Goal: Task Accomplishment & Management: Manage account settings

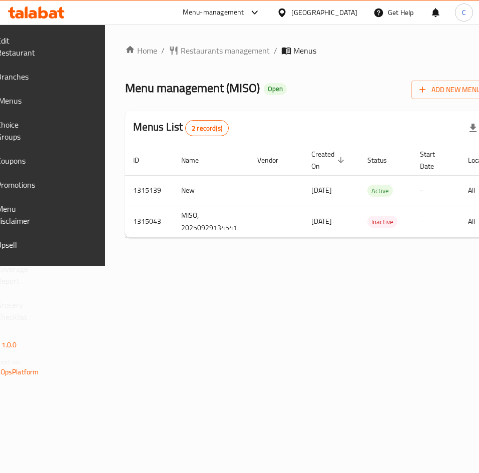
scroll to position [0, 178]
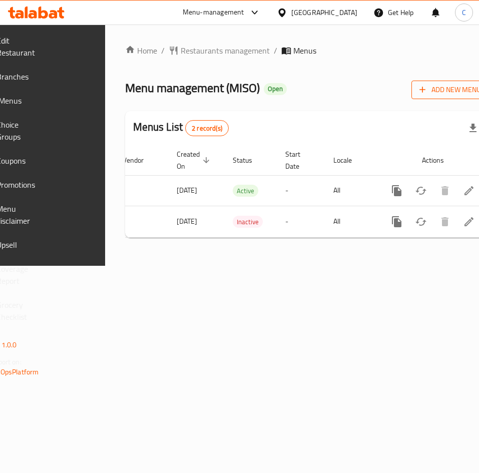
click at [423, 92] on span "Add New Menu" at bounding box center [450, 90] width 62 height 13
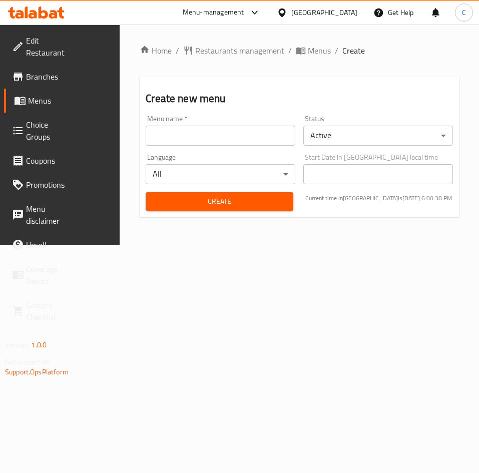
click at [227, 139] on input "text" at bounding box center [221, 136] width 150 height 20
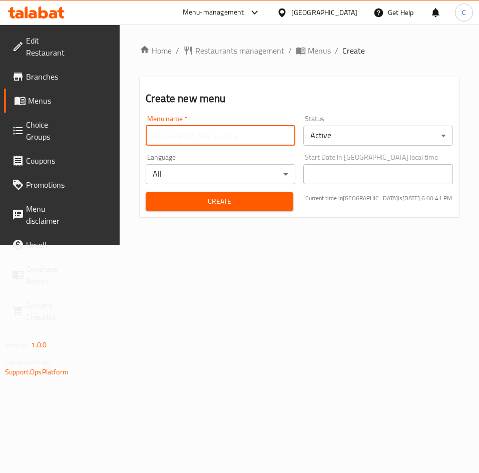
type input "final"
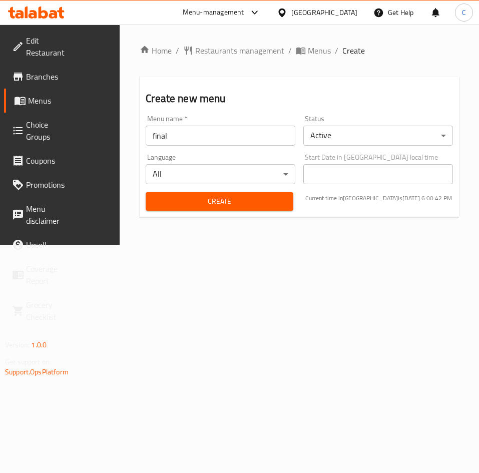
drag, startPoint x: 387, startPoint y: 316, endPoint x: 342, endPoint y: 296, distance: 48.8
click at [383, 245] on div "Home / Restaurants management / Menus / Create Create new menu Menu name   * fi…" at bounding box center [299, 135] width 359 height 220
click at [192, 202] on span "Create" at bounding box center [220, 201] width 132 height 13
click at [301, 56] on span "Menus" at bounding box center [313, 51] width 35 height 12
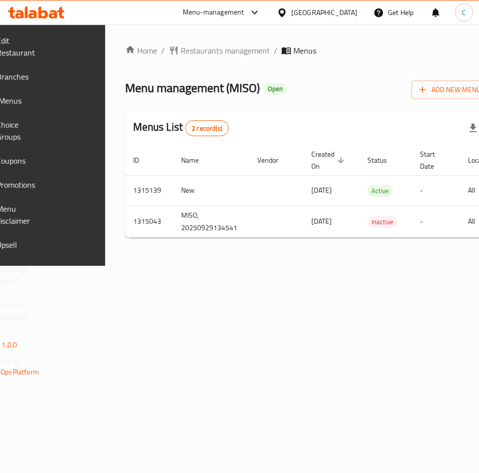
click at [308, 52] on span "Menus" at bounding box center [304, 51] width 23 height 12
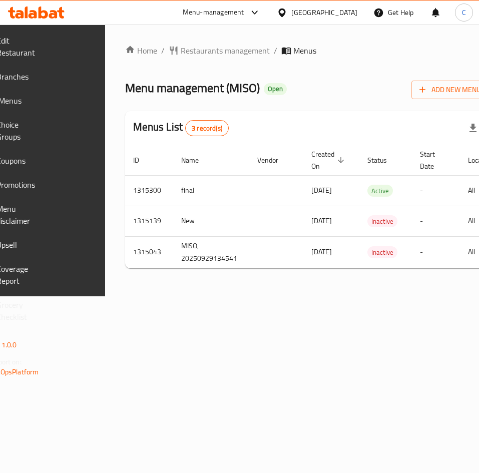
scroll to position [0, 178]
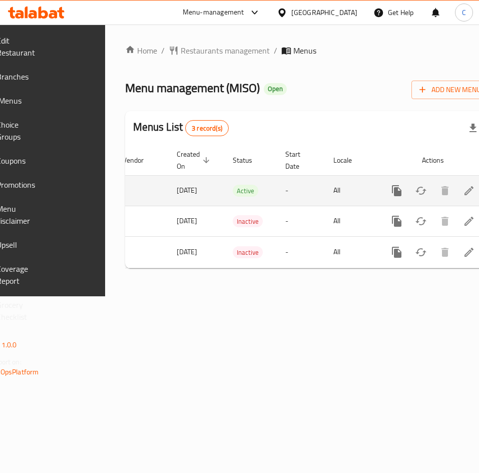
click at [435, 203] on td "enhanced table" at bounding box center [433, 190] width 112 height 31
click at [463, 192] on icon "enhanced table" at bounding box center [469, 191] width 12 height 12
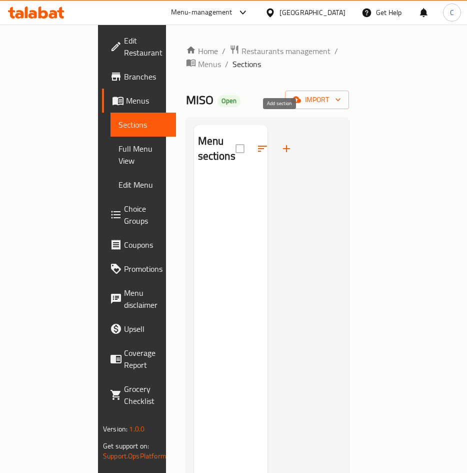
click at [285, 137] on button "button" at bounding box center [287, 149] width 24 height 24
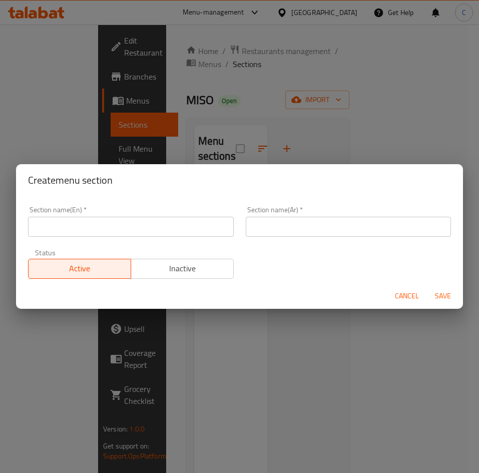
drag, startPoint x: 192, startPoint y: 231, endPoint x: 214, endPoint y: 226, distance: 23.0
click at [192, 231] on input "text" at bounding box center [131, 227] width 206 height 20
paste input "Appetizers"
type input "Appetizers"
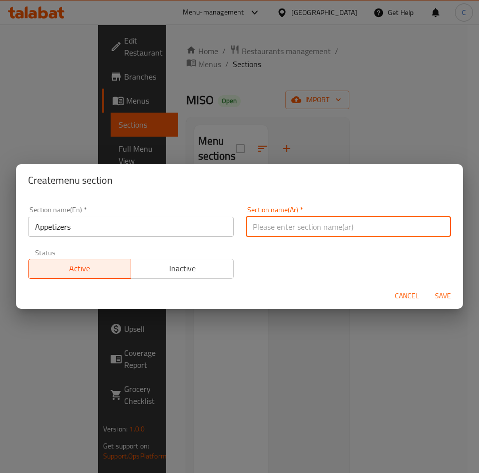
click at [321, 224] on input "text" at bounding box center [349, 227] width 206 height 20
paste input "المقبلات"
type input "المقبلات"
click at [327, 185] on h2 "Create menu section" at bounding box center [239, 180] width 423 height 16
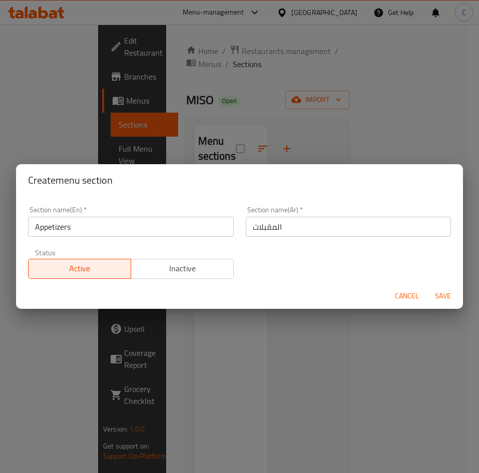
click at [445, 293] on span "Save" at bounding box center [443, 296] width 24 height 13
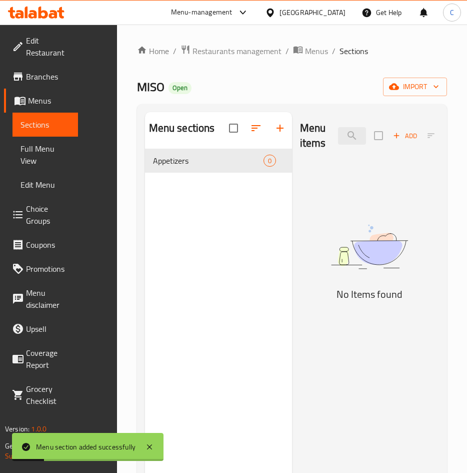
click at [280, 123] on icon "button" at bounding box center [280, 128] width 12 height 12
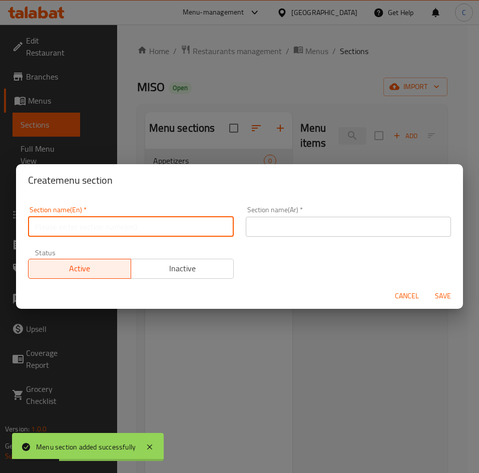
drag, startPoint x: 187, startPoint y: 224, endPoint x: 210, endPoint y: 234, distance: 24.9
click at [187, 224] on input "text" at bounding box center [131, 227] width 206 height 20
paste input "Soups"
type input "Soups"
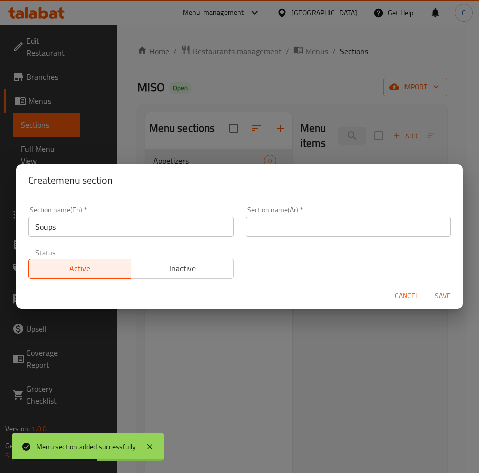
click at [267, 229] on input "text" at bounding box center [349, 227] width 206 height 20
paste input "الحساء"
type input "الحساء"
click at [448, 297] on span "Save" at bounding box center [443, 296] width 24 height 13
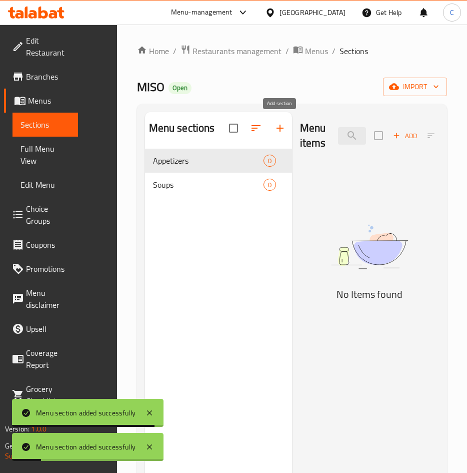
click at [281, 130] on icon "button" at bounding box center [280, 128] width 12 height 12
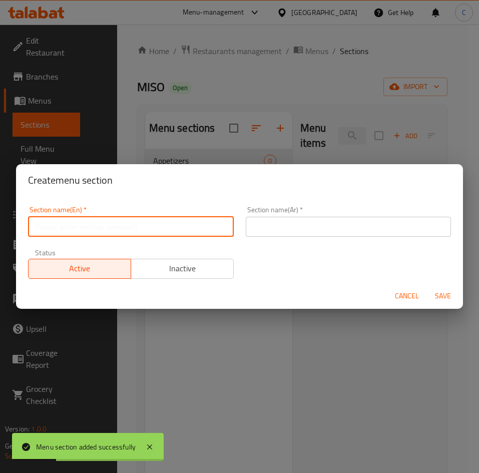
click at [203, 227] on input "text" at bounding box center [131, 227] width 206 height 20
paste input "Salads"
type input "Salads"
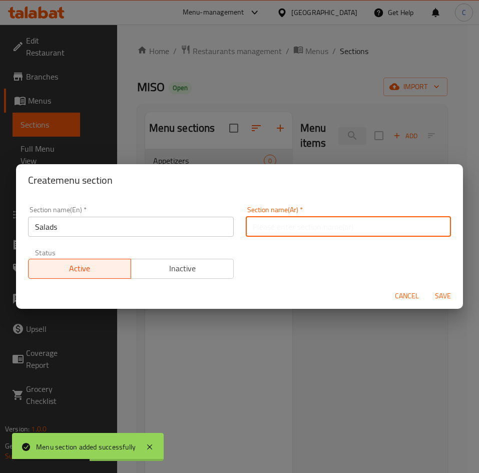
click at [357, 219] on input "text" at bounding box center [349, 227] width 206 height 20
paste input "السلطات"
type input "السلطات"
click at [277, 255] on div "Section name(En)   * Salads Section name(En) * Section name(Ar)   * السلطات Sec…" at bounding box center [239, 242] width 435 height 85
click at [449, 290] on button "Save" at bounding box center [443, 296] width 32 height 19
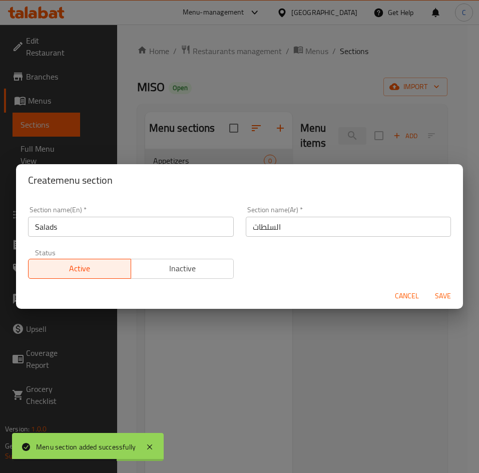
click at [446, 291] on div at bounding box center [239, 236] width 479 height 473
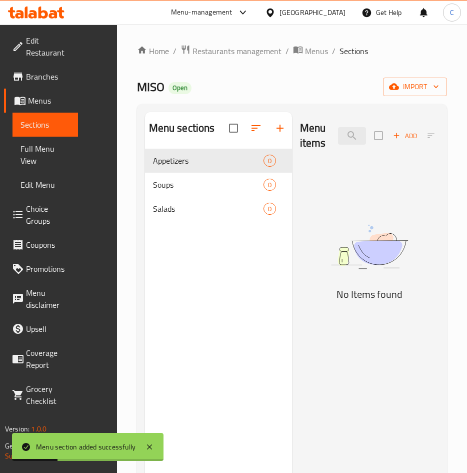
click at [283, 127] on icon "button" at bounding box center [280, 128] width 12 height 12
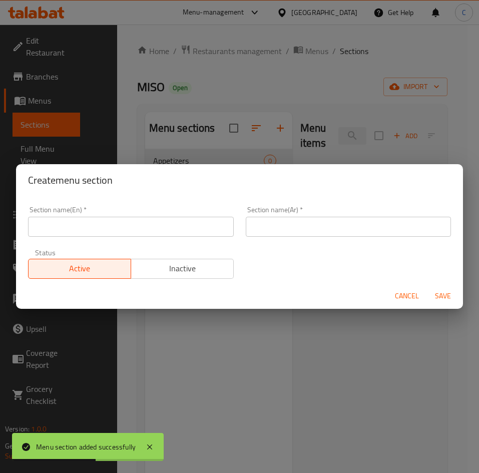
click at [163, 229] on input "text" at bounding box center [131, 227] width 206 height 20
paste input "السلطات"
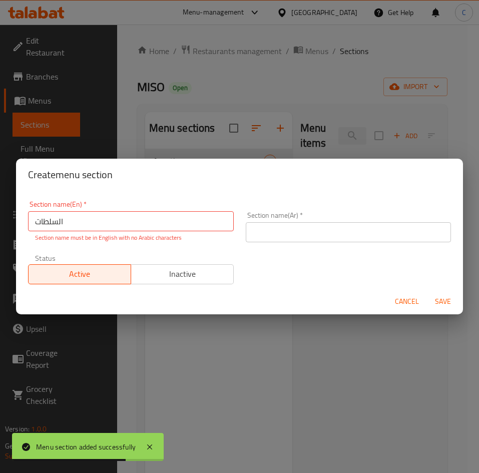
click at [182, 225] on input "السلطات" at bounding box center [131, 221] width 206 height 20
paste input "Sashimi"
type input "Sashimi"
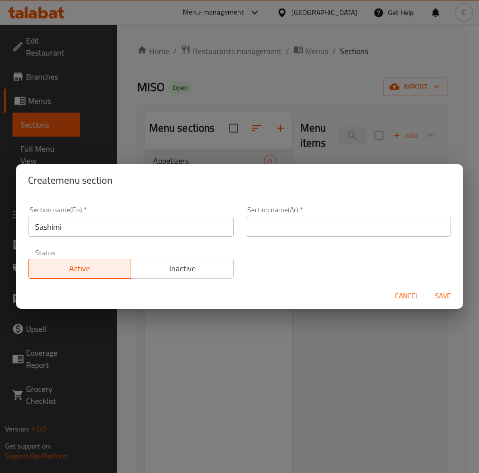
click at [385, 224] on input "text" at bounding box center [349, 227] width 206 height 20
paste input "الساشيمي"
type input "الساشيمي"
click at [434, 290] on span "Save" at bounding box center [443, 296] width 24 height 13
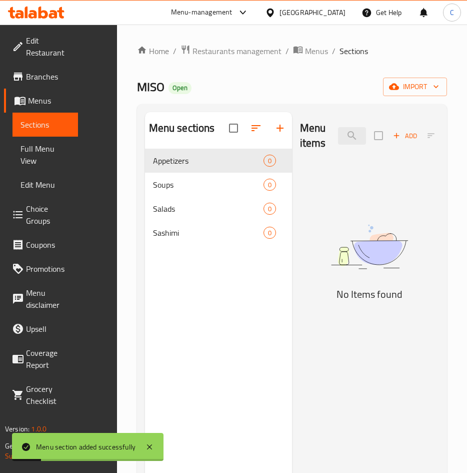
click at [282, 132] on icon "button" at bounding box center [280, 128] width 12 height 12
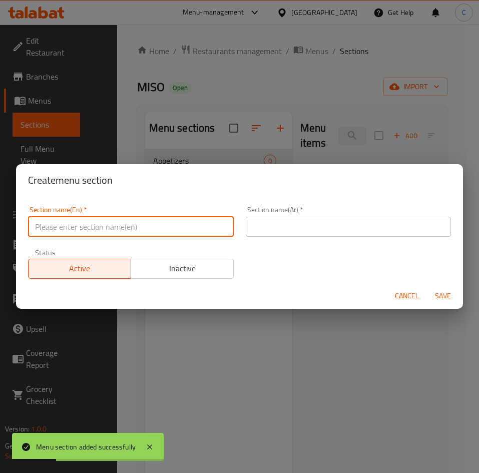
click at [196, 227] on input "text" at bounding box center [131, 227] width 206 height 20
paste input "Tataki"
type input "Tataki"
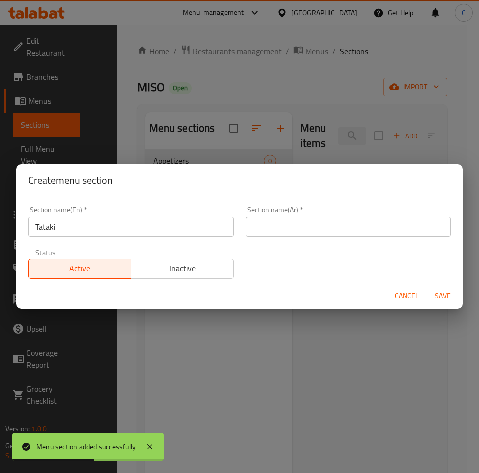
click at [343, 229] on input "text" at bounding box center [349, 227] width 206 height 20
paste input "تاتاكي"
type input "تاتاكي"
click at [443, 293] on span "Save" at bounding box center [443, 296] width 24 height 13
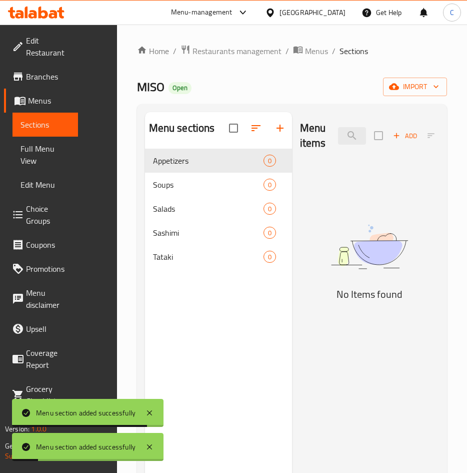
click at [285, 133] on icon "button" at bounding box center [280, 128] width 12 height 12
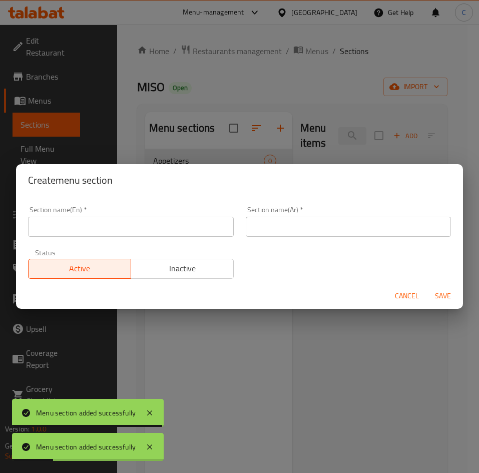
click at [192, 232] on input "text" at bounding box center [131, 227] width 206 height 20
paste input "Nigiri"
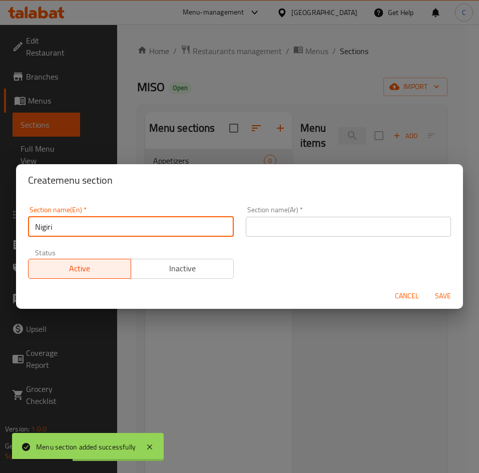
type input "Nigiri"
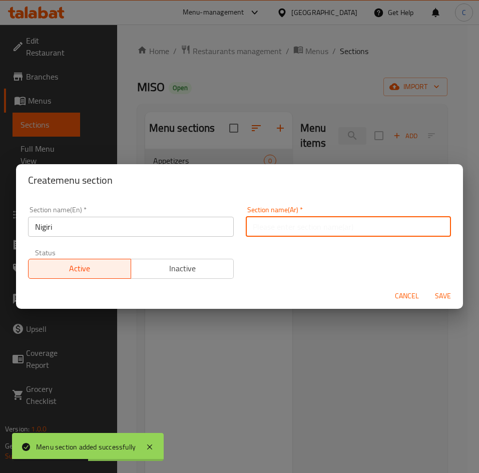
click at [324, 229] on input "text" at bounding box center [349, 227] width 206 height 20
paste input "نيجيري"
type input "نيجيري"
click at [436, 295] on span "Save" at bounding box center [443, 296] width 24 height 13
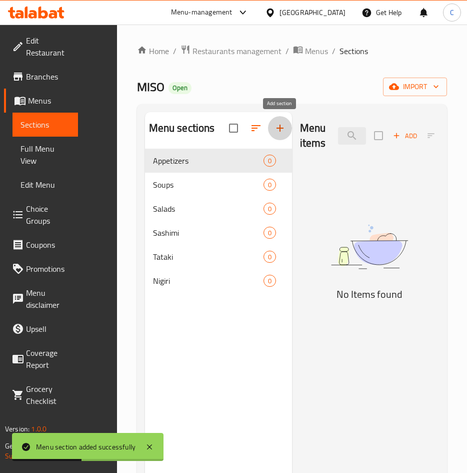
click at [283, 125] on icon "button" at bounding box center [280, 128] width 12 height 12
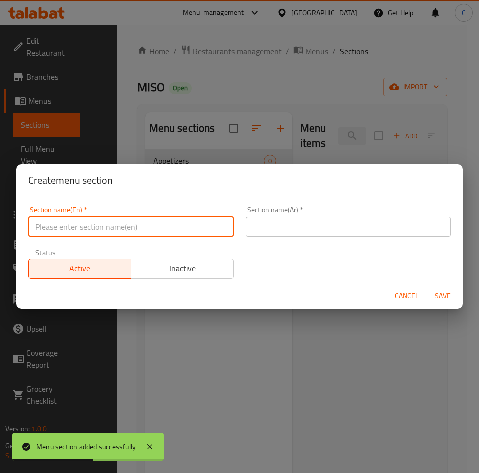
click at [223, 223] on input "text" at bounding box center [131, 227] width 206 height 20
paste input "Sushi"
type input "Sushi"
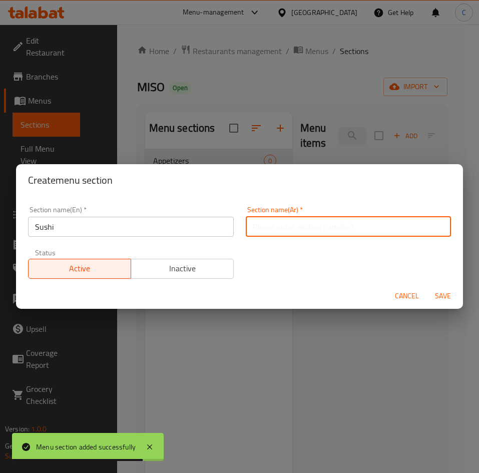
click at [369, 225] on input "text" at bounding box center [349, 227] width 206 height 20
paste input "السوشي"
type input "السوشي"
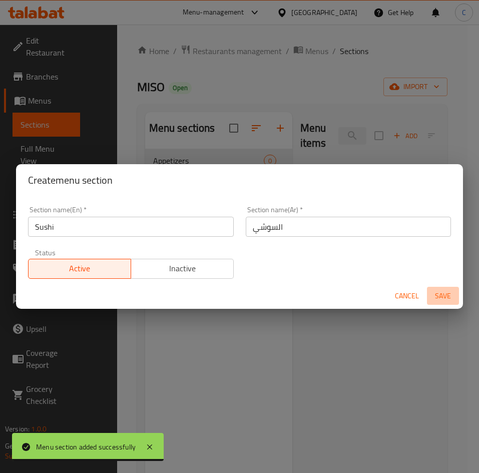
click at [432, 290] on span "Save" at bounding box center [443, 296] width 24 height 13
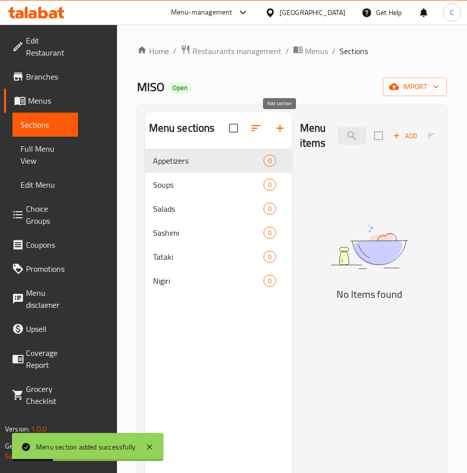
click at [284, 129] on icon "button" at bounding box center [280, 128] width 12 height 12
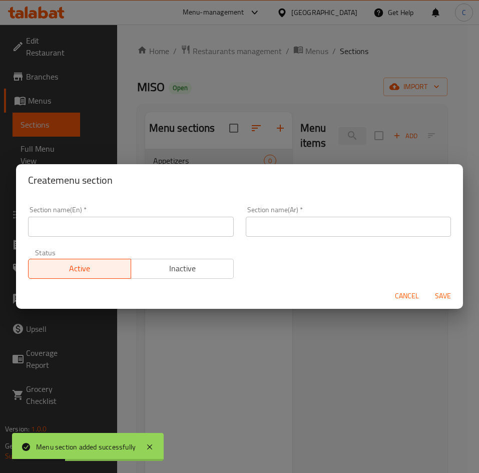
drag, startPoint x: 191, startPoint y: 222, endPoint x: 203, endPoint y: 227, distance: 13.0
click at [191, 222] on input "text" at bounding box center [131, 227] width 206 height 20
paste input "Main Entrée - Meat & Seafood"
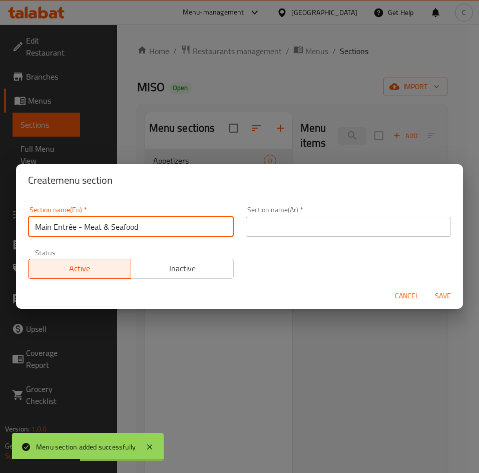
type input "Main Entrée - Meat & Seafood"
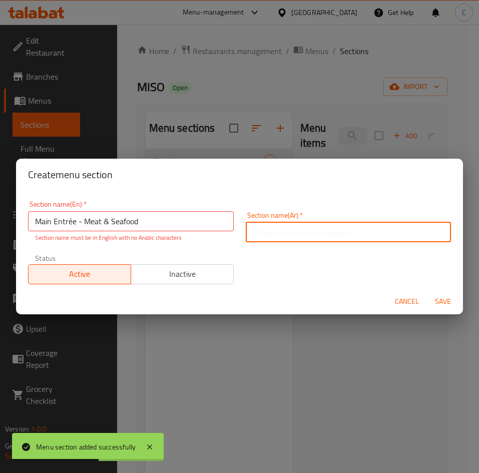
click at [284, 228] on input "text" at bounding box center [349, 232] width 206 height 20
paste input "الطبق الرئيسي - اللحوم والمأكولات البحرية"
type input "الطبق الرئيسي - اللحوم والمأكولات البحرية"
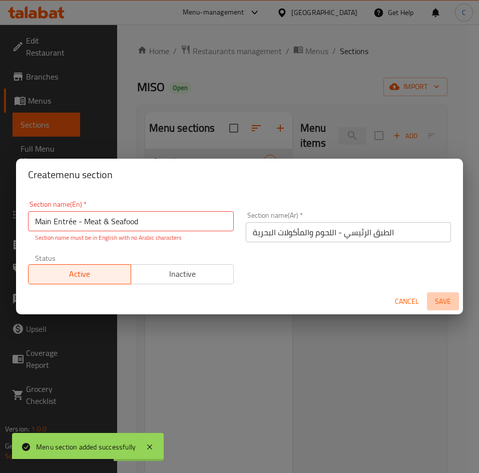
click at [436, 300] on span "Save" at bounding box center [443, 301] width 24 height 13
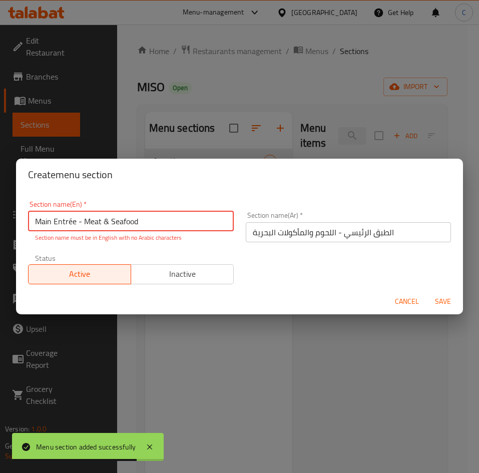
click at [440, 302] on span "Save" at bounding box center [443, 301] width 24 height 13
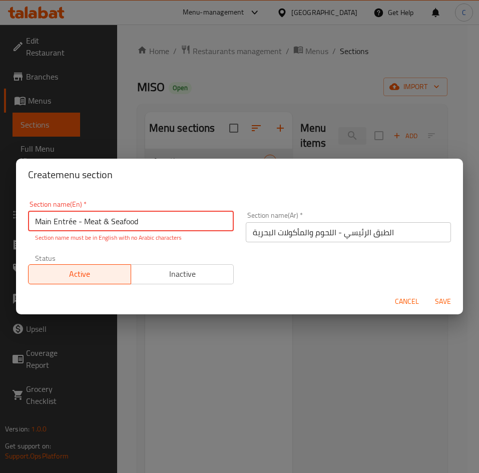
click at [439, 295] on span "Save" at bounding box center [443, 301] width 24 height 13
click at [79, 218] on input "Main Entrée - Meat & Seafood" at bounding box center [131, 221] width 206 height 20
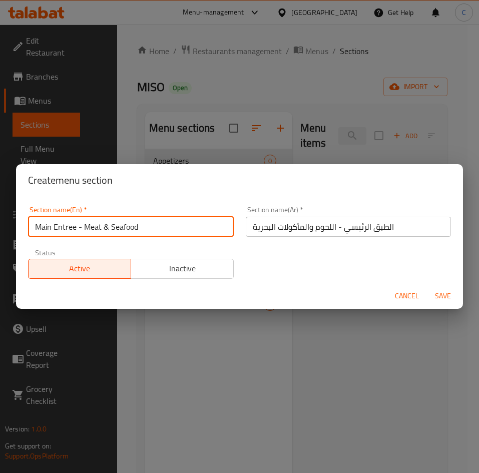
type input "Main Entree - Meat & Seafood"
click at [448, 291] on span "Save" at bounding box center [443, 296] width 24 height 13
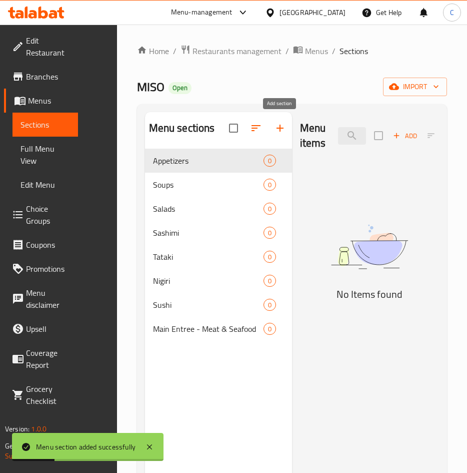
click at [286, 129] on button "button" at bounding box center [280, 128] width 24 height 24
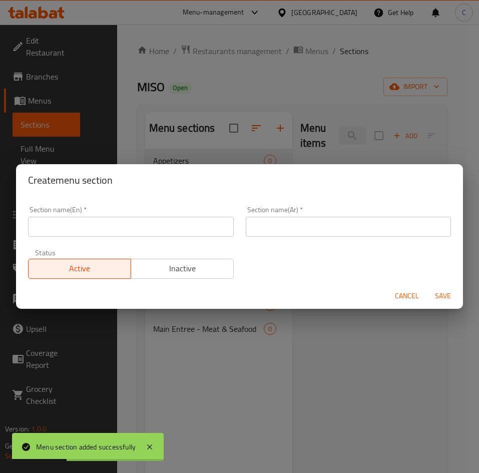
click at [166, 223] on input "text" at bounding box center [131, 227] width 206 height 20
paste input "Main Entrée - Vegetarian"
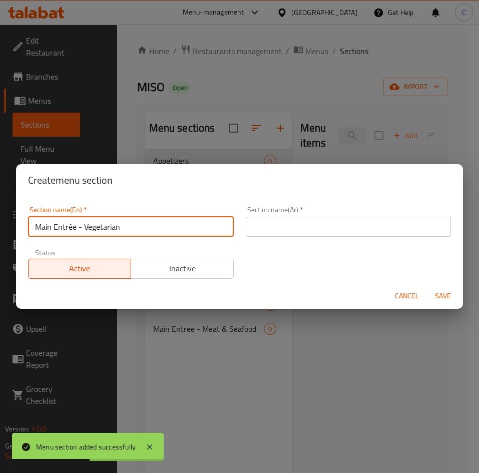
type input "Main Entrée - Vegetarian"
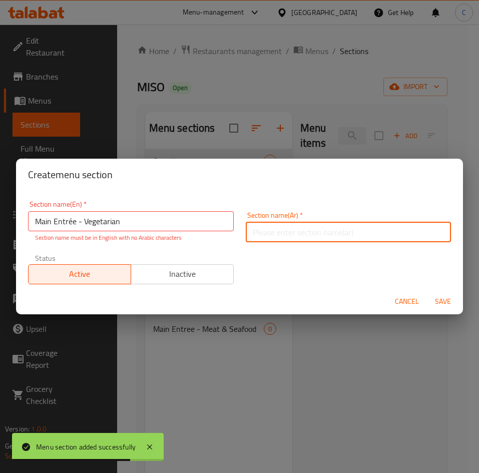
click at [325, 232] on input "text" at bounding box center [349, 232] width 206 height 20
paste input "الطبق الرئيسي - نباتي"
type input "الطبق الرئيسي - نباتي"
click at [442, 299] on span "Save" at bounding box center [443, 301] width 24 height 13
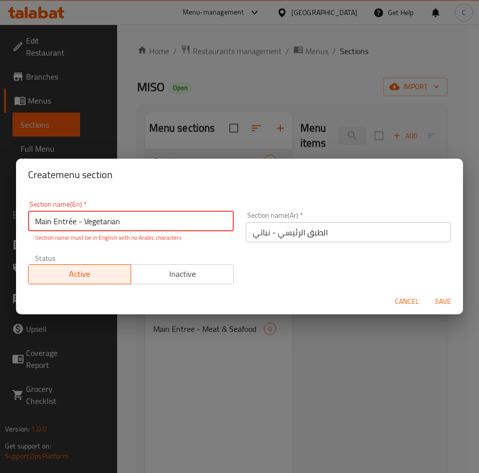
click at [71, 221] on input "Main Entrée - Vegetarian" at bounding box center [131, 221] width 206 height 20
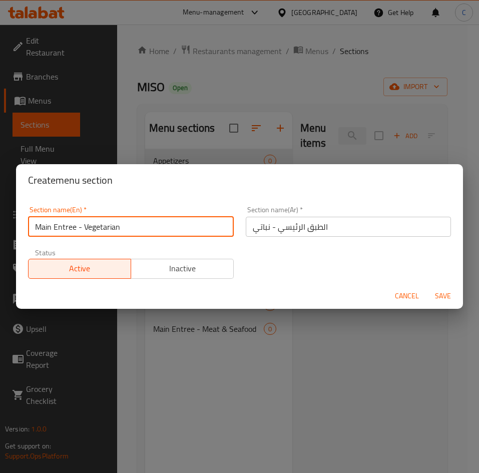
type input "Main Entree - Vegetarian"
click at [446, 300] on span "Save" at bounding box center [443, 296] width 24 height 13
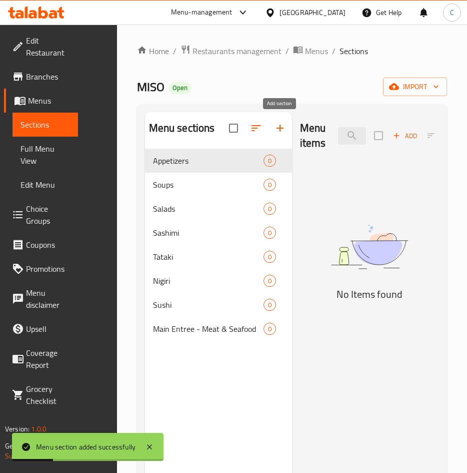
click at [287, 124] on button "button" at bounding box center [280, 128] width 24 height 24
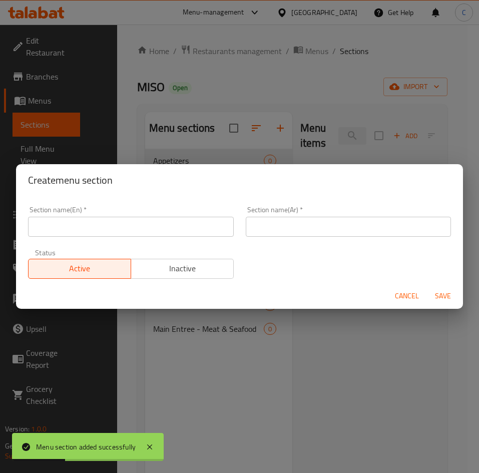
click at [172, 217] on input "text" at bounding box center [131, 227] width 206 height 20
paste input "Rice & Noodles"
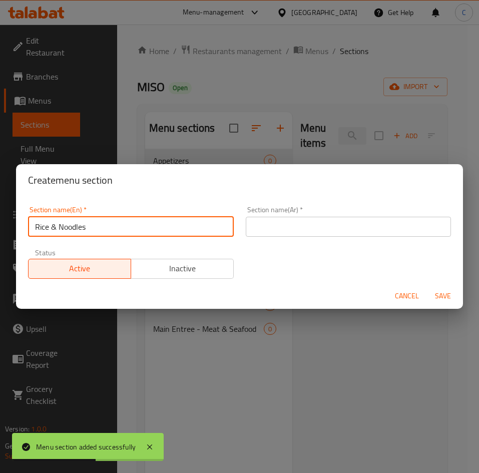
type input "Rice & Noodles"
click at [280, 228] on input "text" at bounding box center [349, 227] width 206 height 20
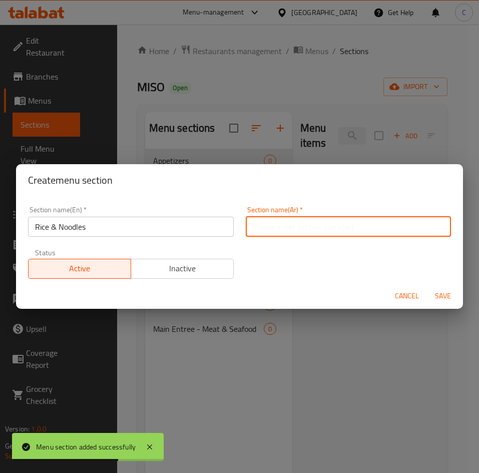
paste input "الأرز والمعكرونة"
type input "الأرز والمعكرونة"
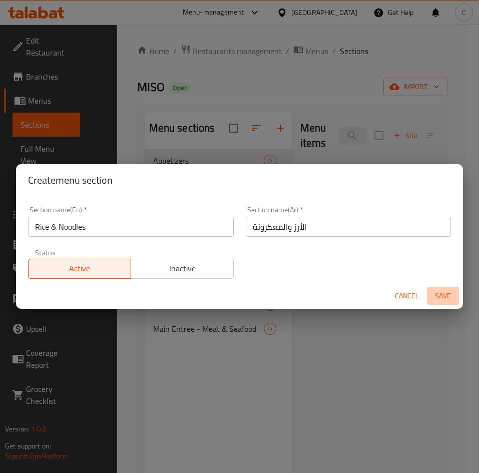
click at [442, 295] on span "Save" at bounding box center [443, 296] width 24 height 13
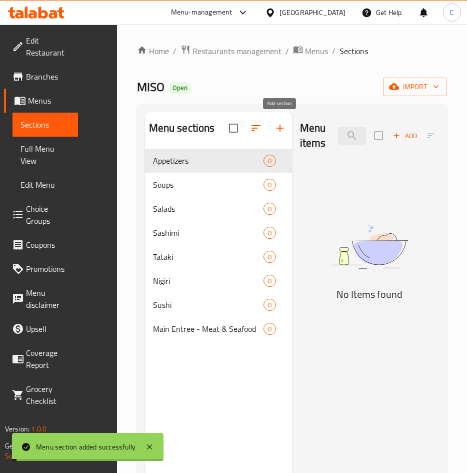
click at [276, 133] on icon "button" at bounding box center [280, 128] width 12 height 12
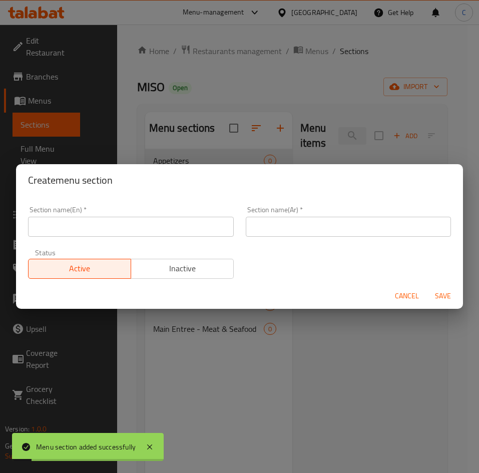
click at [168, 224] on input "text" at bounding box center [131, 227] width 206 height 20
paste input "Desserts"
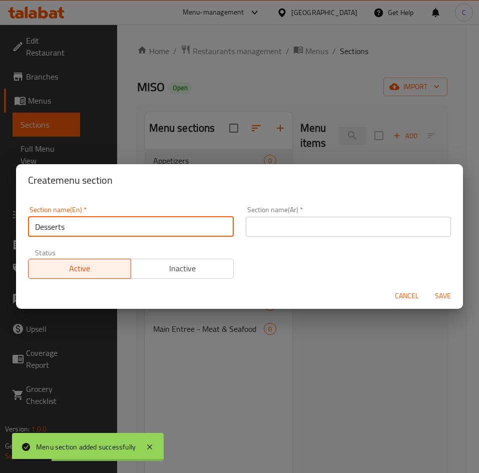
type input "Desserts"
click at [298, 230] on input "text" at bounding box center [349, 227] width 206 height 20
paste input "الحلويات"
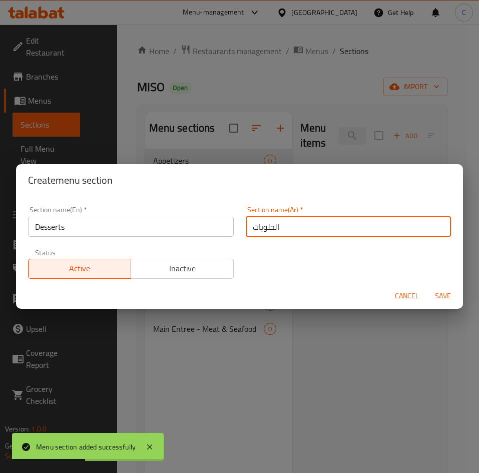
type input "الحلويات"
click at [403, 176] on h2 "Create menu section" at bounding box center [239, 180] width 423 height 16
click at [441, 290] on span "Save" at bounding box center [443, 296] width 24 height 13
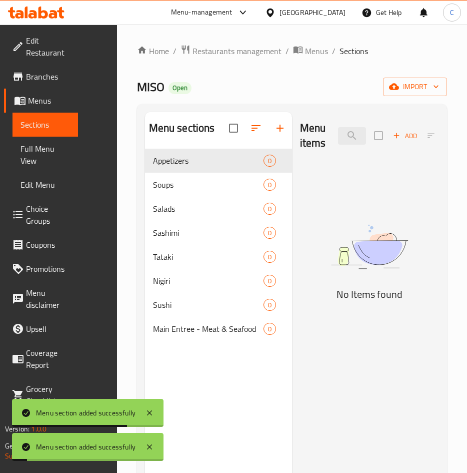
click at [215, 385] on div "Menu sections Appetizers 0 Soups 0 Salads 0 Sashimi 0 Tataki 0 Nigiri 0 Sushi 0…" at bounding box center [218, 348] width 147 height 473
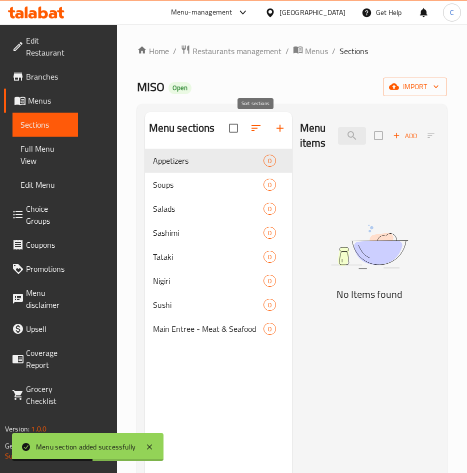
click at [254, 120] on button "button" at bounding box center [256, 128] width 24 height 24
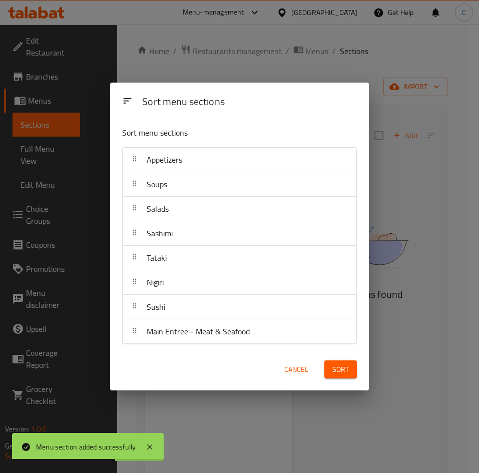
click at [262, 63] on div "Sort menu sections Sort menu sections Appetizers Soups Salads Sashimi Tataki Ni…" at bounding box center [239, 236] width 479 height 473
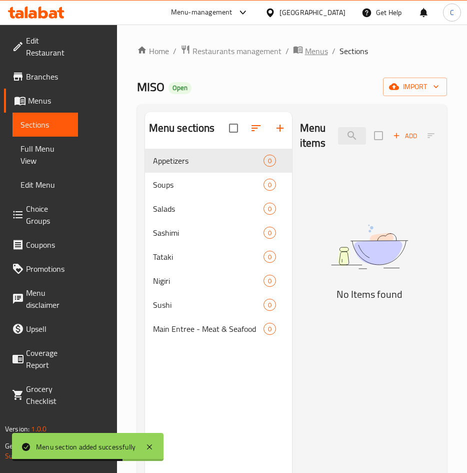
click at [302, 51] on span "breadcrumb" at bounding box center [299, 51] width 12 height 13
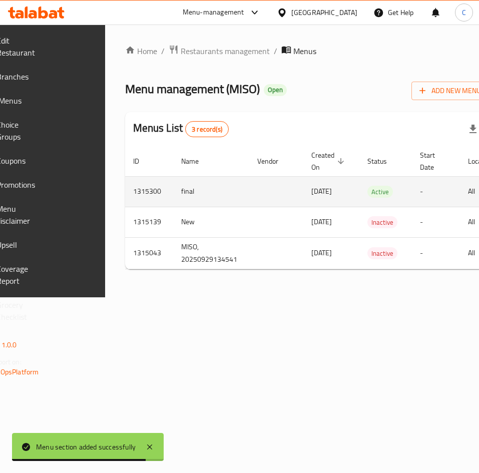
click at [393, 193] on span "Active" at bounding box center [380, 192] width 26 height 12
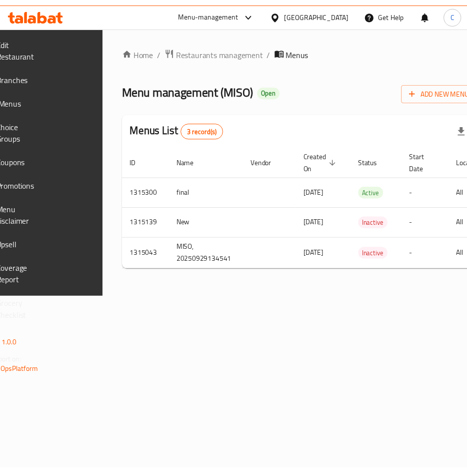
scroll to position [0, 178]
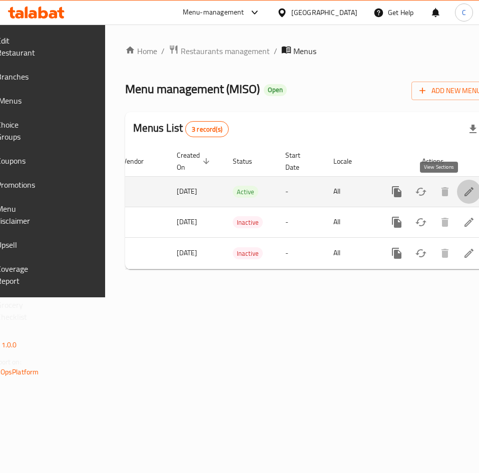
click at [464, 190] on icon "enhanced table" at bounding box center [468, 191] width 9 height 9
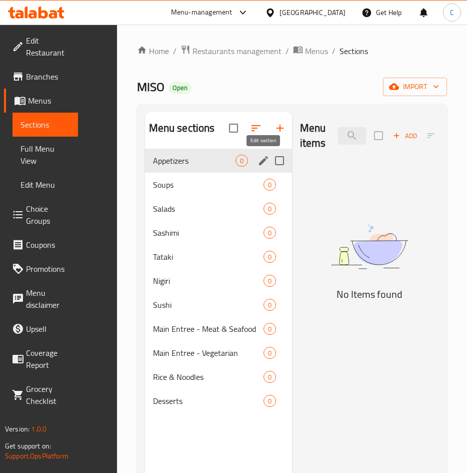
click at [263, 166] on icon "edit" at bounding box center [264, 161] width 12 height 12
click at [213, 167] on div "Appetizers 0" at bounding box center [218, 161] width 147 height 24
click at [403, 133] on span "Add" at bounding box center [405, 136] width 27 height 12
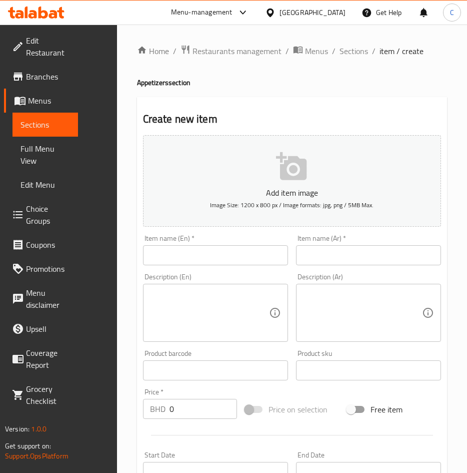
click at [221, 263] on input "text" at bounding box center [215, 255] width 145 height 20
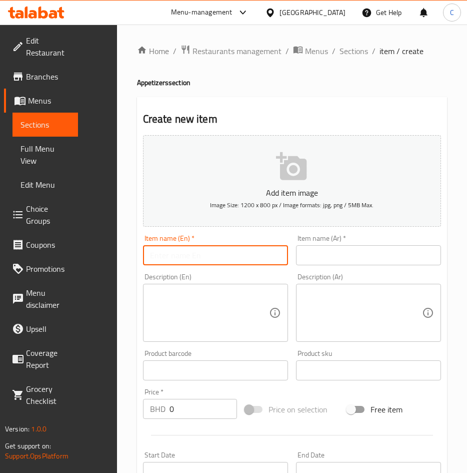
paste input "Edamame"
type input "Edamame"
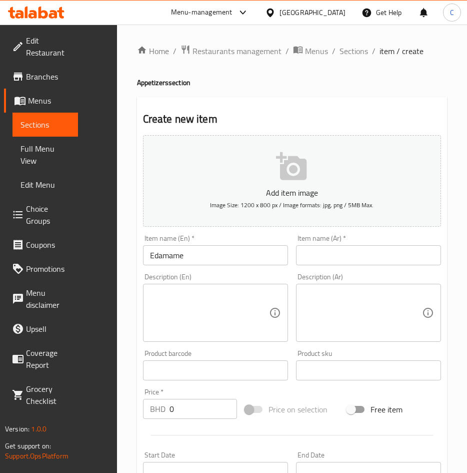
scroll to position [75, 0]
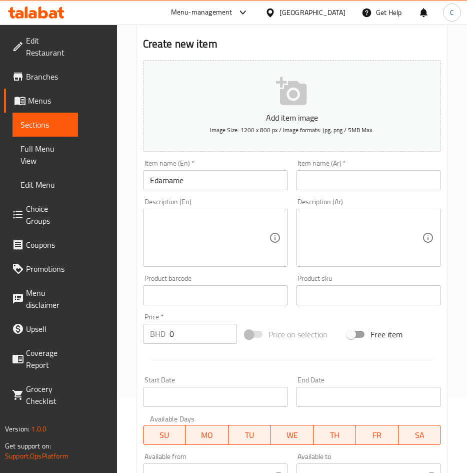
drag, startPoint x: 347, startPoint y: 179, endPoint x: 360, endPoint y: 188, distance: 15.1
click at [347, 179] on input "text" at bounding box center [368, 180] width 145 height 20
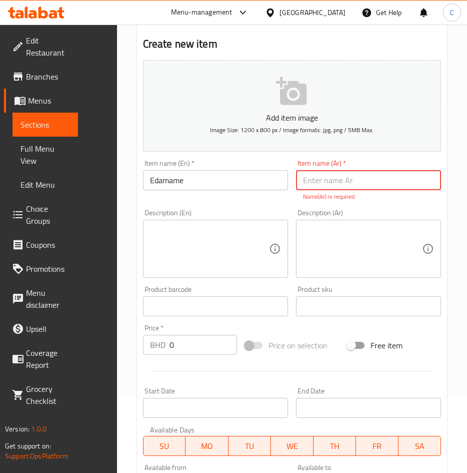
click at [319, 184] on input "text" at bounding box center [368, 180] width 145 height 20
paste input "فول الصويا"
type input "فول الصويا"
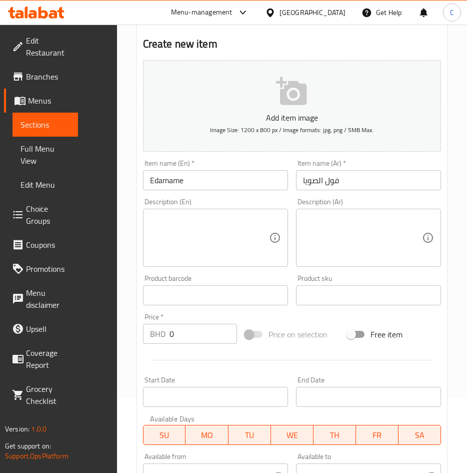
click at [191, 238] on textarea at bounding box center [209, 238] width 119 height 48
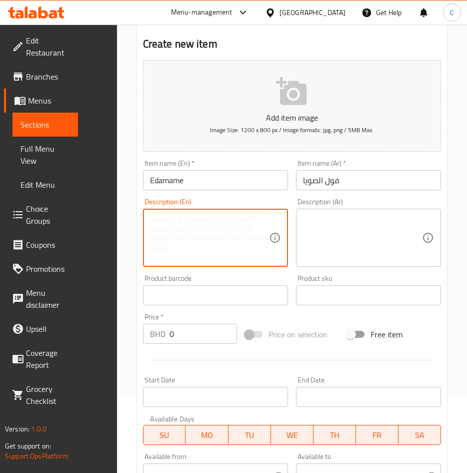
paste textarea "Steamed soya beans with sea salt."
type textarea "Steamed soya beans with sea salt."
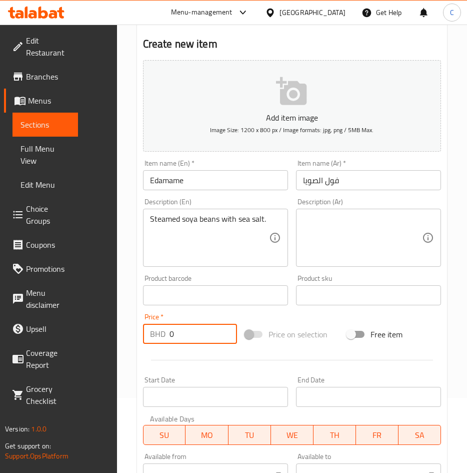
drag, startPoint x: 214, startPoint y: 326, endPoint x: 112, endPoint y: 325, distance: 102.6
click at [120, 328] on div "Home / Restaurants management / Menus / Sections / item / create Appetizers sec…" at bounding box center [292, 309] width 351 height 721
type input "3.2"
click at [333, 339] on div "Price on selection" at bounding box center [292, 334] width 102 height 27
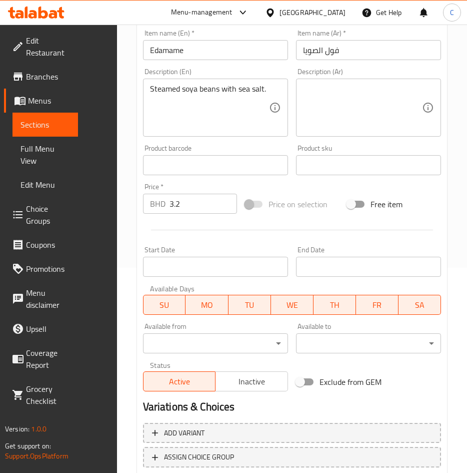
scroll to position [272, 0]
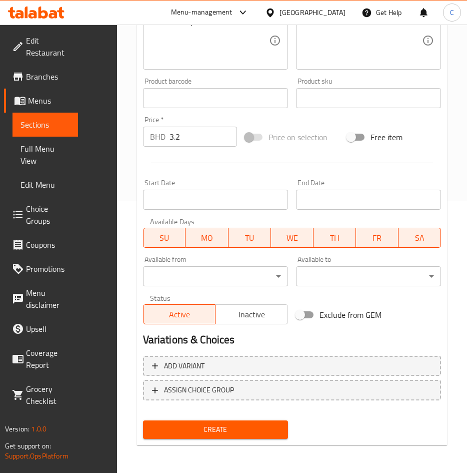
click at [224, 436] on button "Create" at bounding box center [215, 429] width 145 height 19
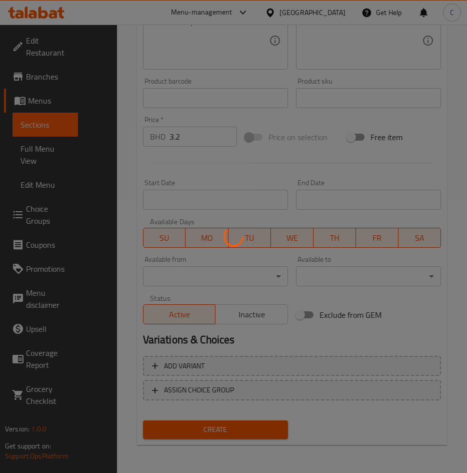
type input "0"
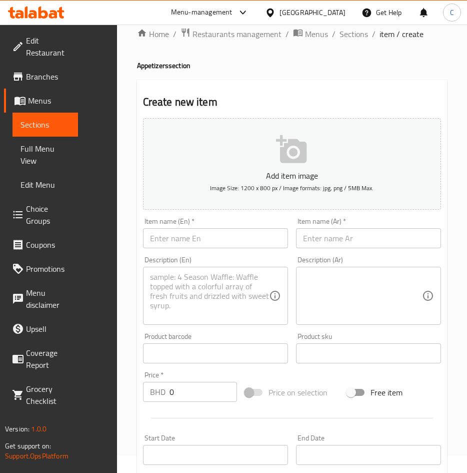
scroll to position [0, 0]
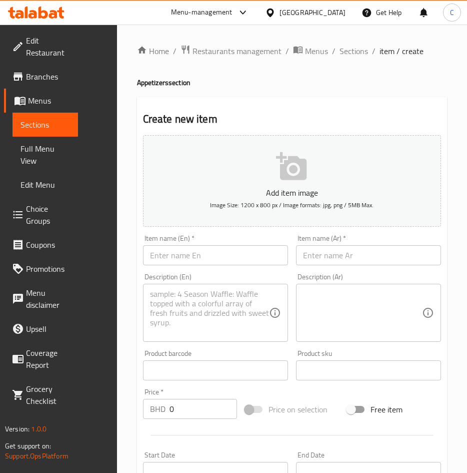
click at [350, 89] on div "Home / Restaurants management / Menus / Sections / item / create Appetizers sec…" at bounding box center [292, 385] width 311 height 681
click at [377, 87] on h4 "Appetizers section" at bounding box center [292, 83] width 311 height 10
click at [351, 57] on span "Sections" at bounding box center [354, 51] width 29 height 12
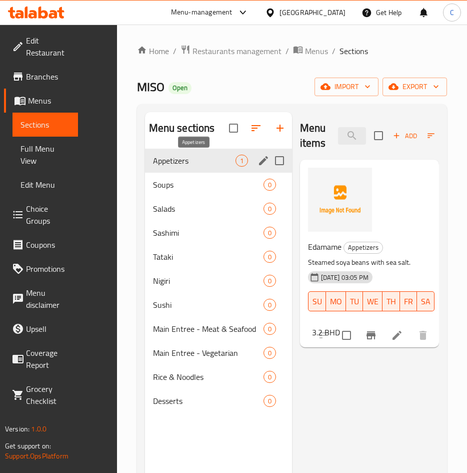
click at [214, 158] on span "Appetizers" at bounding box center [194, 161] width 83 height 12
click at [427, 142] on button "Sort" at bounding box center [441, 136] width 33 height 16
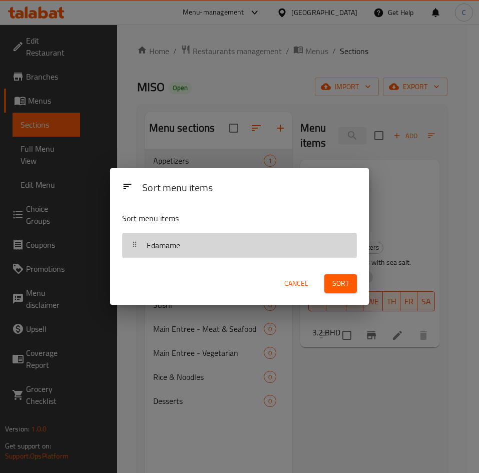
click at [260, 249] on div "Edamame" at bounding box center [240, 245] width 226 height 24
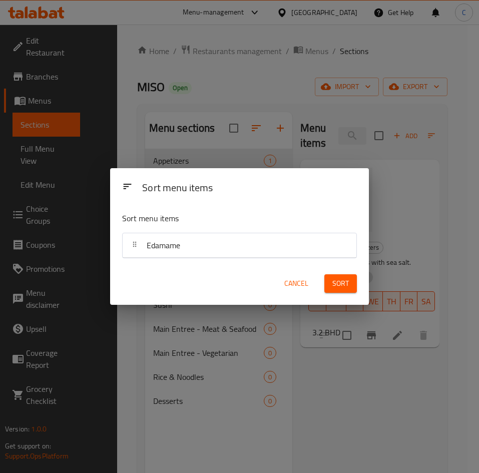
click at [299, 278] on span "Cancel" at bounding box center [296, 283] width 24 height 13
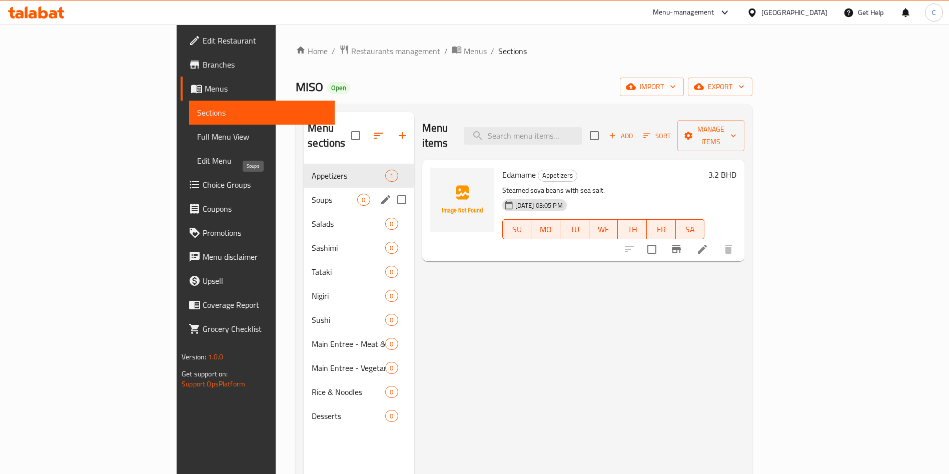
click at [312, 194] on span "Soups" at bounding box center [335, 200] width 46 height 12
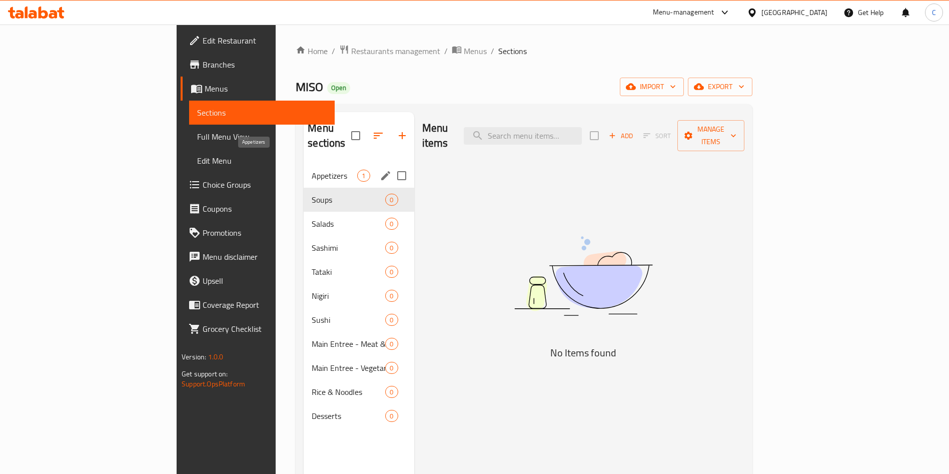
click at [312, 170] on span "Appetizers" at bounding box center [335, 176] width 46 height 12
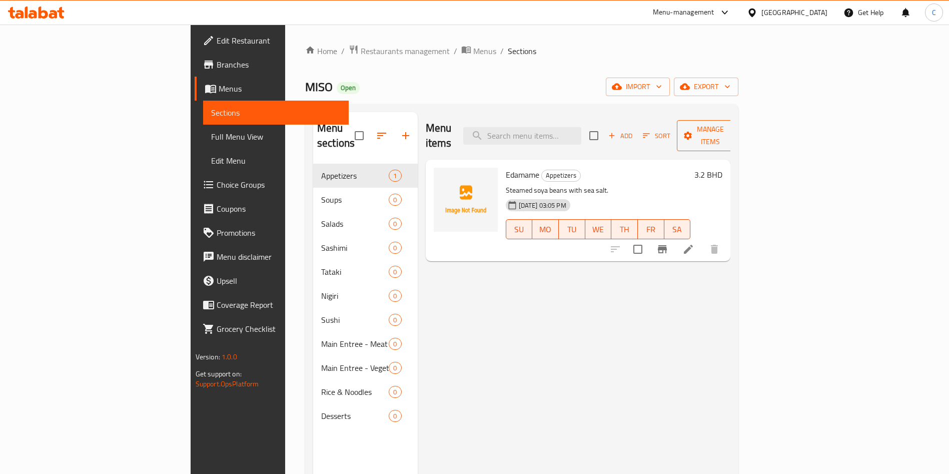
click at [478, 132] on span "Manage items" at bounding box center [710, 135] width 51 height 25
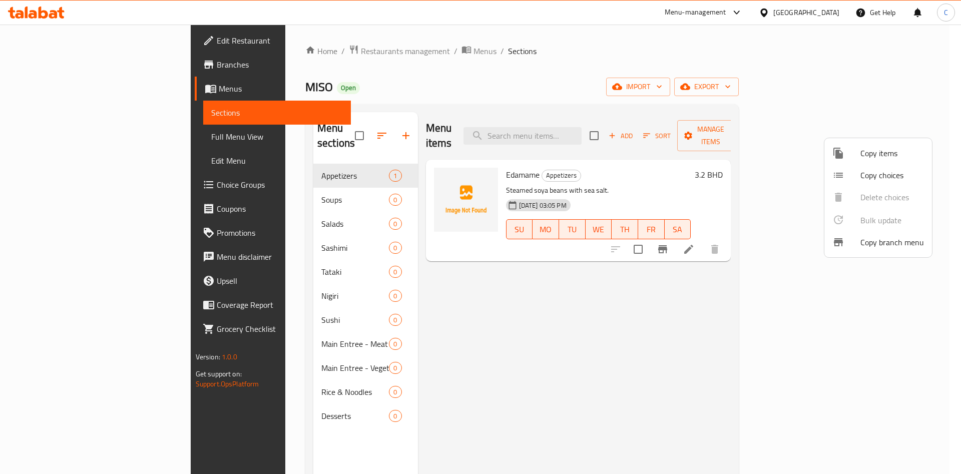
click at [478, 150] on icon at bounding box center [838, 153] width 12 height 12
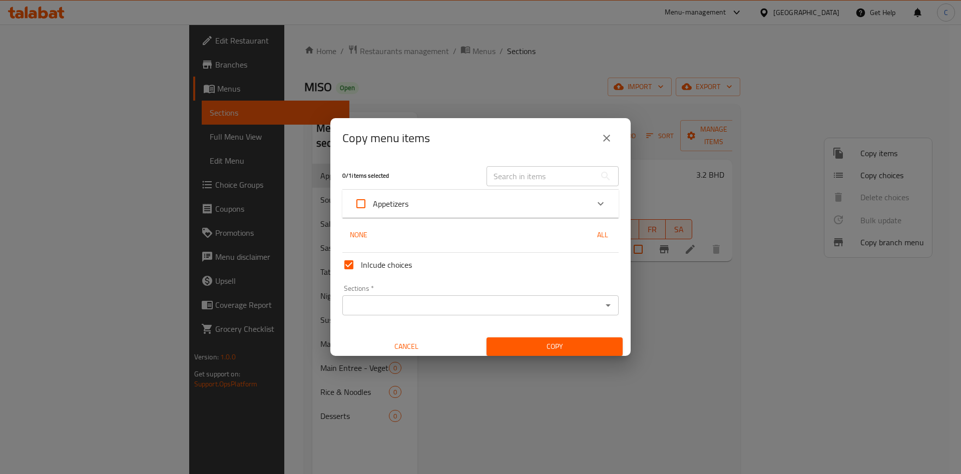
click at [453, 206] on div "Appetizers" at bounding box center [471, 204] width 234 height 24
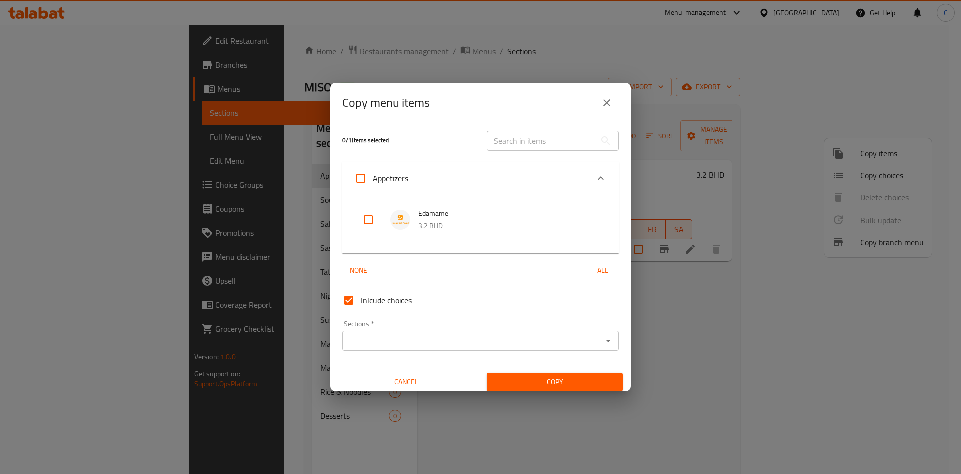
drag, startPoint x: 358, startPoint y: 181, endPoint x: 385, endPoint y: 193, distance: 30.0
click at [358, 180] on input "Appetizers" at bounding box center [361, 178] width 24 height 24
checkbox input "true"
click at [478, 381] on span "Copy" at bounding box center [554, 382] width 120 height 13
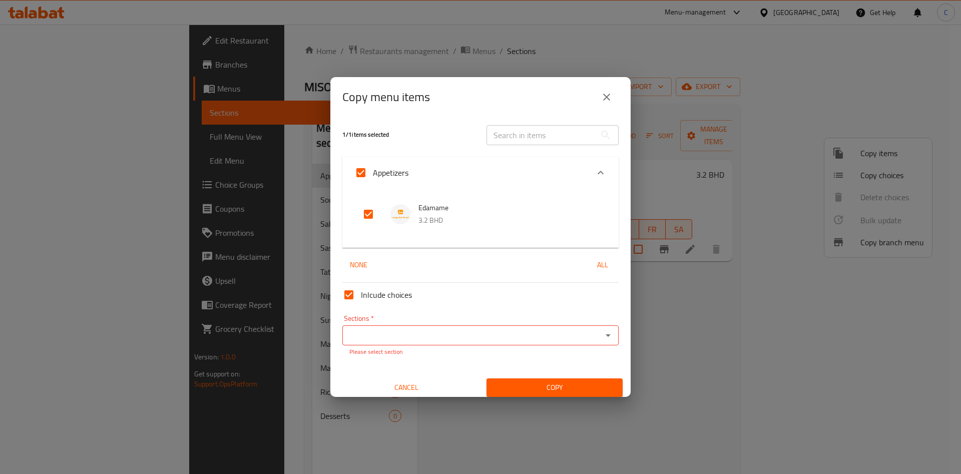
click at [478, 352] on p "Please select section" at bounding box center [480, 351] width 262 height 9
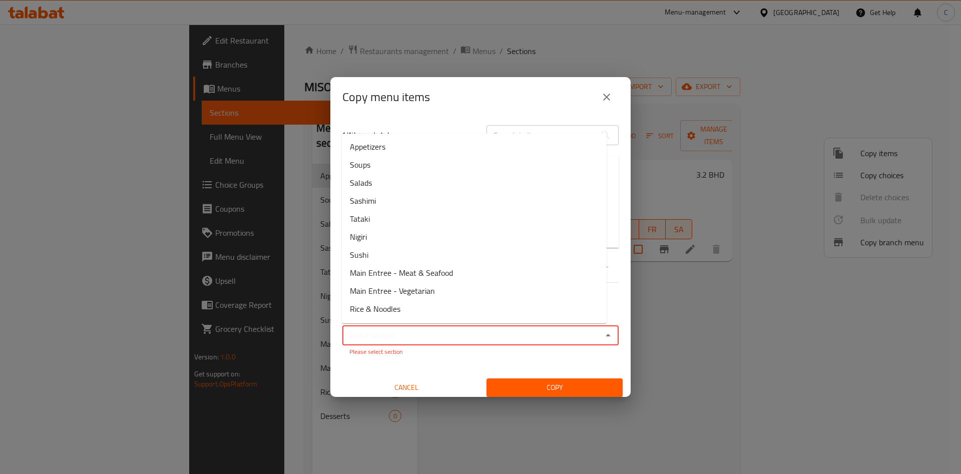
click at [478, 342] on input "Sections   *" at bounding box center [472, 335] width 254 height 14
click at [478, 334] on input "Sections   *" at bounding box center [472, 335] width 254 height 14
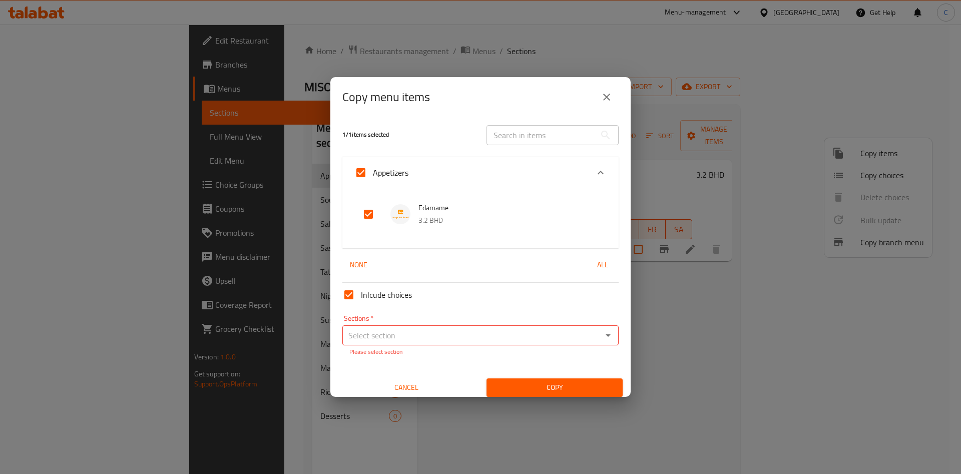
drag, startPoint x: 482, startPoint y: 366, endPoint x: 470, endPoint y: 366, distance: 12.5
click at [478, 367] on div "Inlcude choices Sections   * Sections * Please select section Cancel Copy" at bounding box center [480, 338] width 284 height 118
click at [461, 342] on input "Sections   *" at bounding box center [472, 335] width 254 height 14
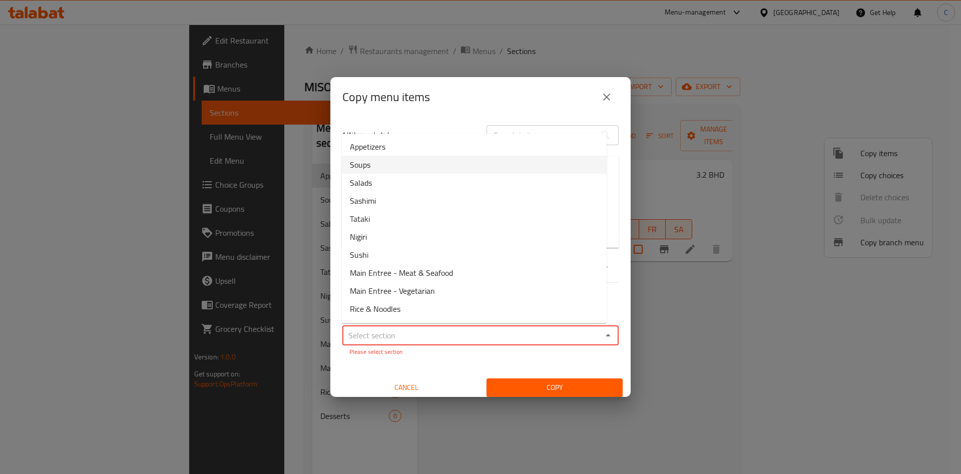
click at [478, 89] on button "close" at bounding box center [606, 97] width 24 height 24
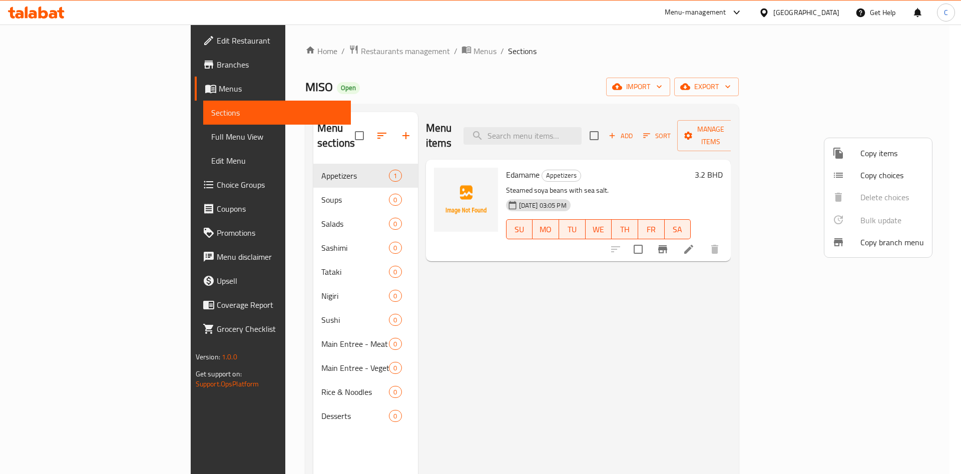
click at [206, 180] on div at bounding box center [480, 237] width 961 height 474
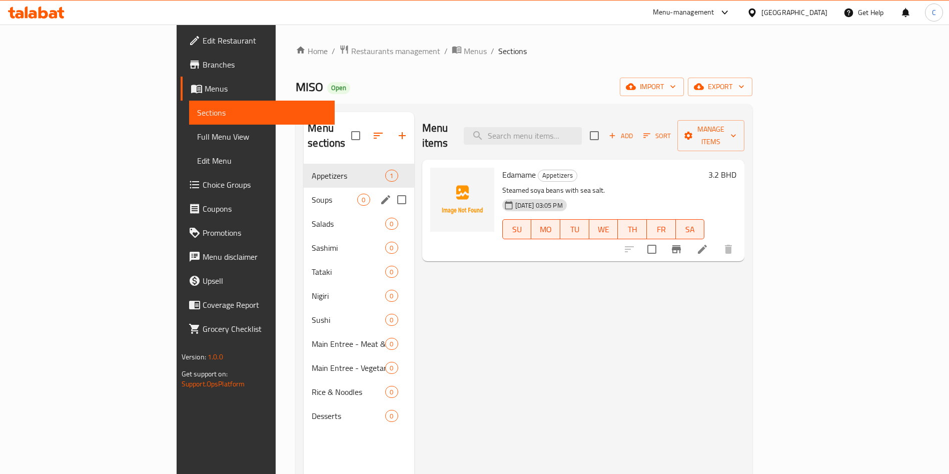
click at [312, 194] on span "Soups" at bounding box center [335, 200] width 46 height 12
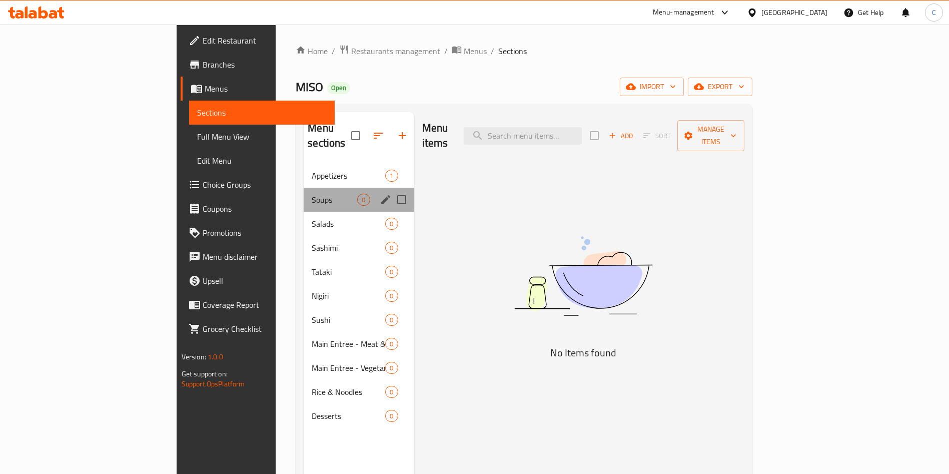
click at [304, 192] on div "Soups 0" at bounding box center [359, 200] width 110 height 24
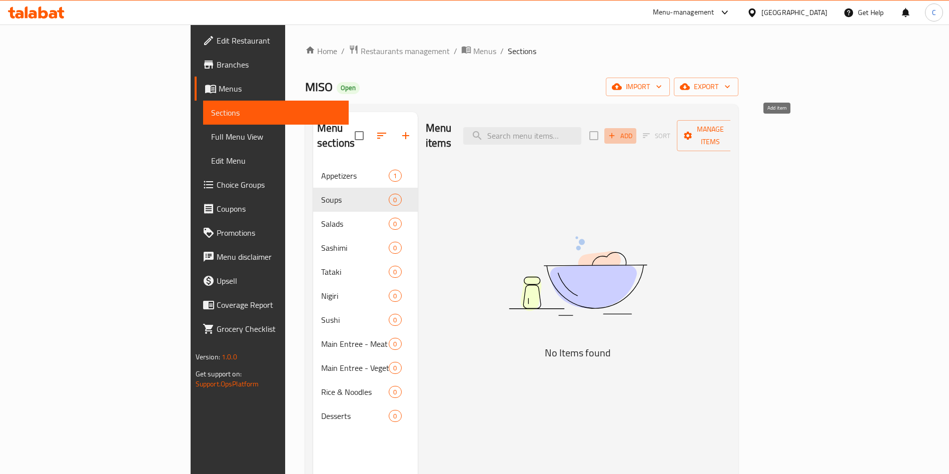
click at [478, 128] on button "Add" at bounding box center [620, 136] width 32 height 16
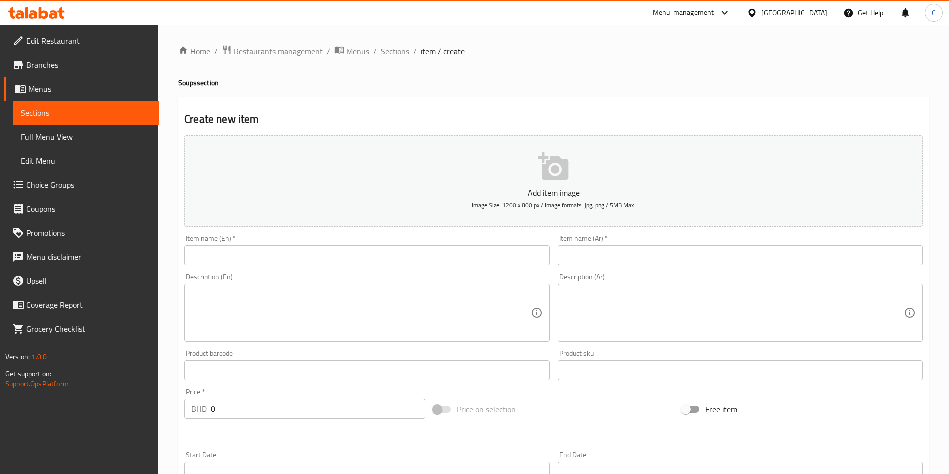
click at [383, 246] on input "text" at bounding box center [366, 255] width 365 height 20
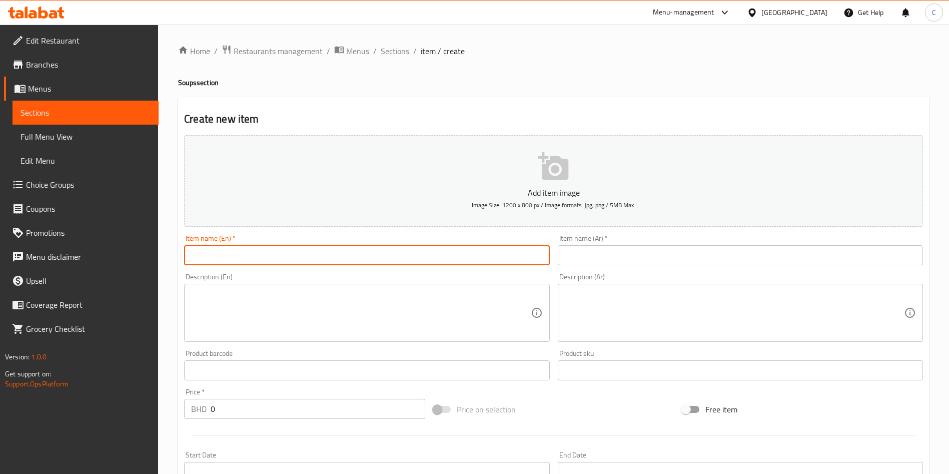
paste input "Miso Soup"
type input "Miso Soup"
click at [478, 254] on input "text" at bounding box center [740, 255] width 365 height 20
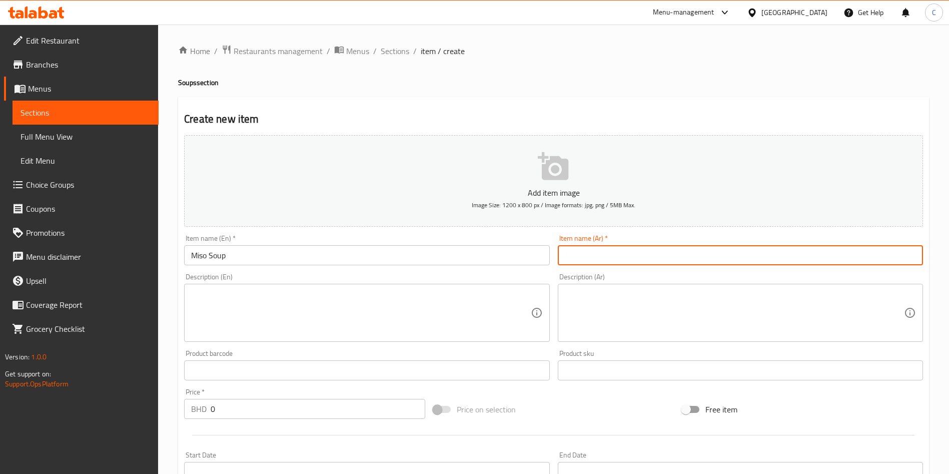
paste input "حساء ميسو"
type input "حساء ميسو"
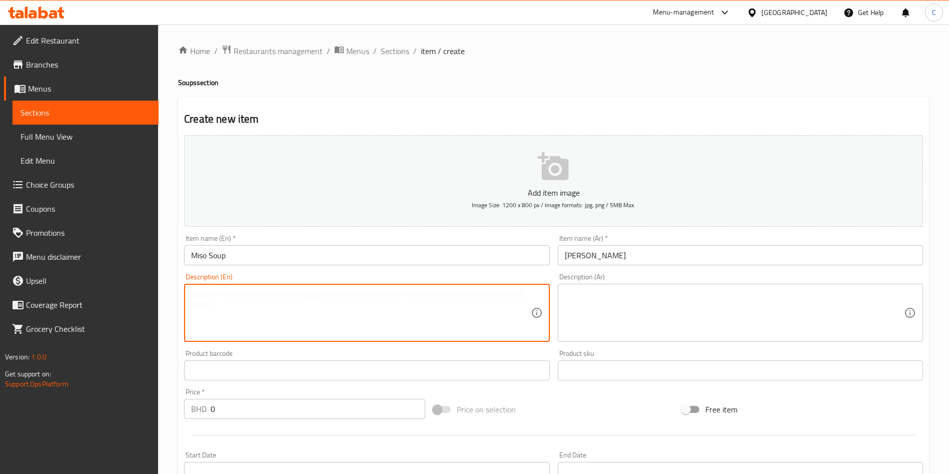
paste textarea "Traditional Japanese soup with tofu, wakame seaweed, and scallions."
type textarea "Traditional Japanese soup with tofu, wakame seaweed, and scallions."
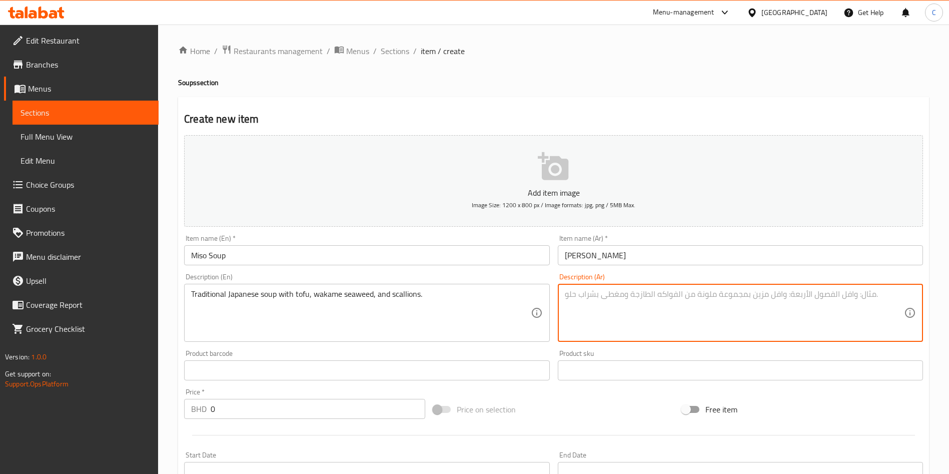
click at [478, 309] on textarea at bounding box center [734, 313] width 339 height 48
paste textarea "حساء ياباني تقليدي مع التوفو، وأعشاب البحر واكامي، والبصل الأخضر."
type textarea "حساء ياباني تقليدي مع التوفو، وأعشاب البحر واكامي، والبصل الأخضر."
click at [478, 304] on textarea "حساء ياباني تقليدي مع التوفو، وأعشاب البحر واكامي، والبصل الأخضر." at bounding box center [734, 313] width 339 height 48
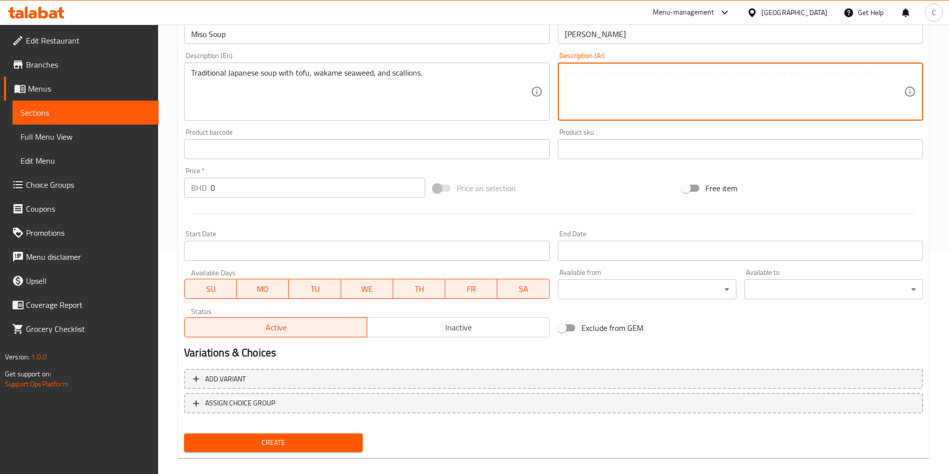
scroll to position [225, 0]
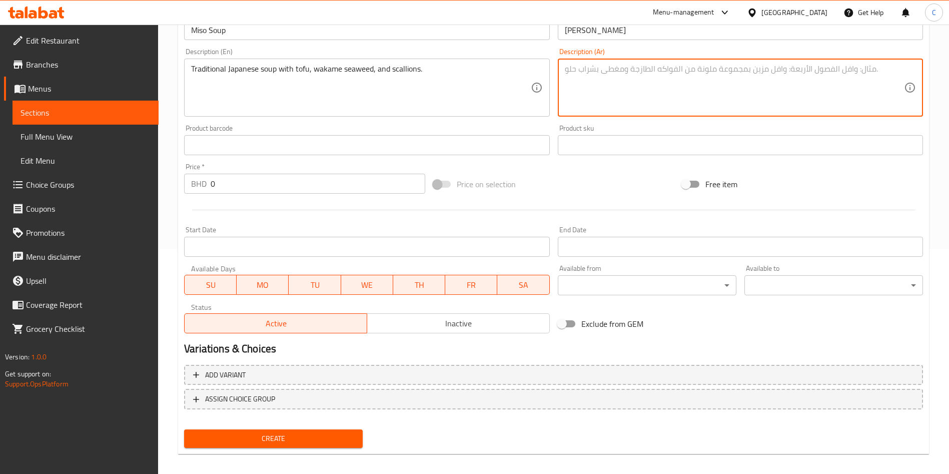
drag, startPoint x: 266, startPoint y: 187, endPoint x: 61, endPoint y: 200, distance: 205.6
click at [61, 200] on div "Edit Restaurant Branches Menus Sections Full Menu View Edit Menu Choice Groups …" at bounding box center [474, 140] width 949 height 683
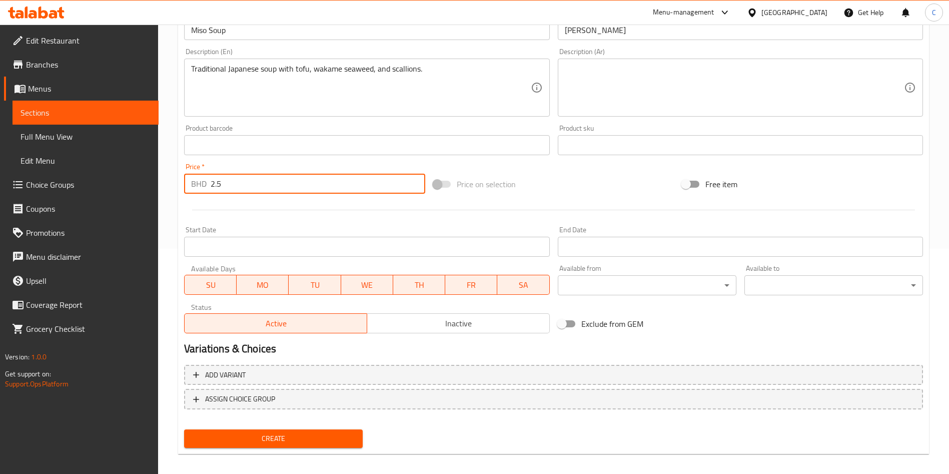
type input "2.5"
click at [313, 434] on span "Create" at bounding box center [273, 438] width 163 height 13
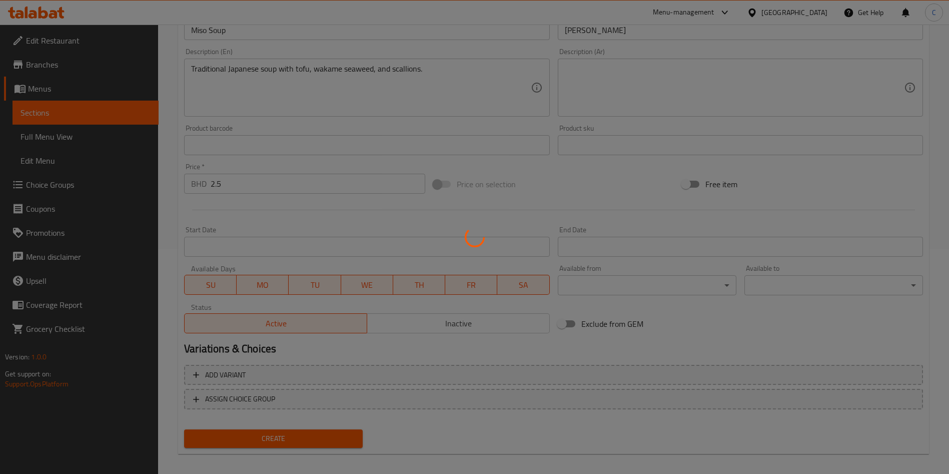
type input "0"
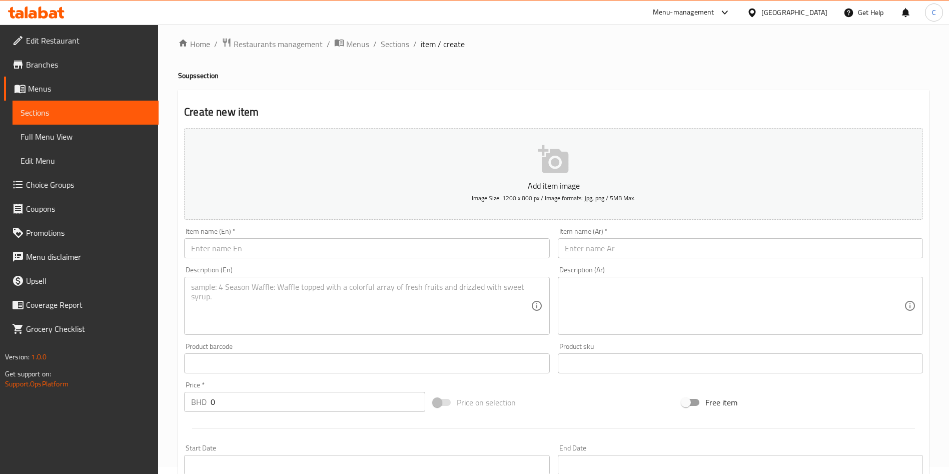
scroll to position [0, 0]
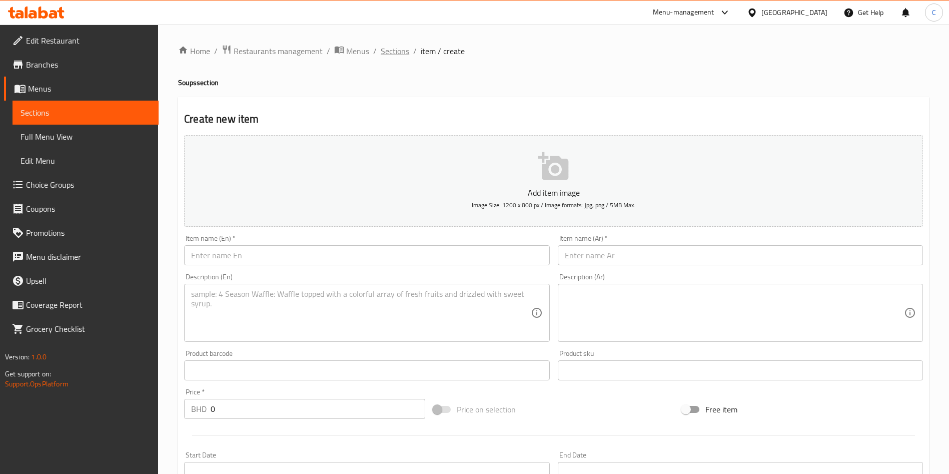
click at [392, 54] on span "Sections" at bounding box center [395, 51] width 29 height 12
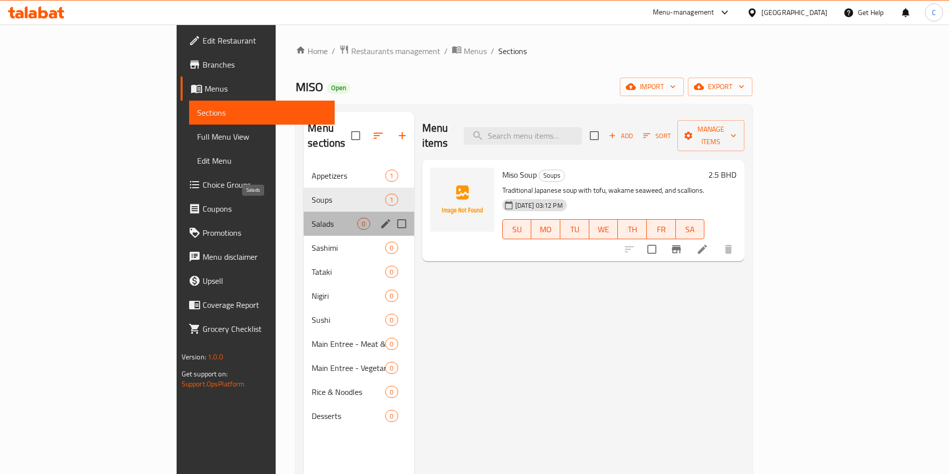
click at [312, 218] on span "Salads" at bounding box center [335, 224] width 46 height 12
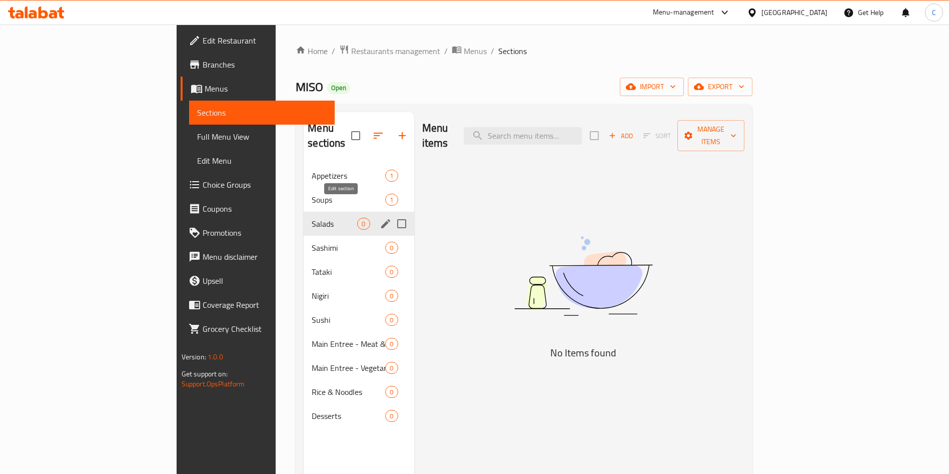
click at [381, 219] on icon "edit" at bounding box center [385, 223] width 9 height 9
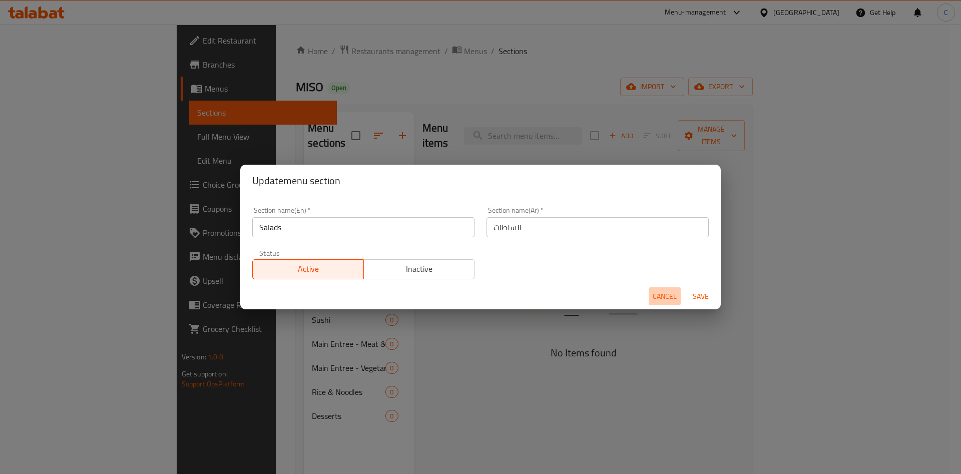
click at [478, 288] on button "Cancel" at bounding box center [665, 296] width 32 height 19
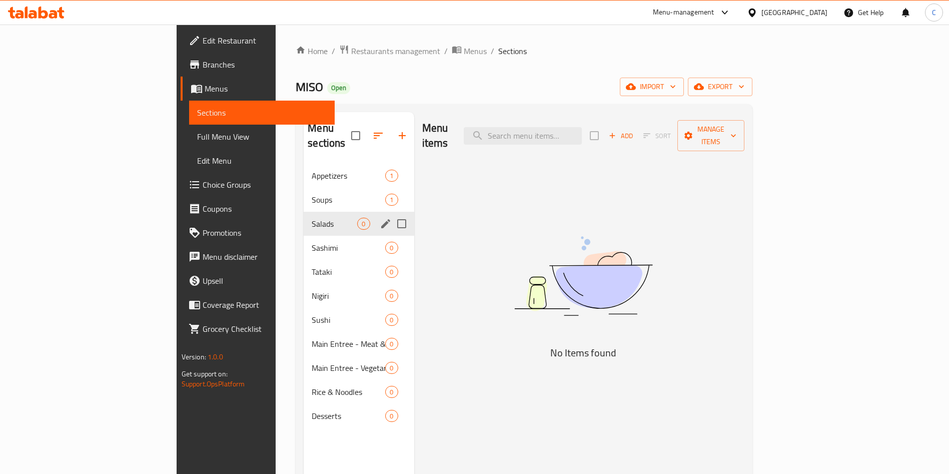
click at [378, 216] on div "Menu sections" at bounding box center [385, 223] width 15 height 15
click at [380, 218] on icon "edit" at bounding box center [386, 224] width 12 height 12
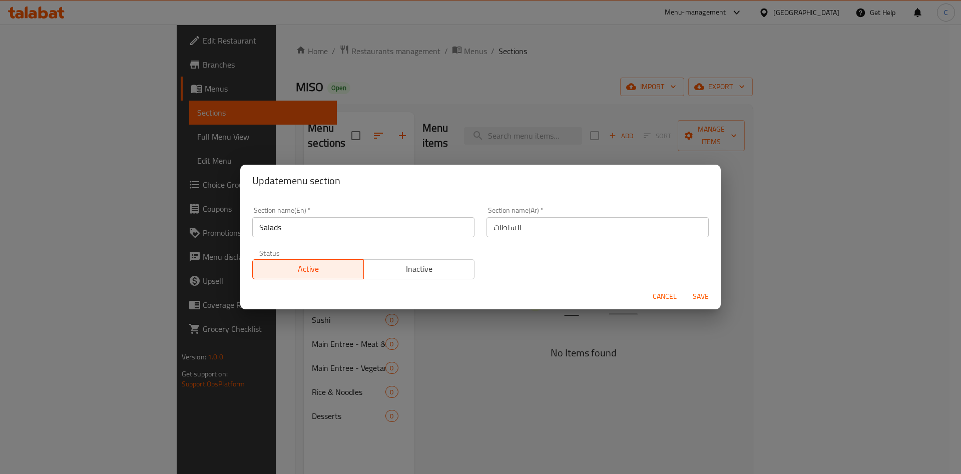
click at [478, 295] on span "Cancel" at bounding box center [665, 296] width 24 height 13
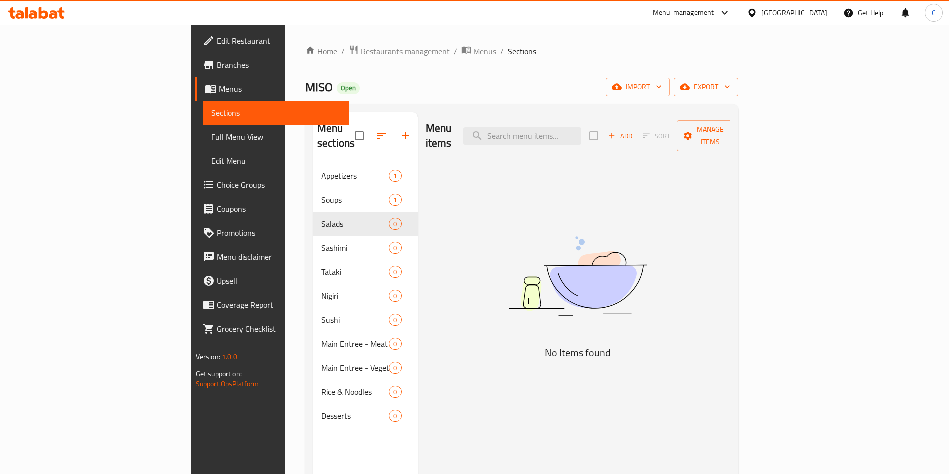
click at [478, 136] on div "Add Sort Manage items" at bounding box center [666, 135] width 155 height 31
click at [478, 131] on icon "button" at bounding box center [611, 135] width 9 height 9
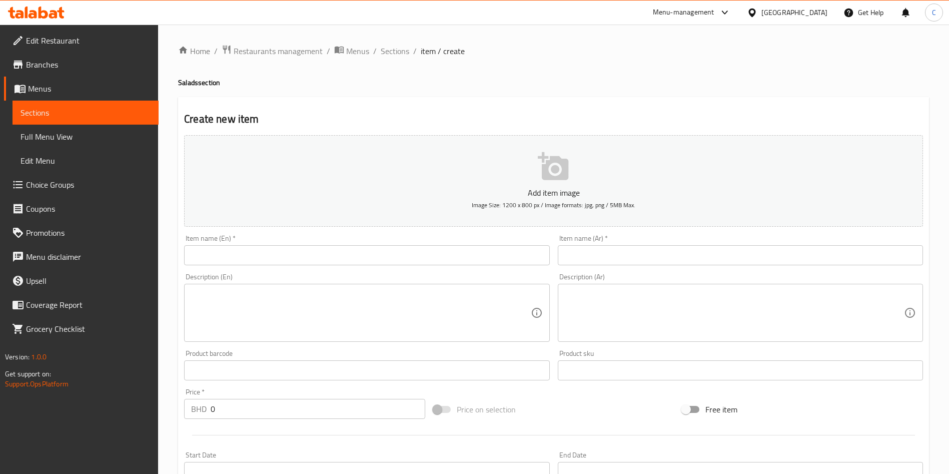
click at [369, 244] on div "Item name (En)   * Item name (En) *" at bounding box center [366, 250] width 365 height 31
click at [368, 247] on input "text" at bounding box center [366, 255] width 365 height 20
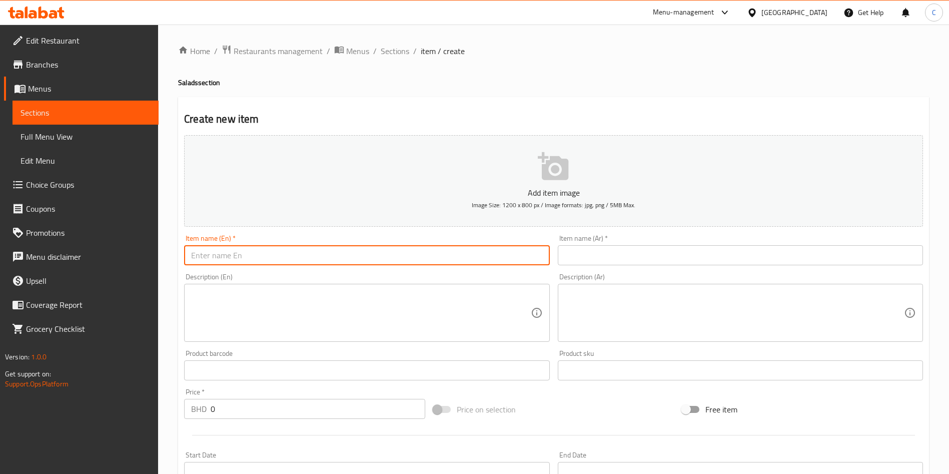
click at [284, 255] on input "text" at bounding box center [366, 255] width 365 height 20
paste input "Vegan Harmony"
drag, startPoint x: 284, startPoint y: 255, endPoint x: 126, endPoint y: 268, distance: 158.7
click at [126, 268] on div "Edit Restaurant Branches Menus Sections Full Menu View Edit Menu Choice Groups …" at bounding box center [474, 366] width 949 height 683
paste input "Mizo Crunch Bowl"
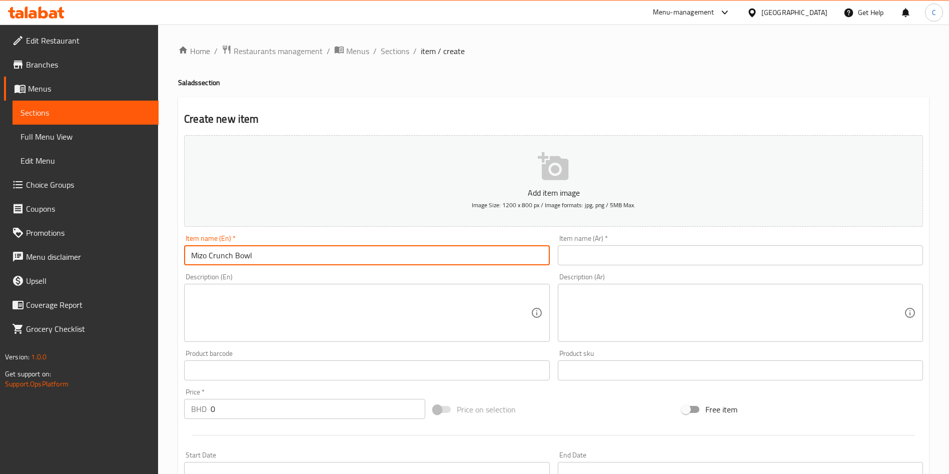
type input "Mizo Crunch Bowl"
click at [478, 254] on input "text" at bounding box center [740, 255] width 365 height 20
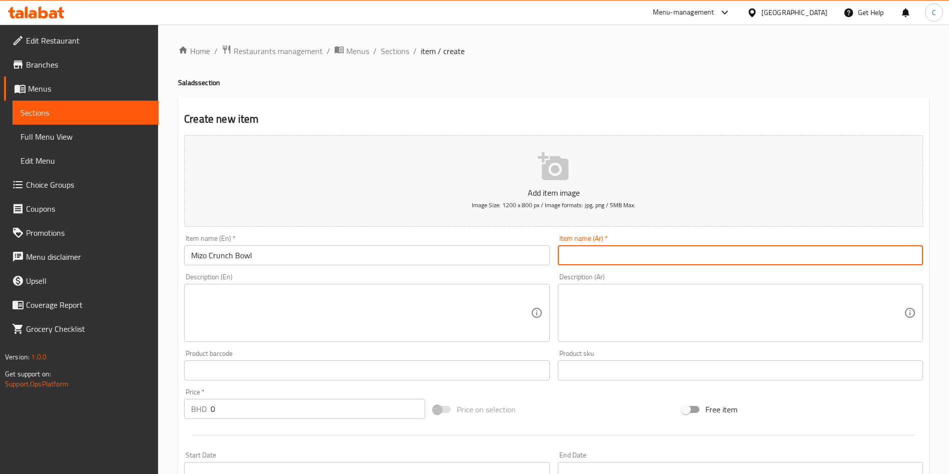
paste input "وعاء ميزو كرانش"
type input "وعاء ميزو كرانش"
click at [411, 325] on textarea at bounding box center [360, 313] width 339 height 48
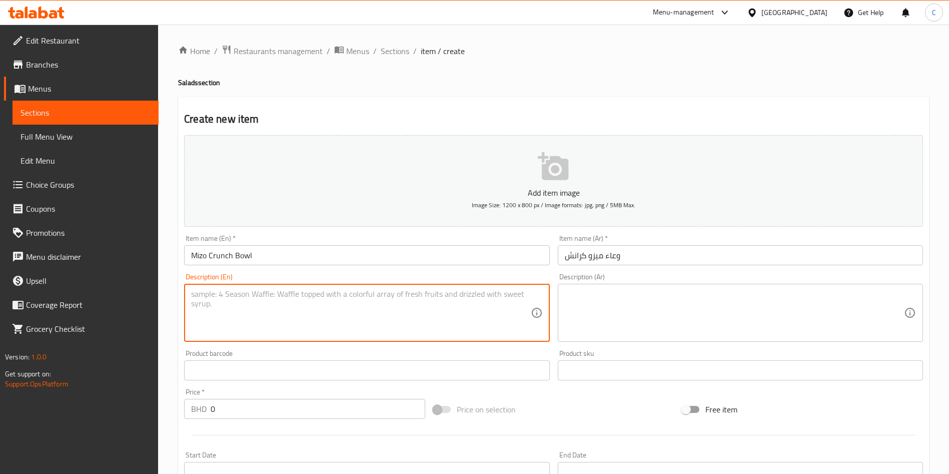
click at [271, 300] on textarea at bounding box center [360, 313] width 339 height 48
paste textarea "A fresh salad with beetroot, sweet potato, and cassava wafers on a bed of green…"
type textarea "A fresh salad with beetroot, sweet potato, and cassava wafers on a bed of green…"
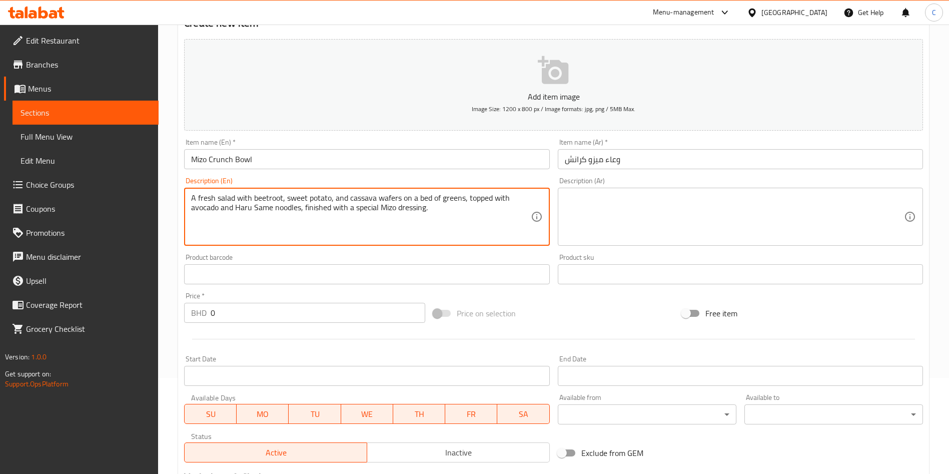
scroll to position [150, 0]
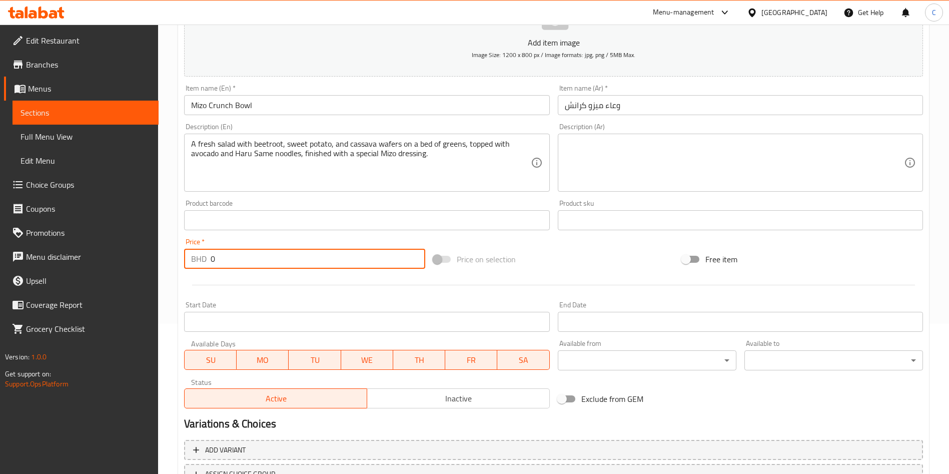
drag, startPoint x: 260, startPoint y: 261, endPoint x: 2, endPoint y: 264, distance: 258.2
click at [0, 264] on div "Edit Restaurant Branches Menus Sections Full Menu View Edit Menu Choice Groups …" at bounding box center [474, 215] width 949 height 683
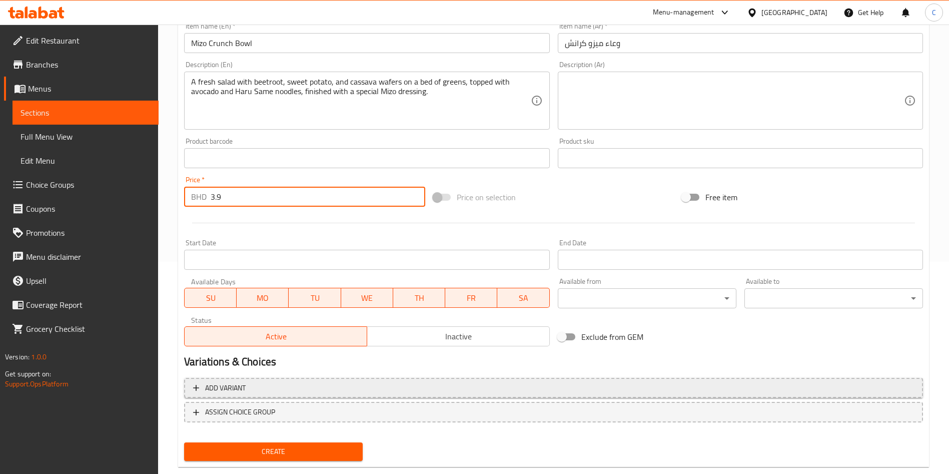
scroll to position [233, 0]
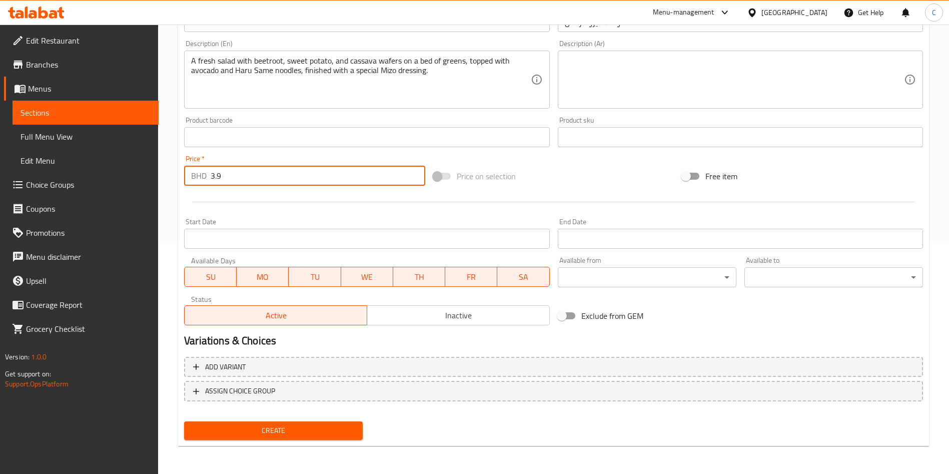
type input "3.9"
click at [265, 431] on span "Create" at bounding box center [273, 430] width 163 height 13
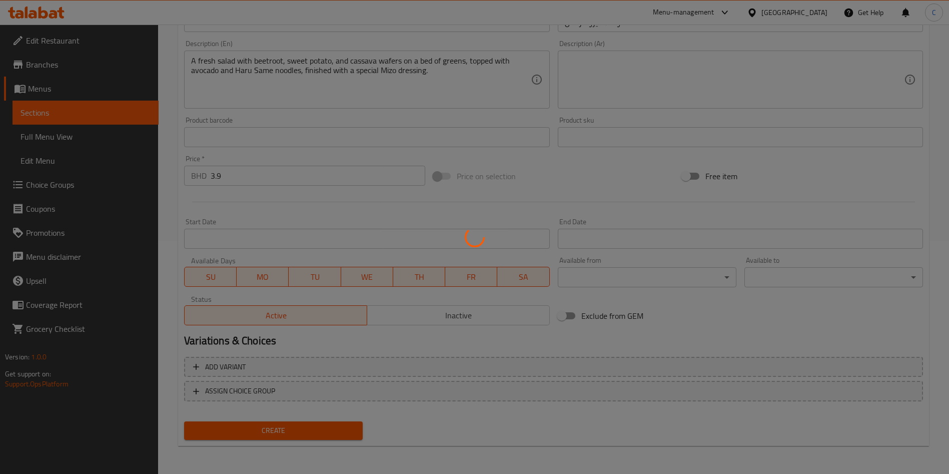
type input "0"
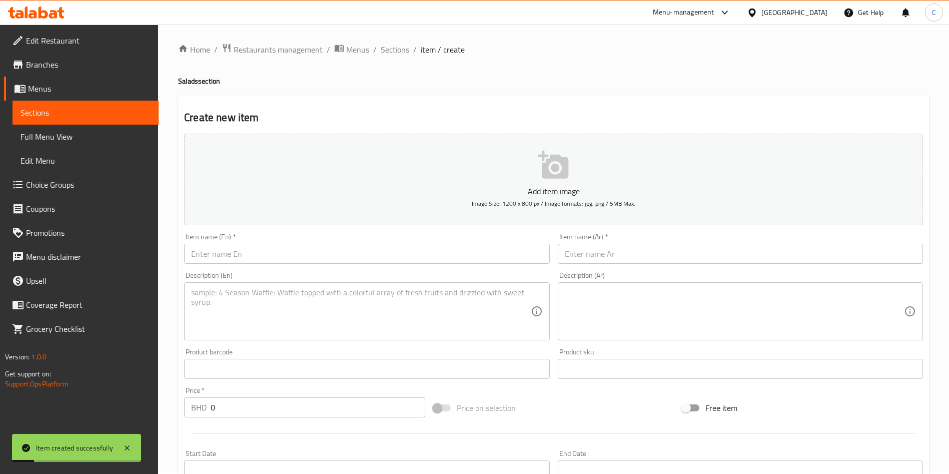
scroll to position [0, 0]
click at [392, 54] on span "Sections" at bounding box center [395, 51] width 29 height 12
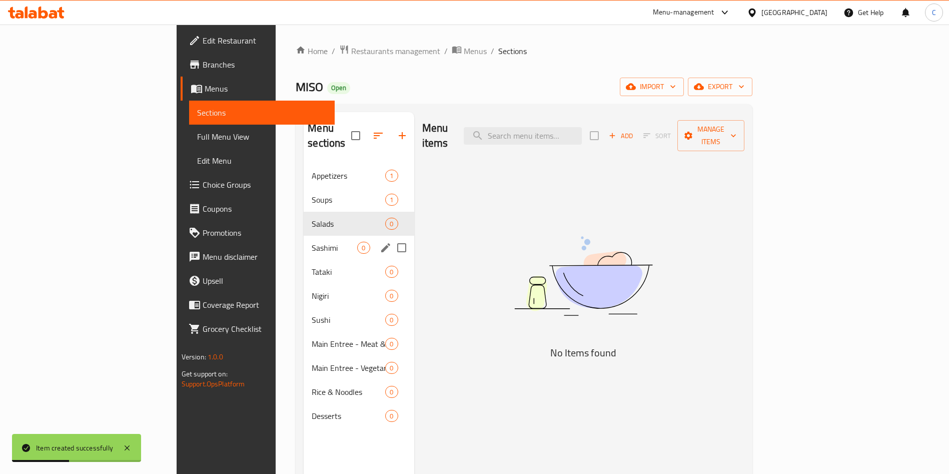
click at [312, 242] on span "Sashimi" at bounding box center [335, 248] width 46 height 12
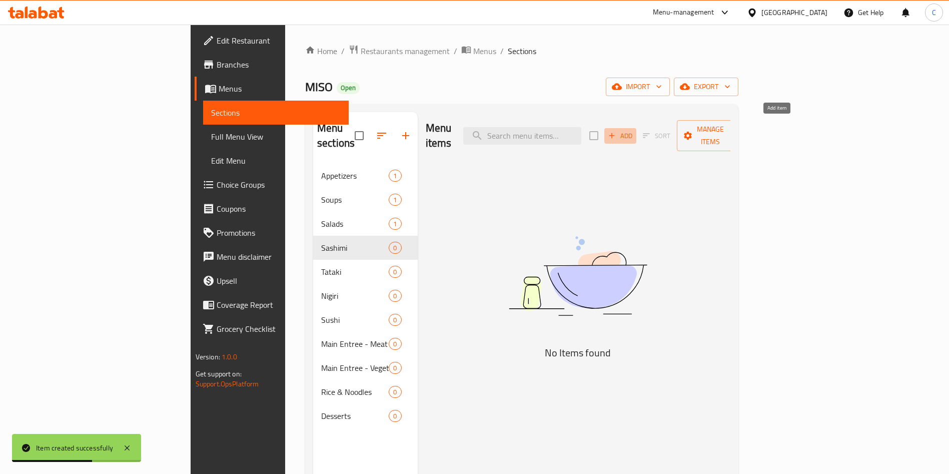
click at [478, 130] on span "Add" at bounding box center [620, 136] width 27 height 12
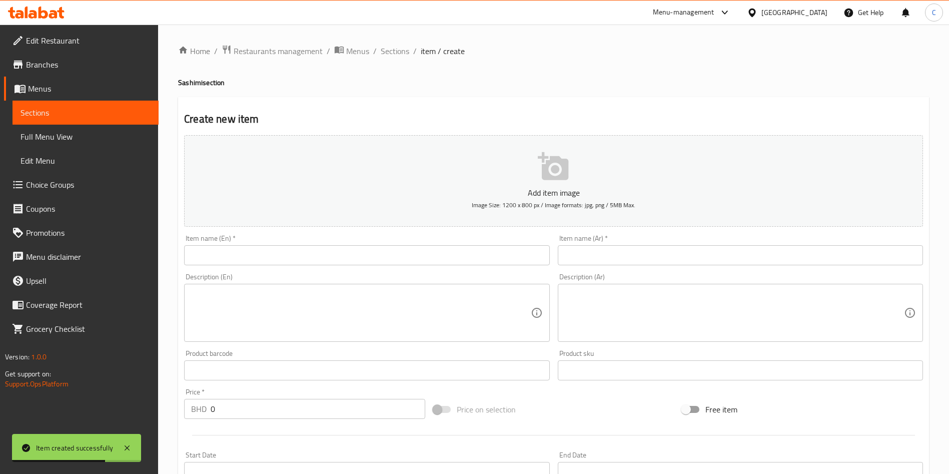
click at [449, 259] on input "text" at bounding box center [366, 255] width 365 height 20
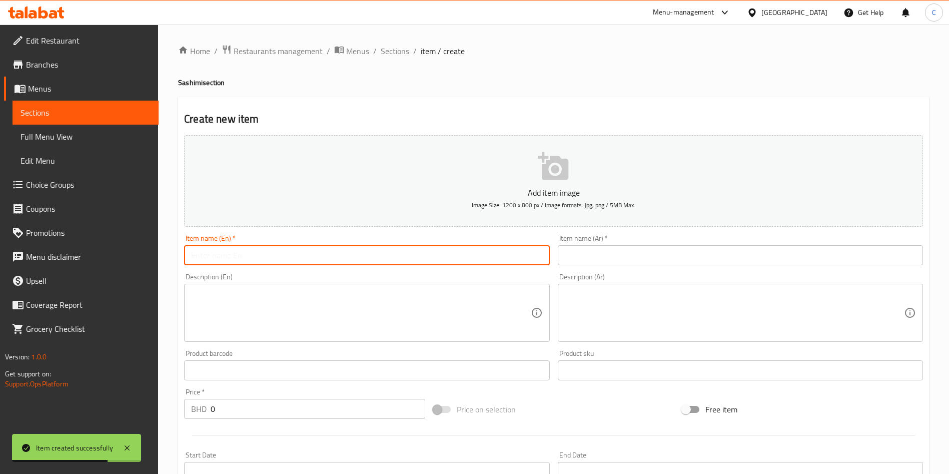
paste input "Shake (Salmon)"
type input "Shake (Salmon)"
click at [478, 252] on input "text" at bounding box center [740, 255] width 365 height 20
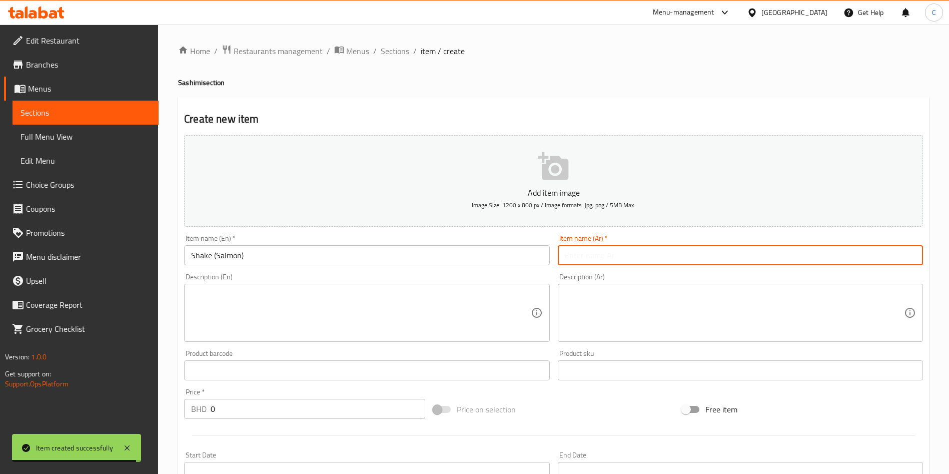
paste input "شيك (سلمون)"
type input "شيك (سلمون)"
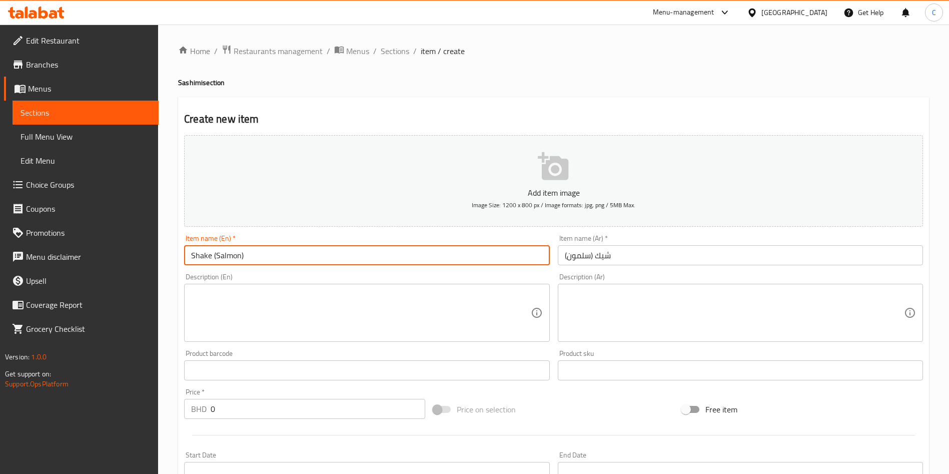
click at [248, 254] on input "Shake (Salmon)" at bounding box center [366, 255] width 365 height 20
type input "Shake Salmon"
click at [474, 241] on div "Item name (En)   * Shake Salmon Item name (En) *" at bounding box center [366, 250] width 365 height 31
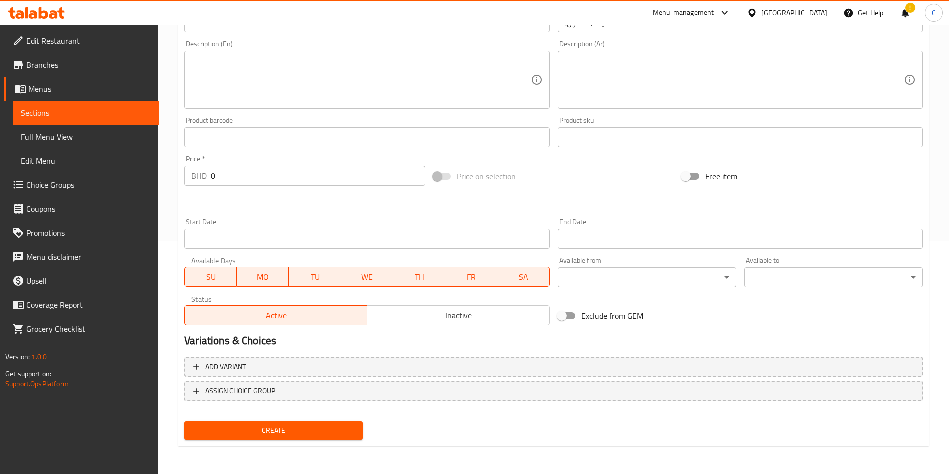
scroll to position [83, 0]
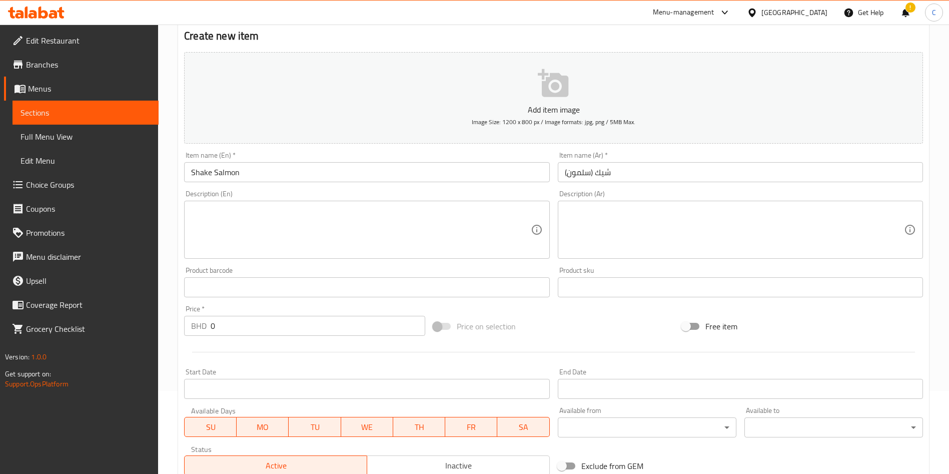
click at [313, 248] on textarea at bounding box center [360, 230] width 339 height 48
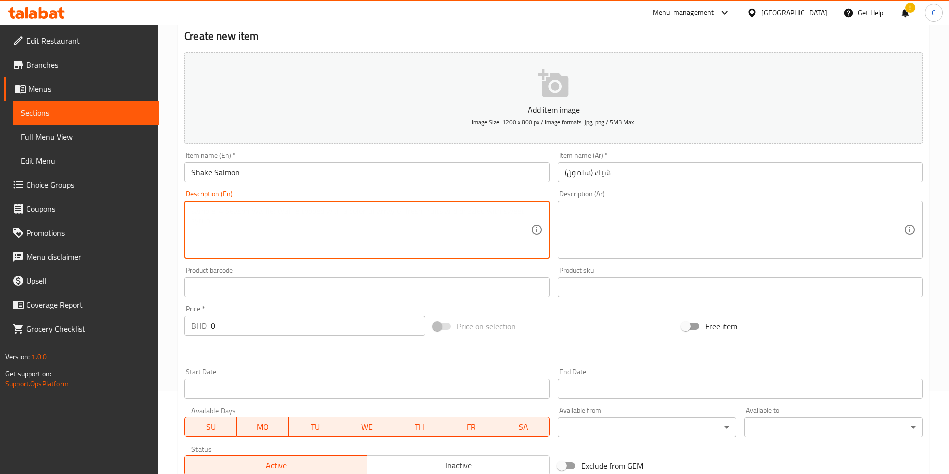
paste textarea "Fresh slices of raw salmon, served with soy sauce, ginger, and wasabi."
type textarea "Fresh slices of raw salmon, served with soy sauce, ginger, and wasabi."
drag, startPoint x: 259, startPoint y: 332, endPoint x: 11, endPoint y: 325, distance: 247.8
click at [99, 328] on div "Edit Restaurant Branches Menus Sections Full Menu View Edit Menu Choice Groups …" at bounding box center [474, 282] width 949 height 683
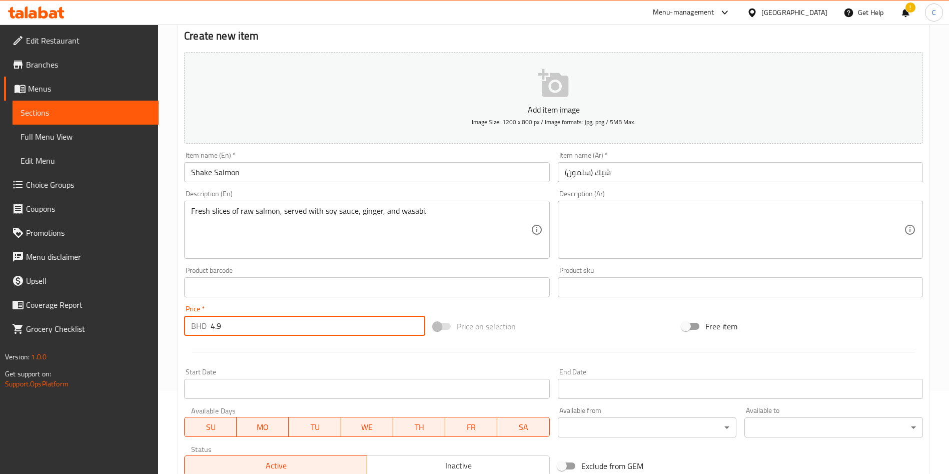
type input "4.9"
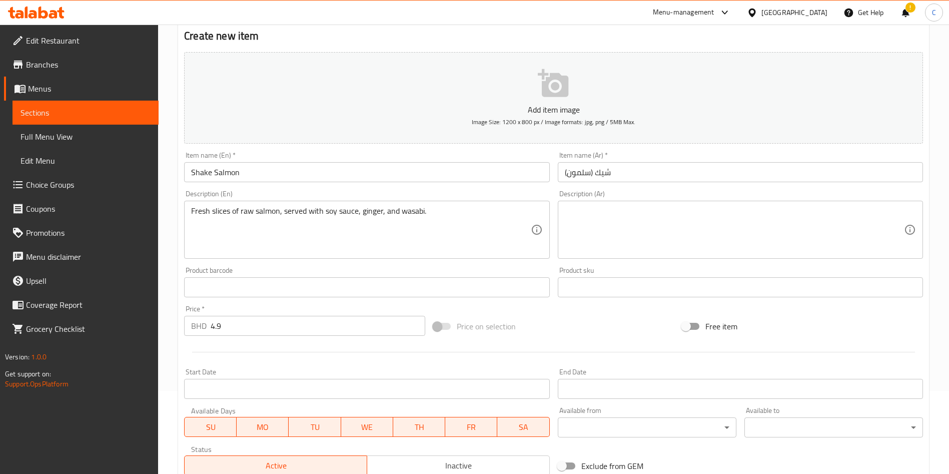
click at [478, 332] on span "Price on selection" at bounding box center [486, 326] width 59 height 12
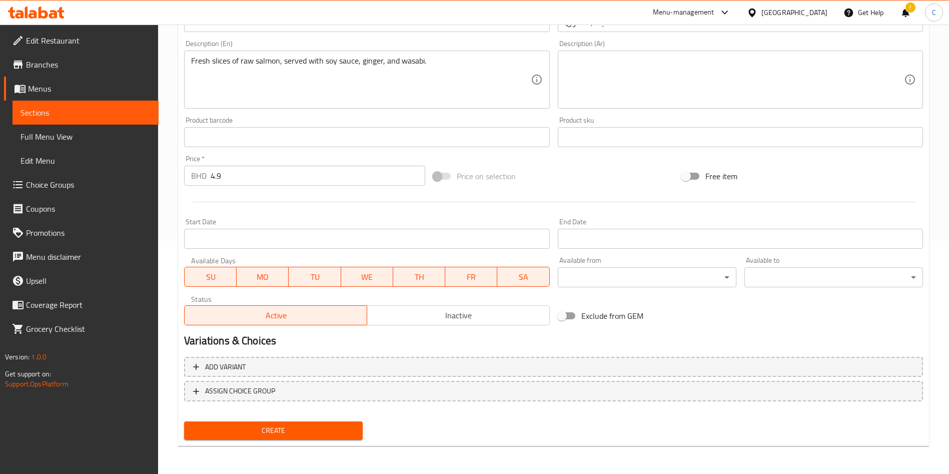
click at [346, 421] on button "Create" at bounding box center [273, 430] width 179 height 19
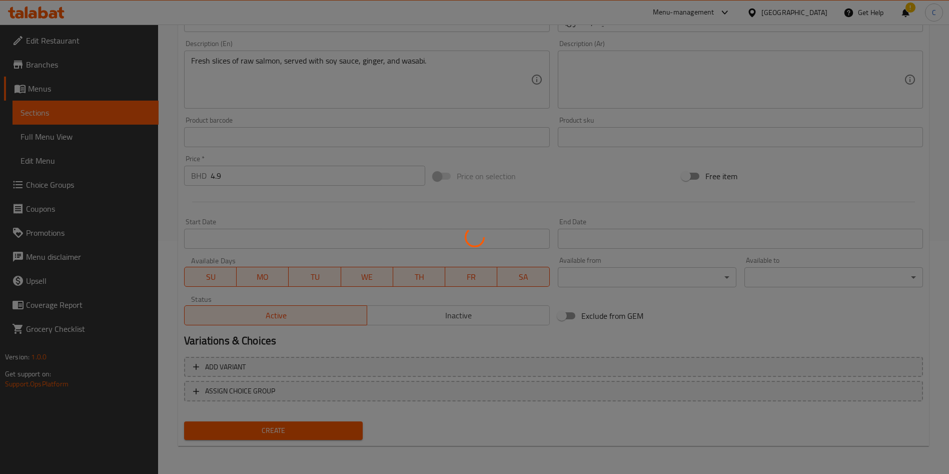
type input "0"
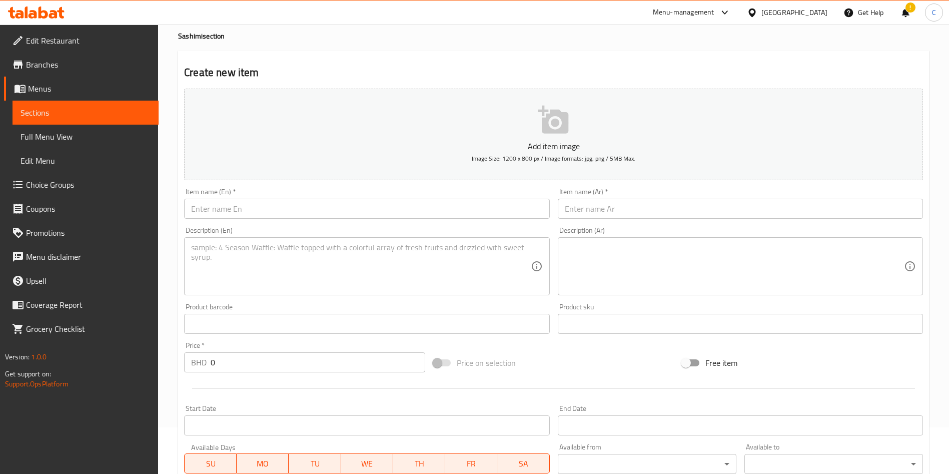
scroll to position [0, 0]
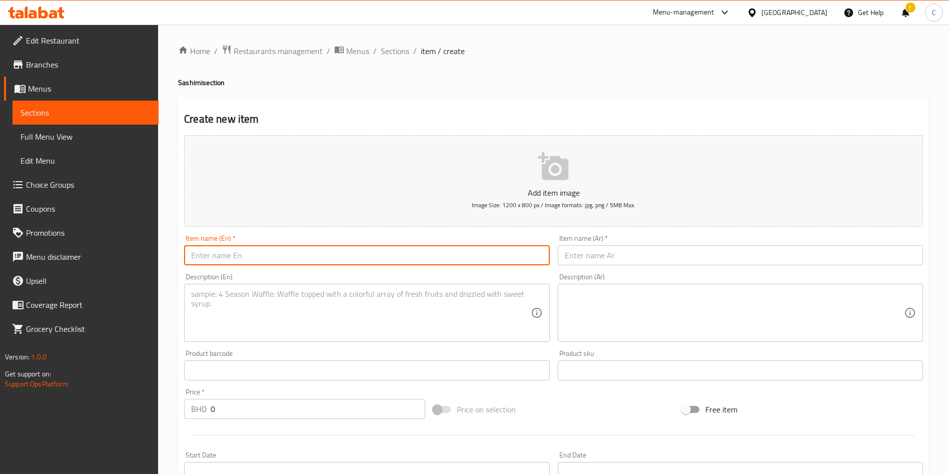
drag, startPoint x: 212, startPoint y: 251, endPoint x: 228, endPoint y: 257, distance: 17.3
click at [212, 251] on input "text" at bounding box center [366, 255] width 365 height 20
paste input "Shake (Salmon)"
type input "Shake (Salmon)"
drag, startPoint x: 588, startPoint y: 257, endPoint x: 594, endPoint y: 259, distance: 7.0
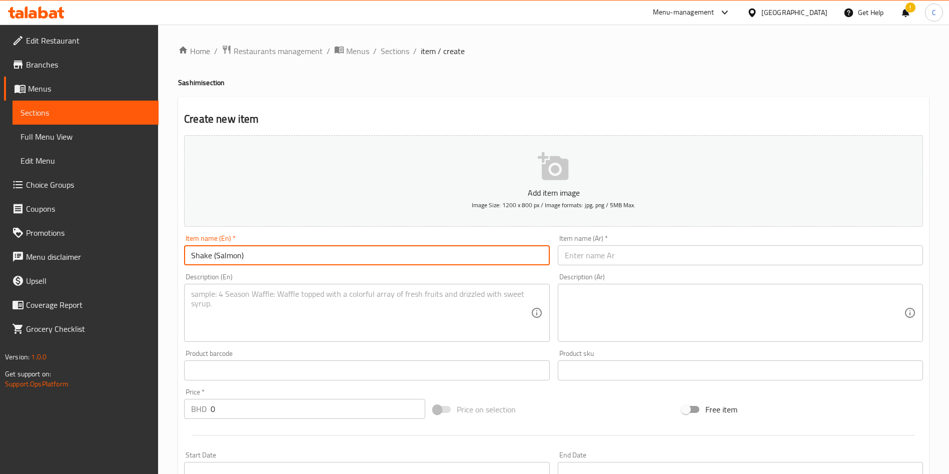
click at [478, 257] on input "text" at bounding box center [740, 255] width 365 height 20
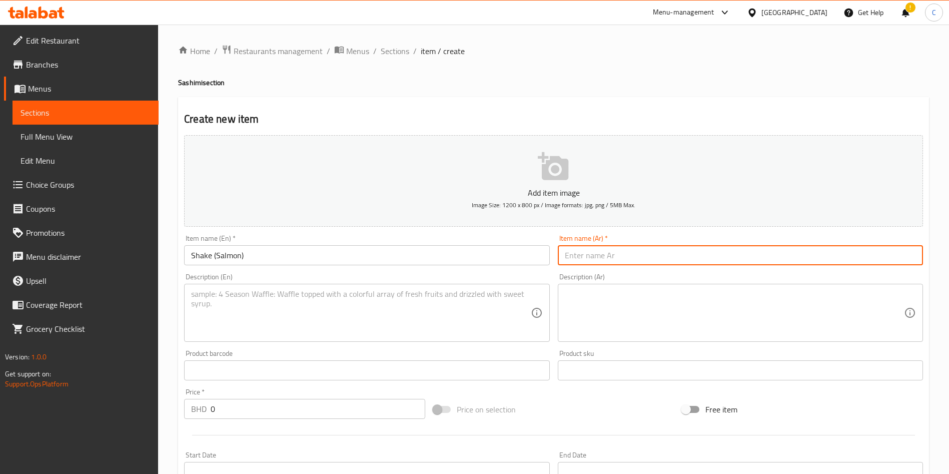
paste input "شيك (سلمون)"
type input "شيك (سلمون)"
click at [403, 297] on textarea at bounding box center [360, 313] width 339 height 48
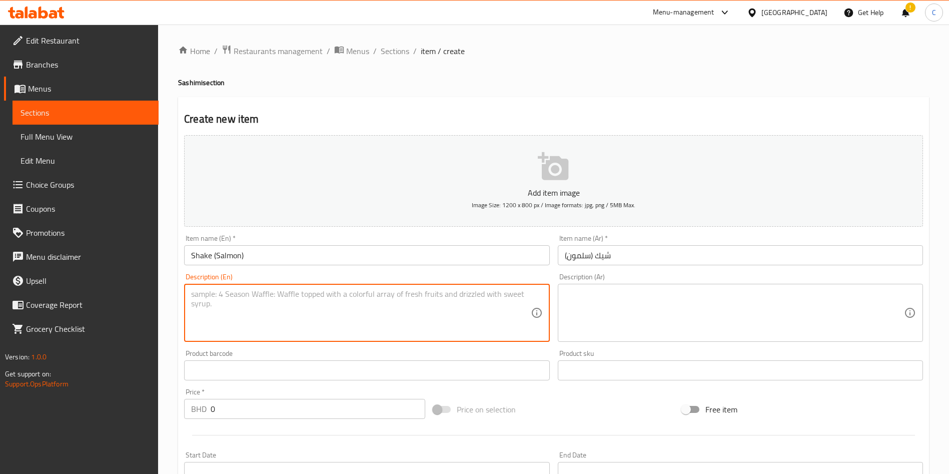
paste textarea "Sliced salmon, lightly seared and served with soy sauce, ginger, and wasabi."
type textarea "Sliced salmon, lightly seared and served with soy sauce, ginger, and wasabi."
drag, startPoint x: 285, startPoint y: 409, endPoint x: 184, endPoint y: 400, distance: 101.4
click at [187, 401] on div "BHD 0 Price *" at bounding box center [304, 409] width 241 height 20
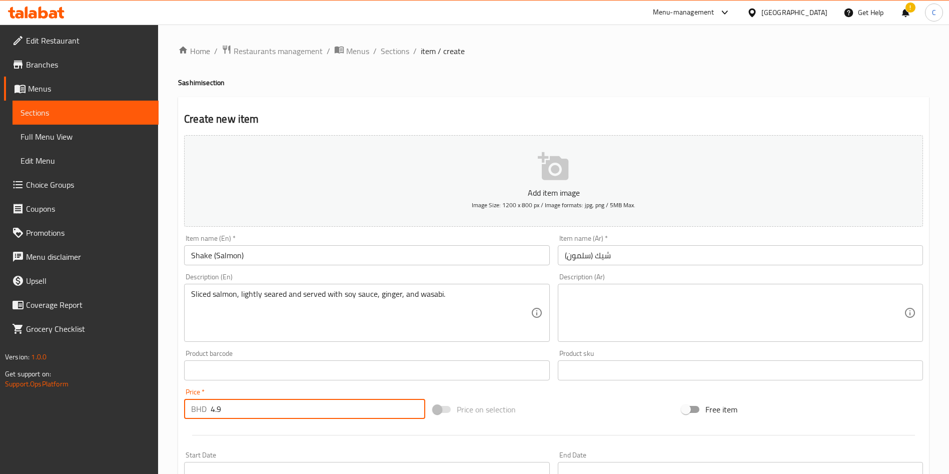
type input "4.9"
click at [478, 399] on div "Price on selection" at bounding box center [553, 409] width 249 height 27
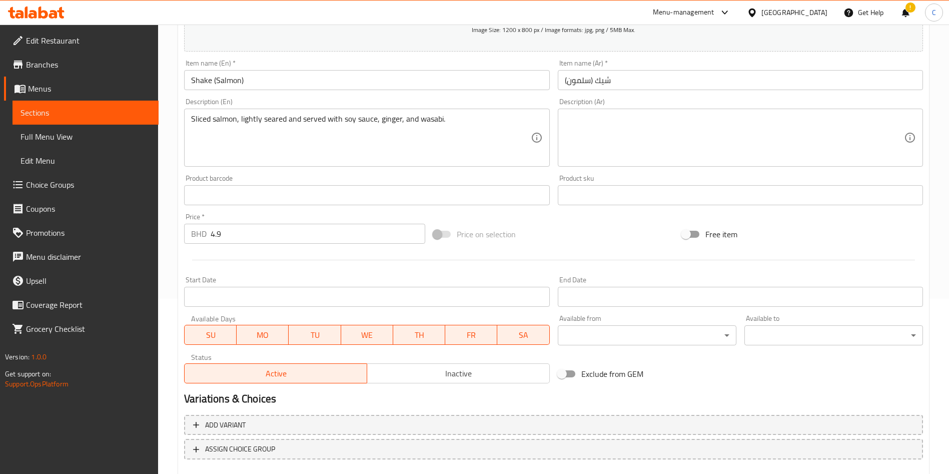
scroll to position [233, 0]
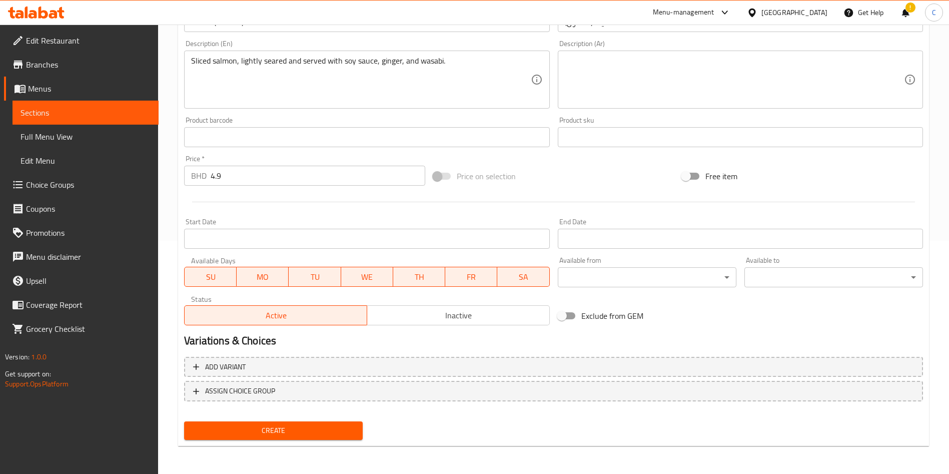
click at [319, 431] on span "Create" at bounding box center [273, 430] width 163 height 13
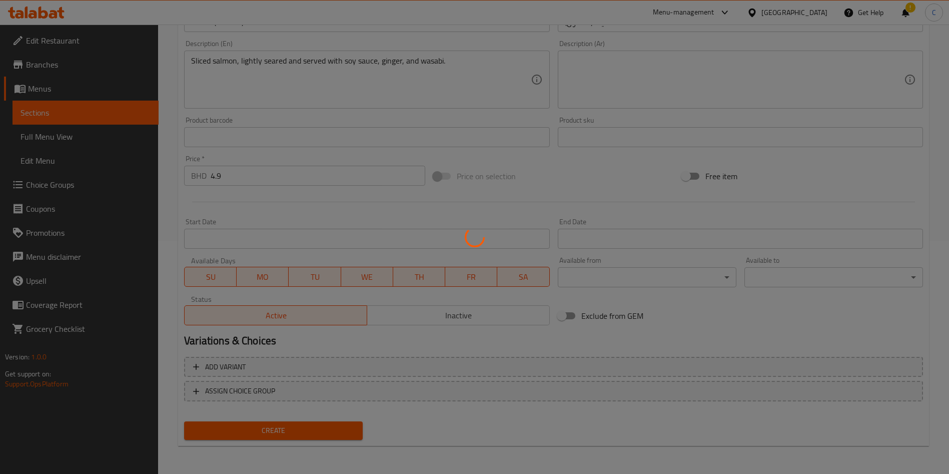
type input "0"
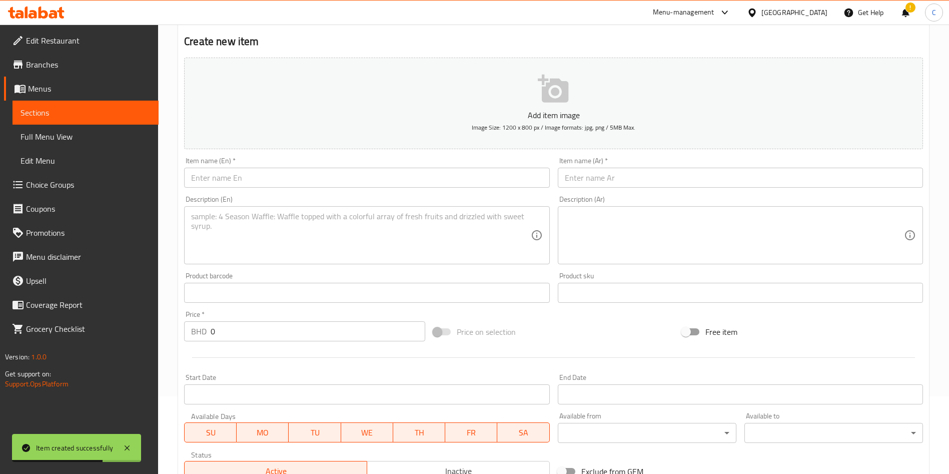
scroll to position [0, 0]
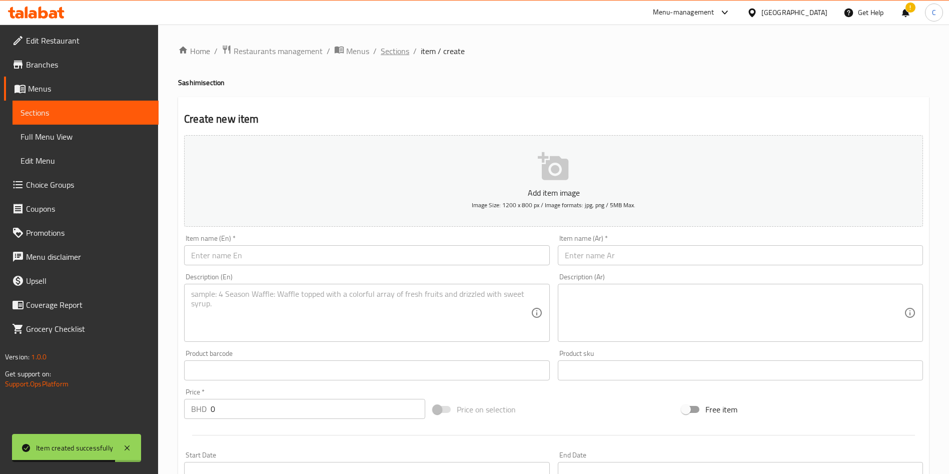
click at [401, 52] on span "Sections" at bounding box center [395, 51] width 29 height 12
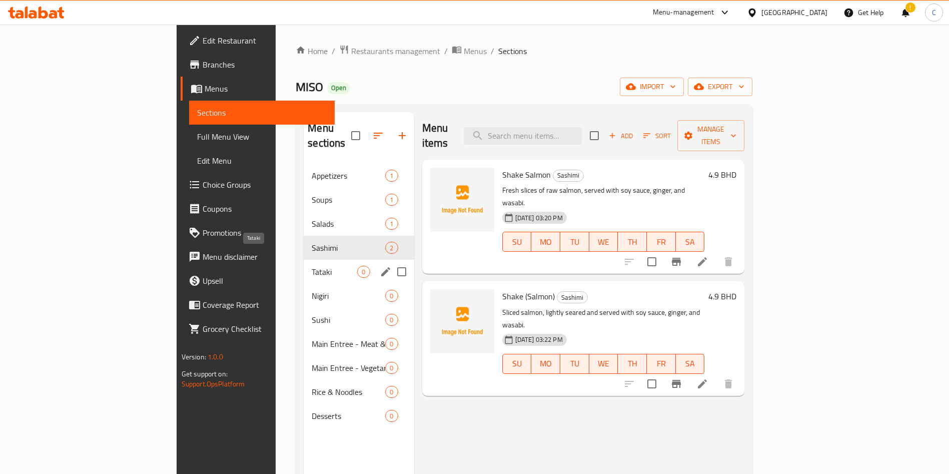
click at [312, 266] on span "Tataki" at bounding box center [335, 272] width 46 height 12
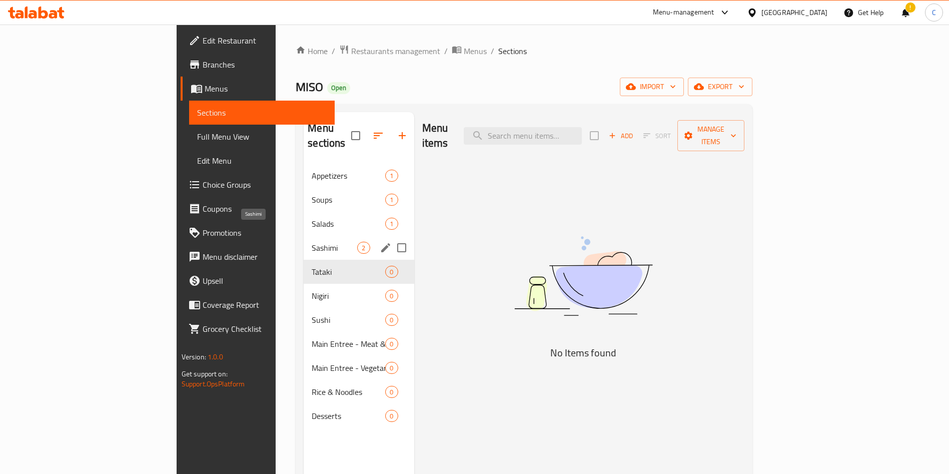
click at [312, 242] on span "Sashimi" at bounding box center [335, 248] width 46 height 12
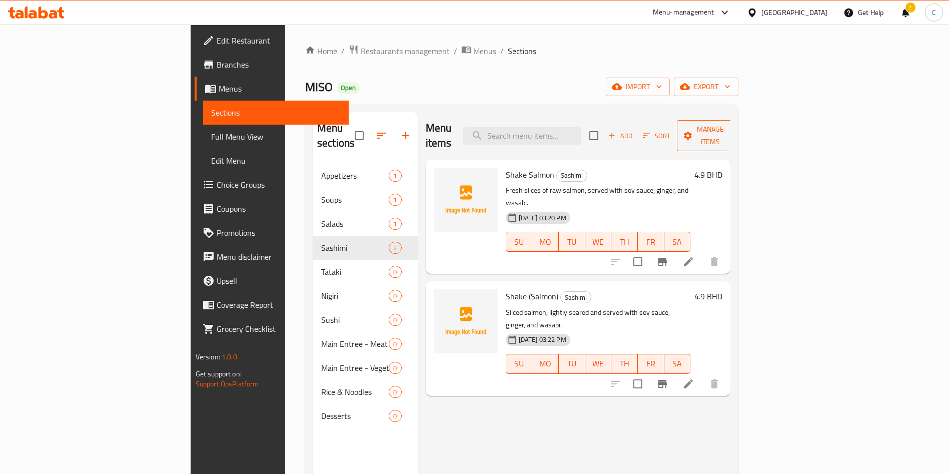
click at [478, 128] on span "Manage items" at bounding box center [710, 135] width 51 height 25
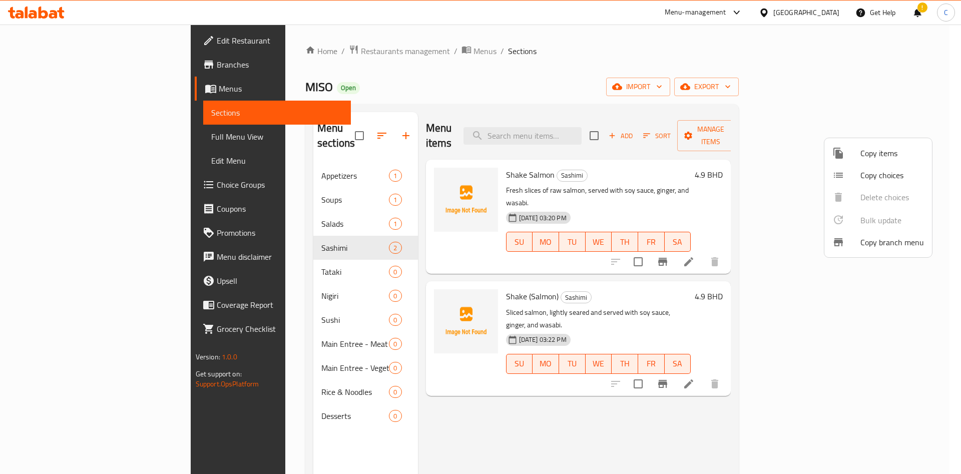
click at [478, 148] on span "Copy items" at bounding box center [892, 153] width 64 height 12
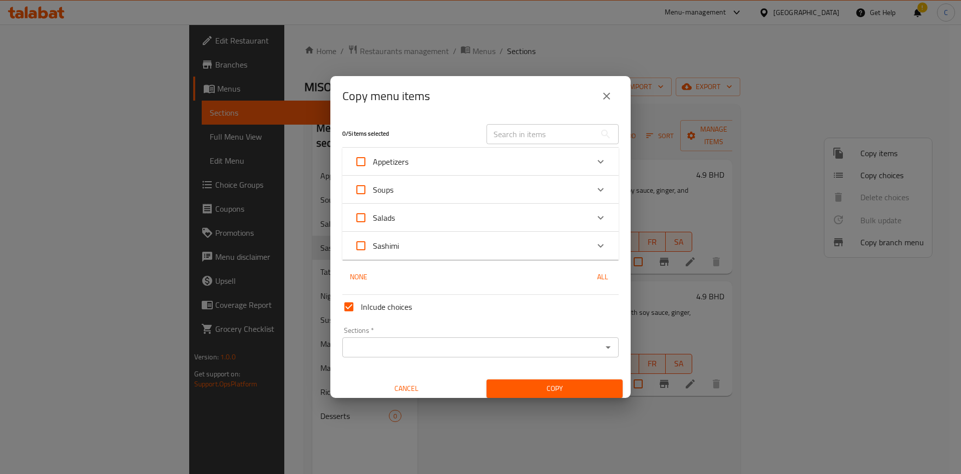
click at [478, 224] on div "Salads" at bounding box center [471, 218] width 234 height 24
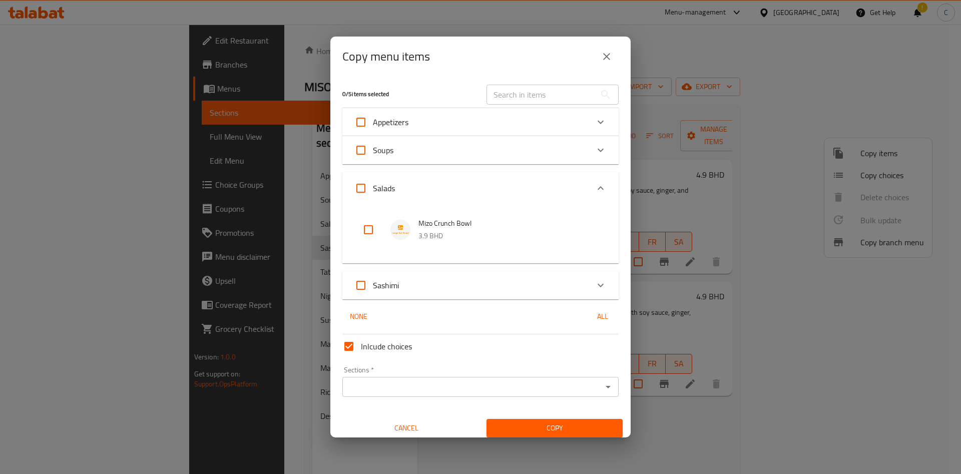
click at [478, 277] on div "Sashimi" at bounding box center [471, 285] width 234 height 24
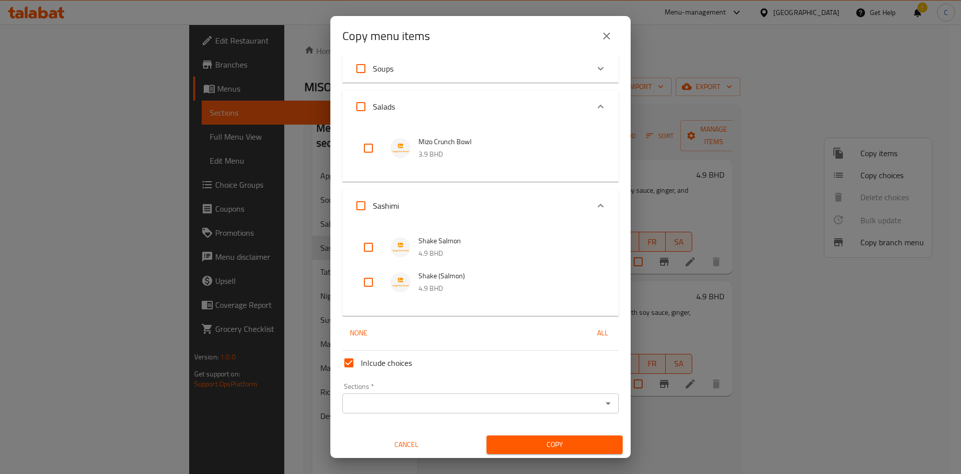
scroll to position [63, 0]
click at [478, 402] on input "Sections   *" at bounding box center [472, 402] width 254 height 14
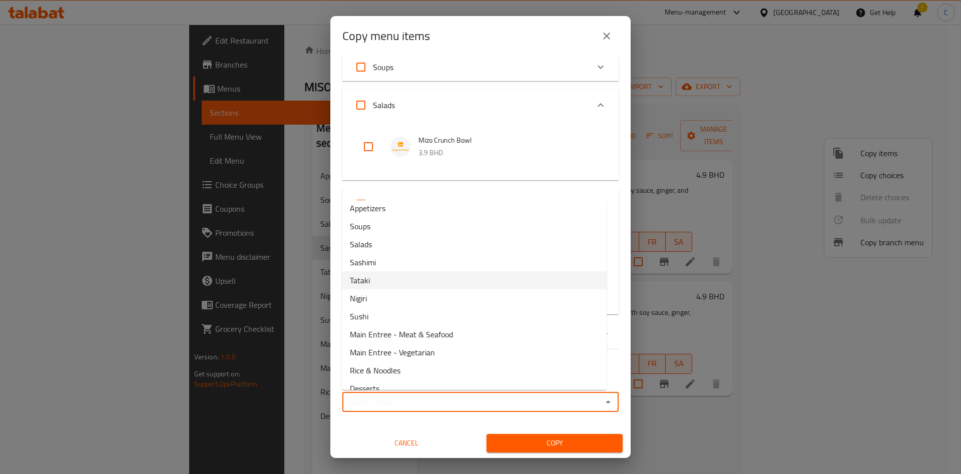
scroll to position [0, 0]
click at [410, 284] on li "Tataki" at bounding box center [474, 285] width 265 height 18
type input "Tataki"
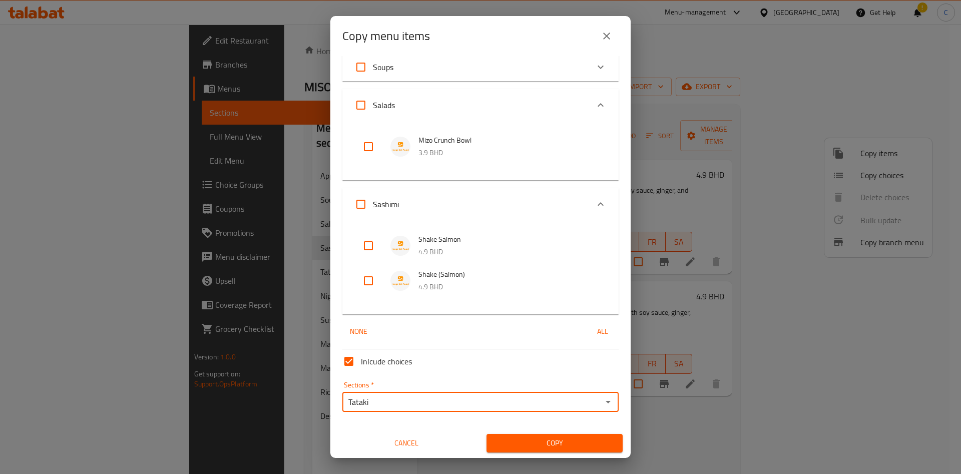
scroll to position [63, 0]
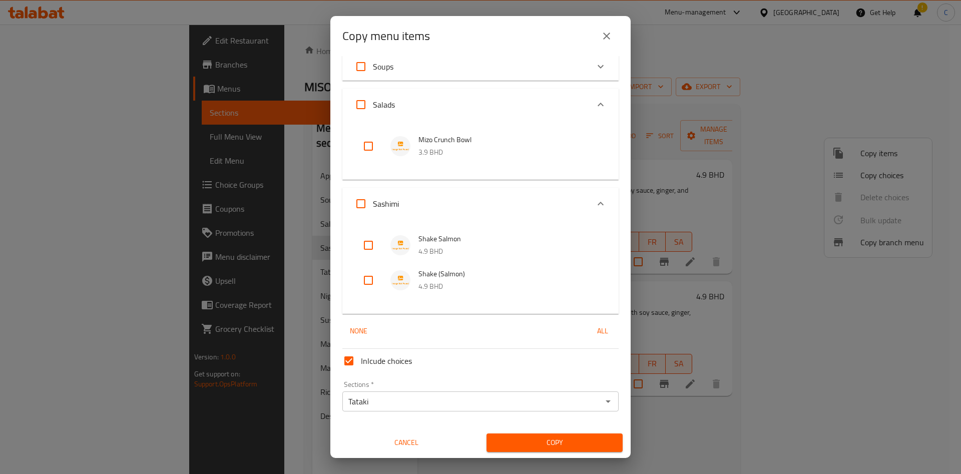
click at [478, 198] on div "Sashimi" at bounding box center [471, 204] width 234 height 24
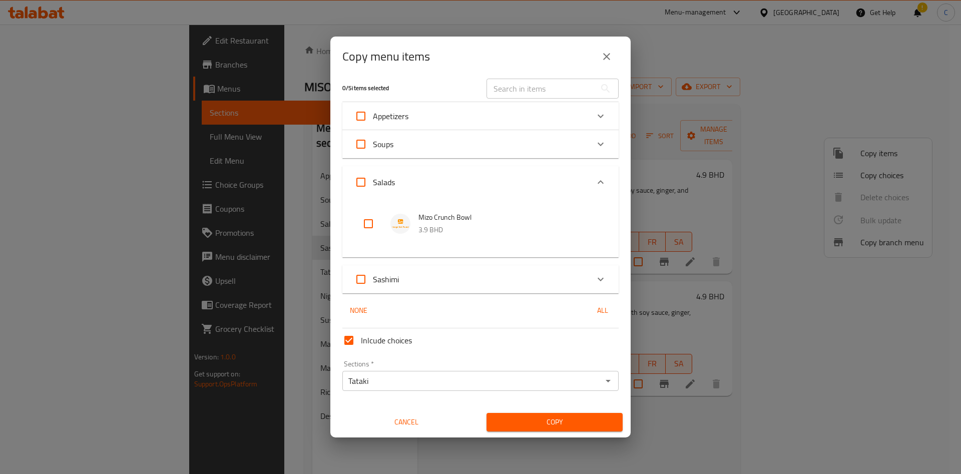
click at [478, 183] on div "Salads" at bounding box center [471, 182] width 234 height 24
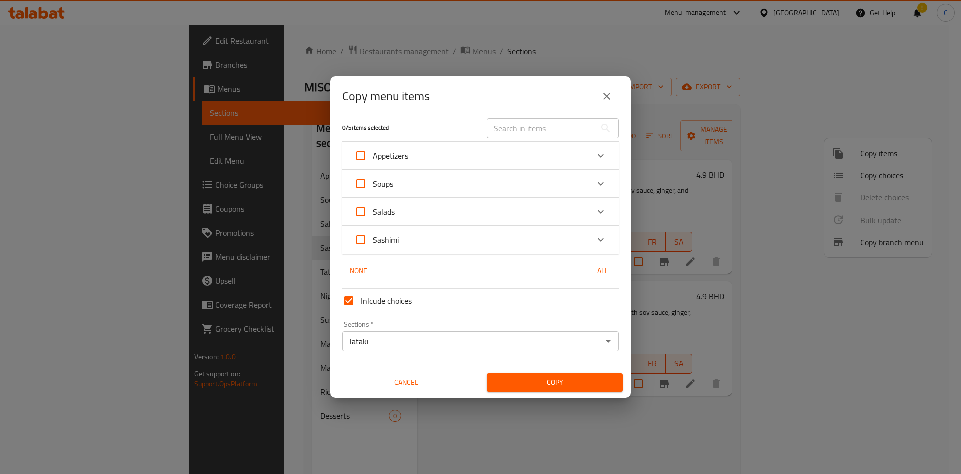
click at [478, 379] on span "Copy" at bounding box center [554, 382] width 120 height 13
click at [460, 240] on div "Sashimi" at bounding box center [471, 240] width 234 height 24
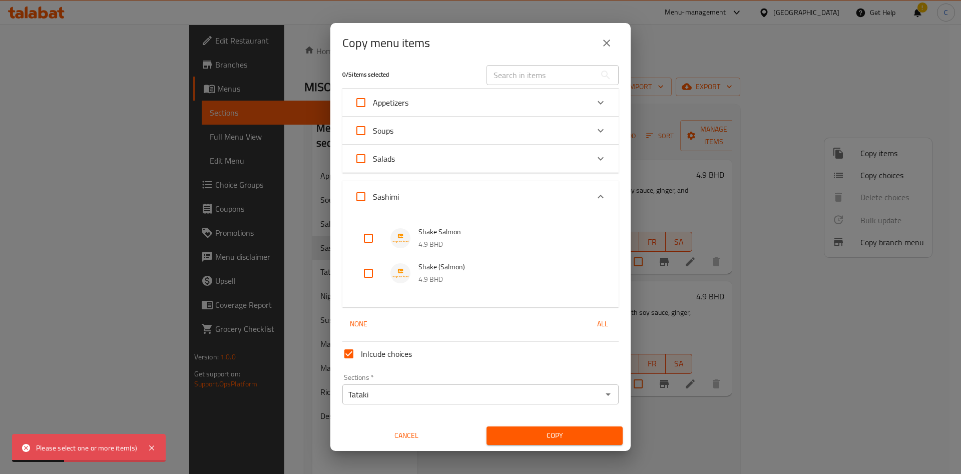
click at [371, 260] on li "Shake (Salmon) 4.9 BHD" at bounding box center [480, 273] width 252 height 35
click at [368, 272] on input "checkbox" at bounding box center [368, 273] width 24 height 24
checkbox input "true"
click at [478, 435] on span "Copy" at bounding box center [554, 435] width 120 height 13
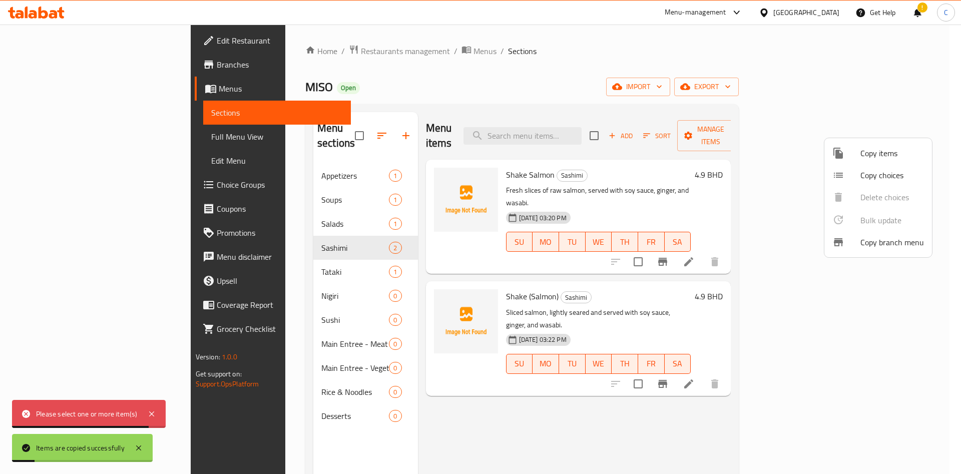
click at [264, 260] on div at bounding box center [480, 237] width 961 height 474
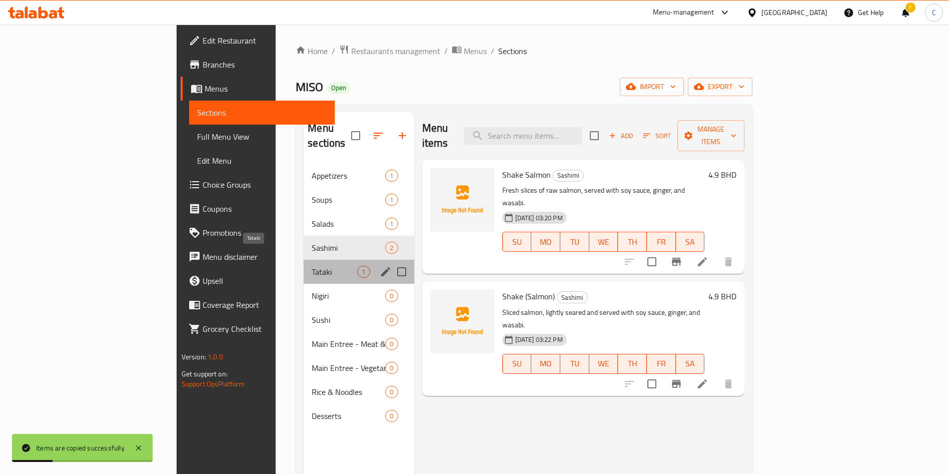
click at [312, 266] on span "Tataki" at bounding box center [335, 272] width 46 height 12
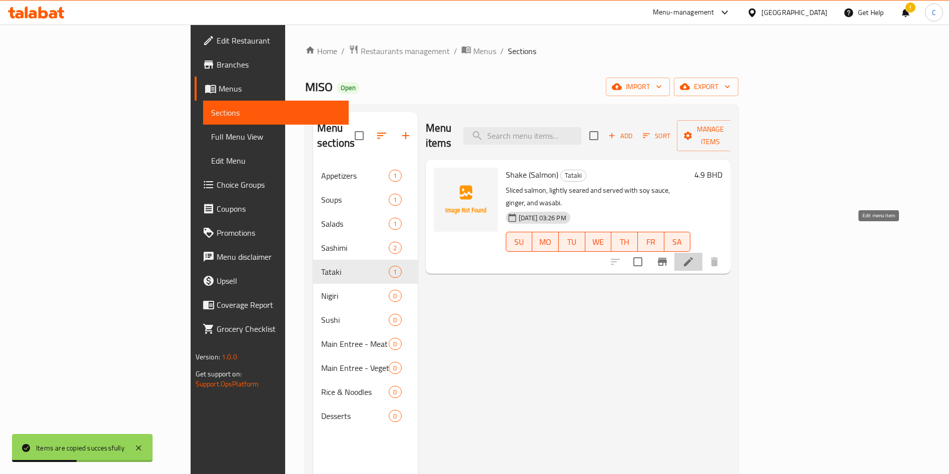
click at [478, 256] on icon at bounding box center [689, 262] width 12 height 12
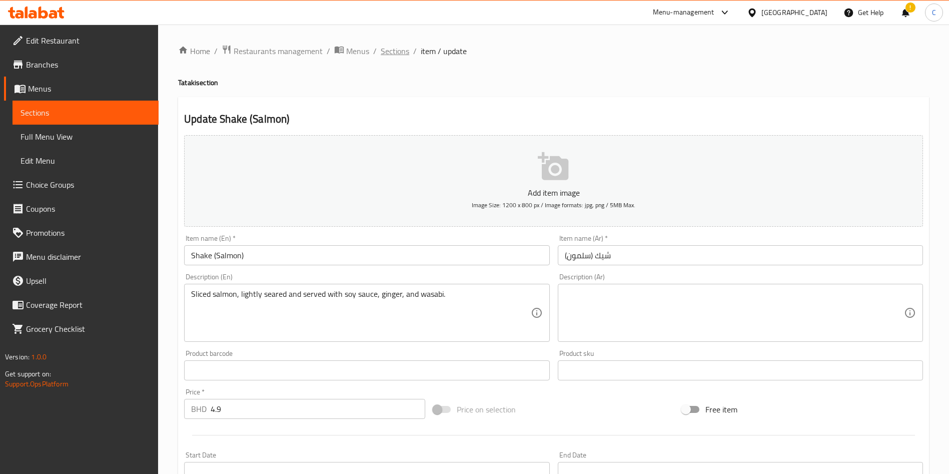
click at [399, 50] on span "Sections" at bounding box center [395, 51] width 29 height 12
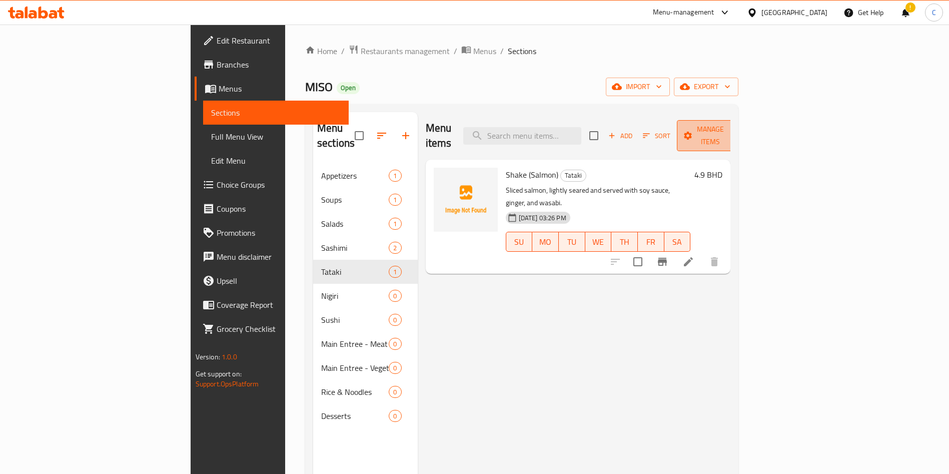
click at [478, 126] on span "Manage items" at bounding box center [710, 135] width 51 height 25
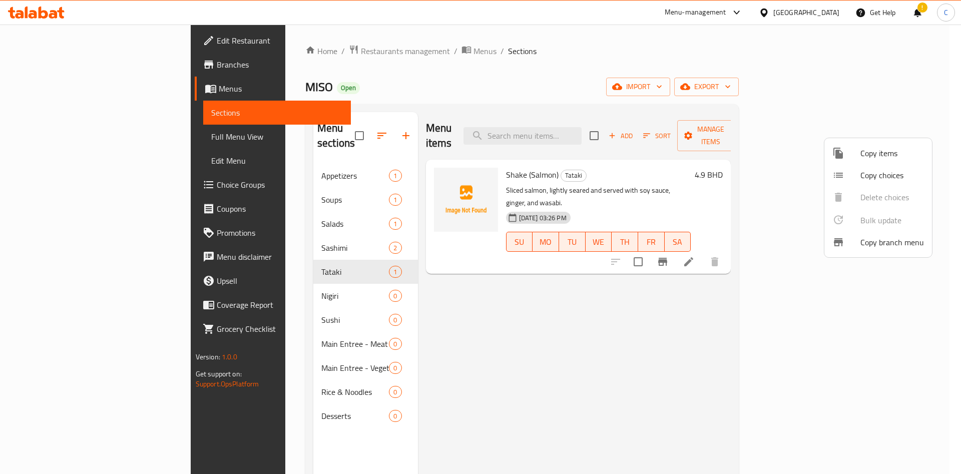
click at [478, 158] on span "Copy items" at bounding box center [892, 153] width 64 height 12
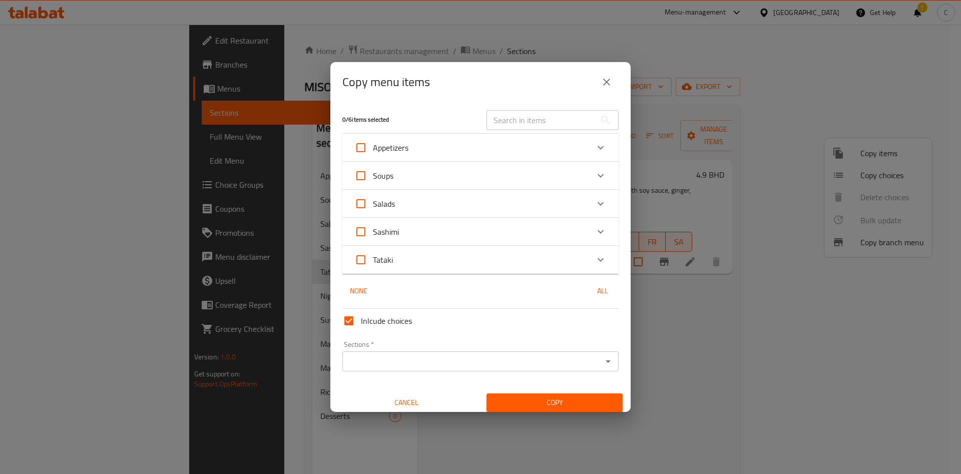
click at [478, 259] on div "Tataki" at bounding box center [471, 260] width 234 height 24
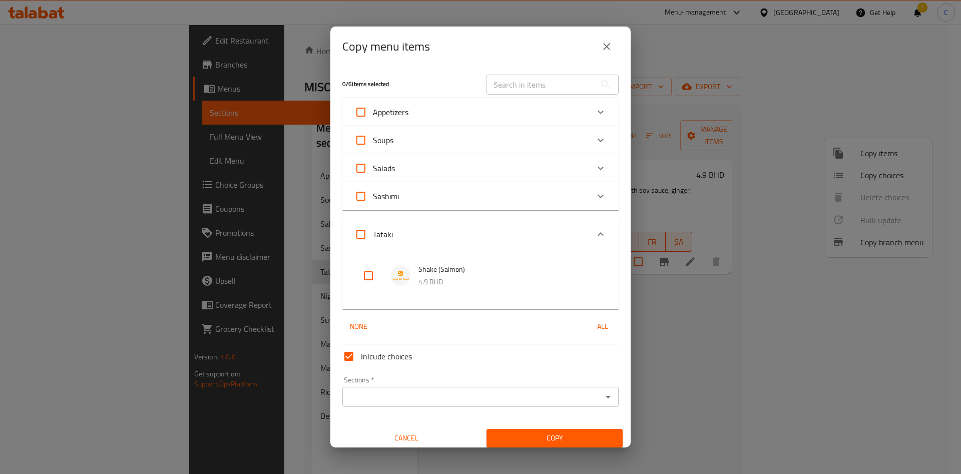
click at [363, 271] on input "checkbox" at bounding box center [368, 276] width 24 height 24
checkbox input "true"
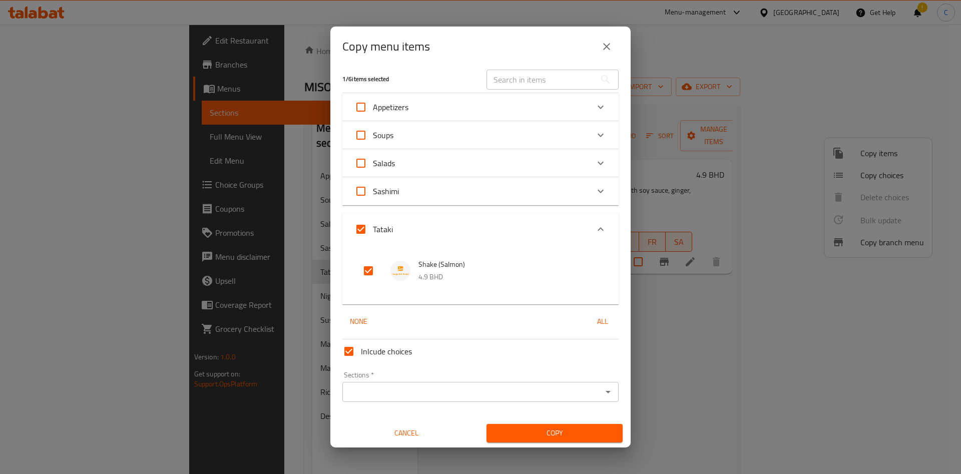
scroll to position [6, 0]
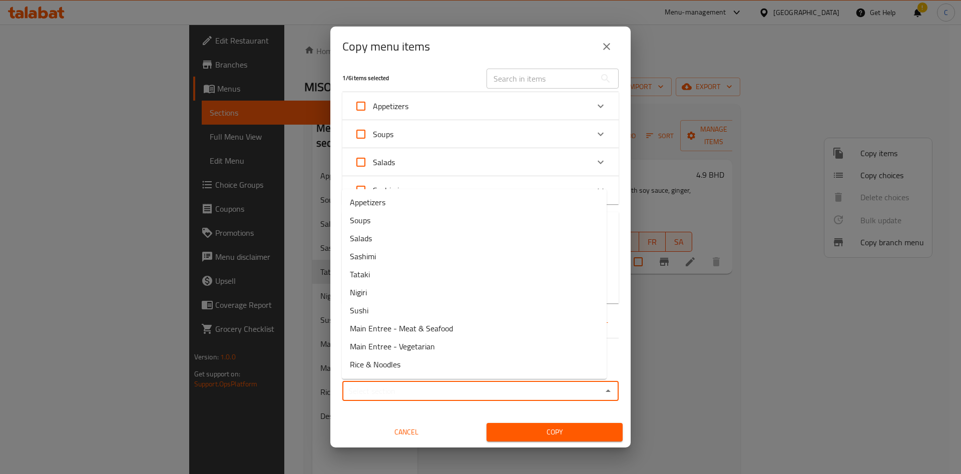
click at [478, 389] on input "Sections   *" at bounding box center [472, 391] width 254 height 14
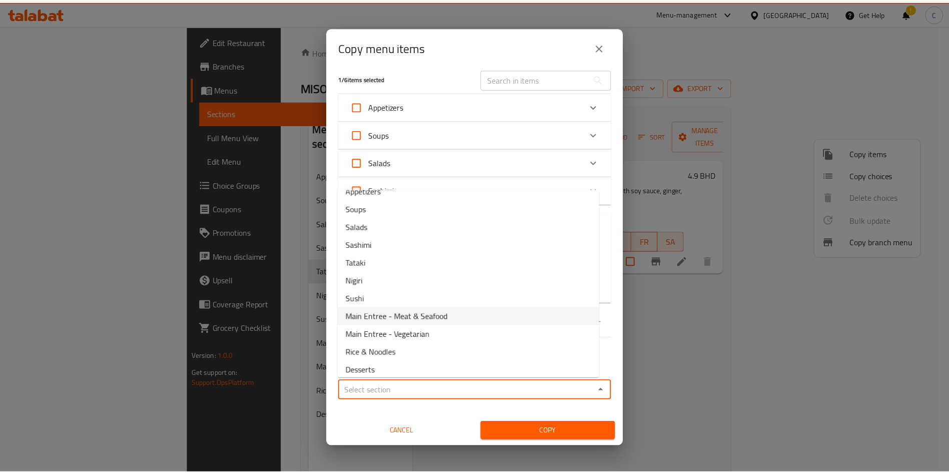
scroll to position [17, 0]
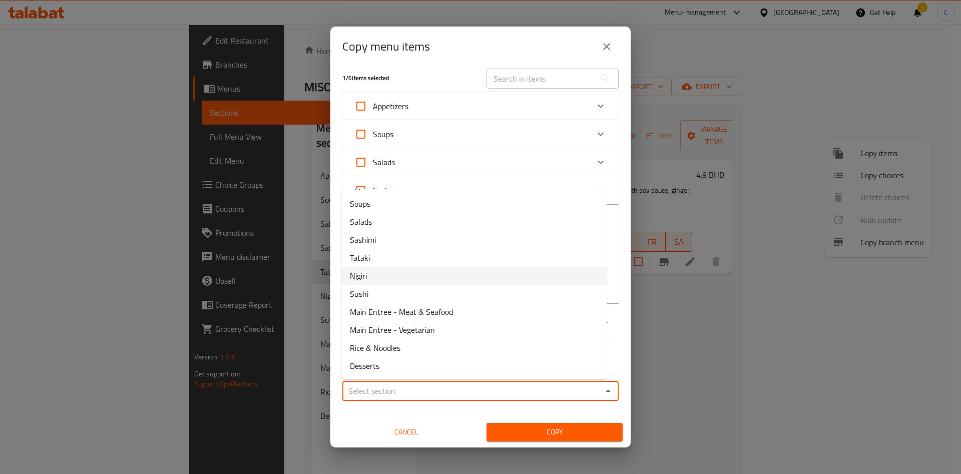
click at [464, 275] on li "Nigiri" at bounding box center [474, 276] width 265 height 18
type input "Nigiri"
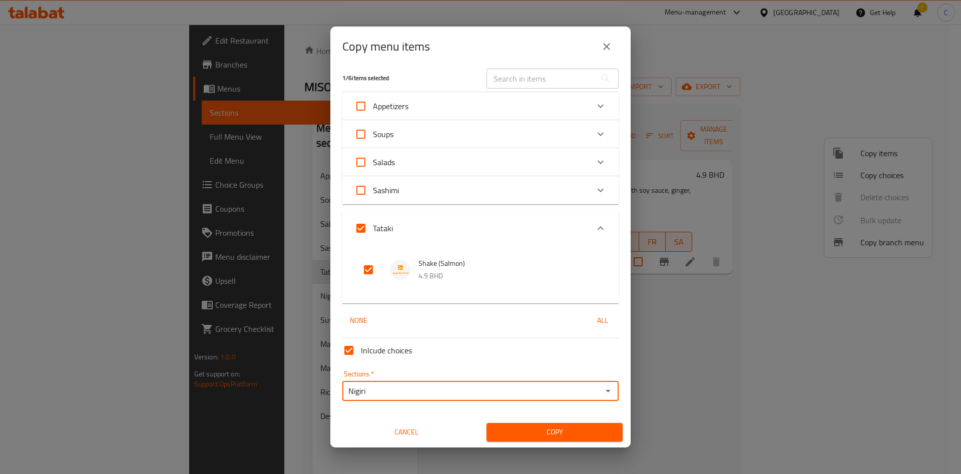
click at [478, 428] on span "Copy" at bounding box center [554, 432] width 120 height 13
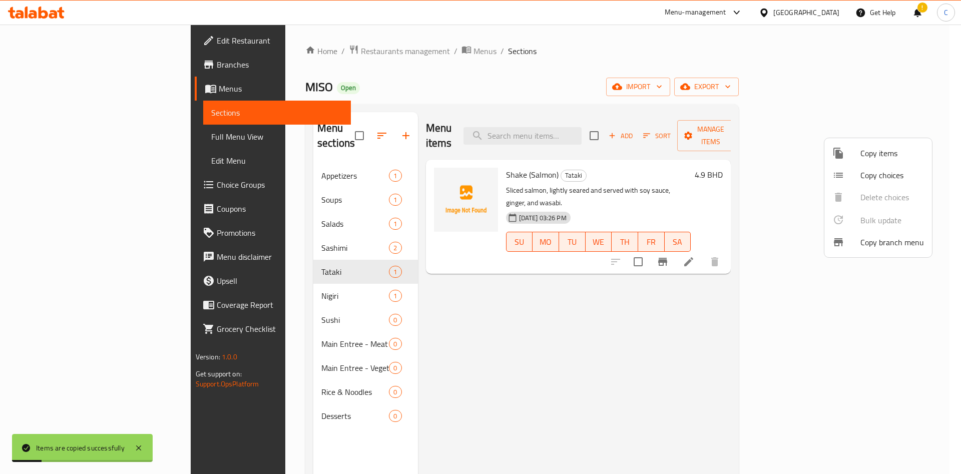
click at [244, 310] on div at bounding box center [480, 237] width 961 height 474
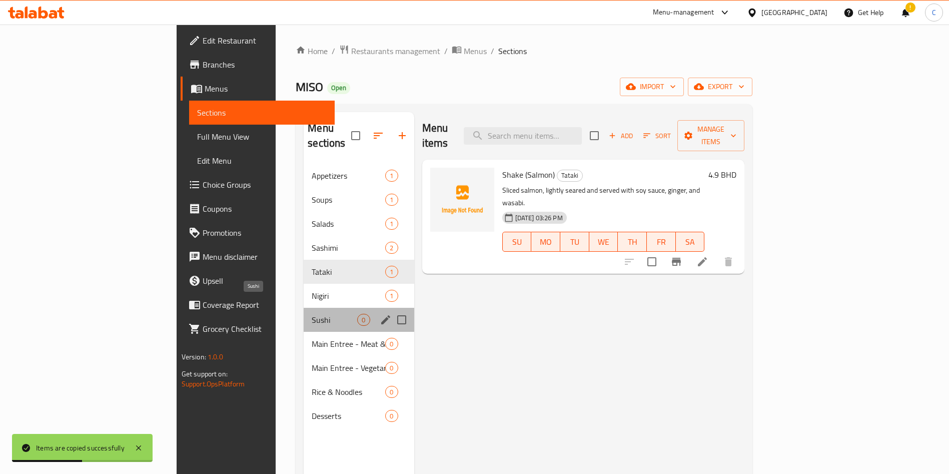
click at [312, 314] on span "Sushi" at bounding box center [335, 320] width 46 height 12
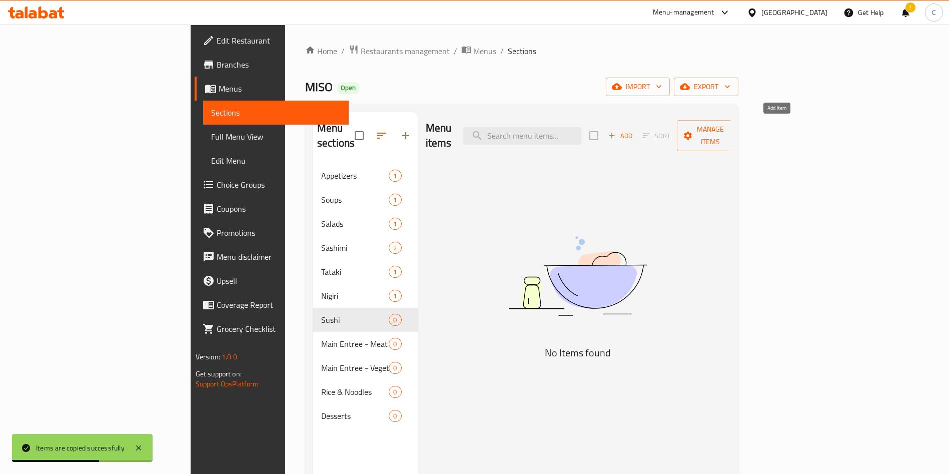
click at [478, 130] on span "Add" at bounding box center [620, 136] width 27 height 12
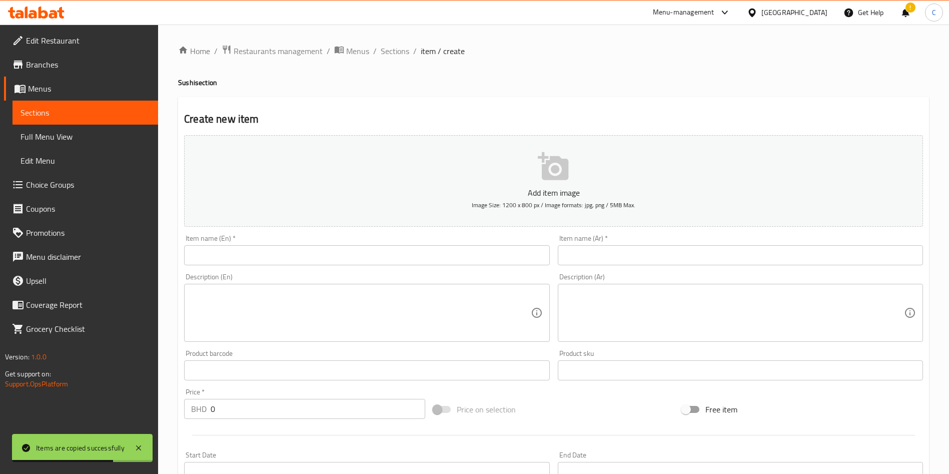
click at [425, 261] on input "text" at bounding box center [366, 255] width 365 height 20
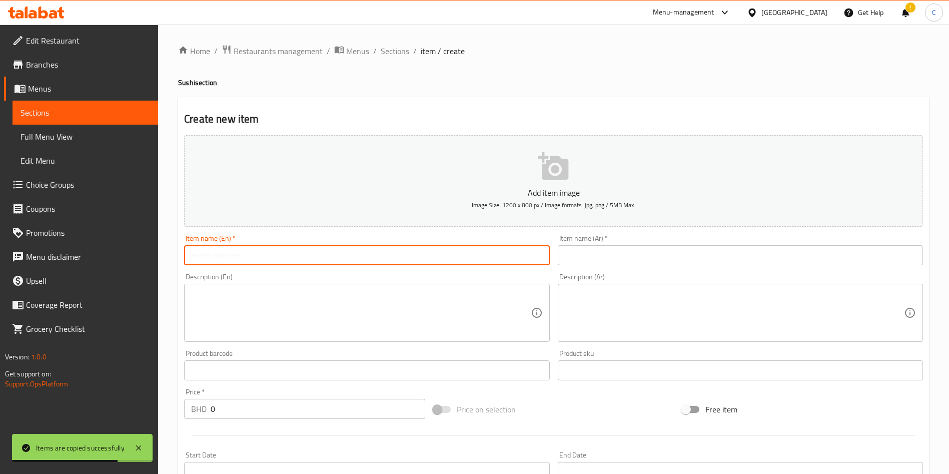
paste input "California Roll (8 Pcs)"
type input "California Roll (8 Pcs)"
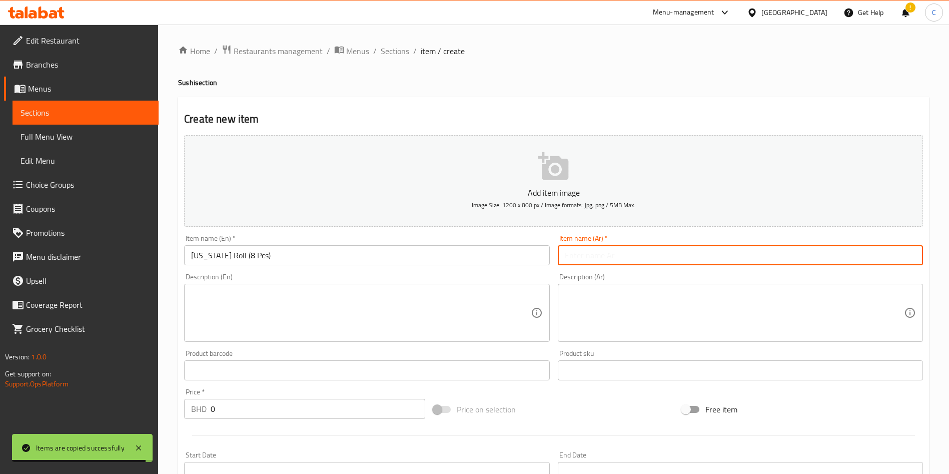
click at [478, 247] on input "text" at bounding box center [740, 255] width 365 height 20
paste input "كاليفورنيا رول (8 قطع)"
type input "كاليفورنيا رول (8 قطع)"
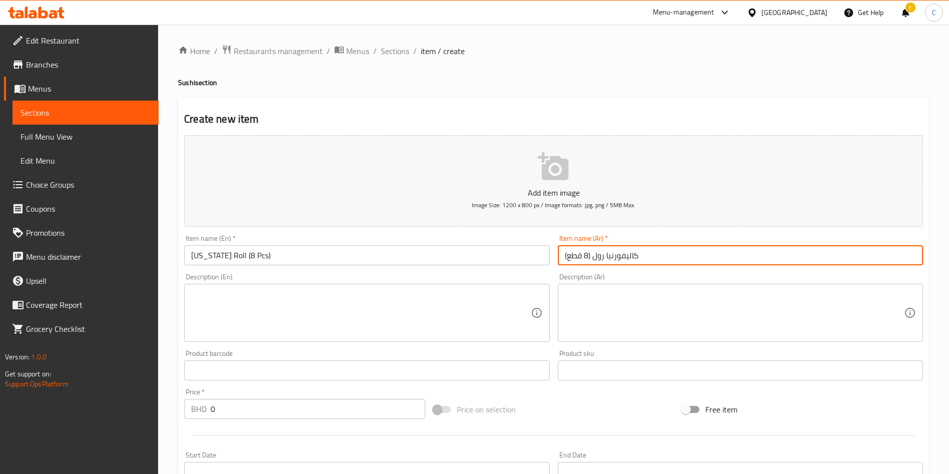
click at [435, 293] on textarea at bounding box center [360, 313] width 339 height 48
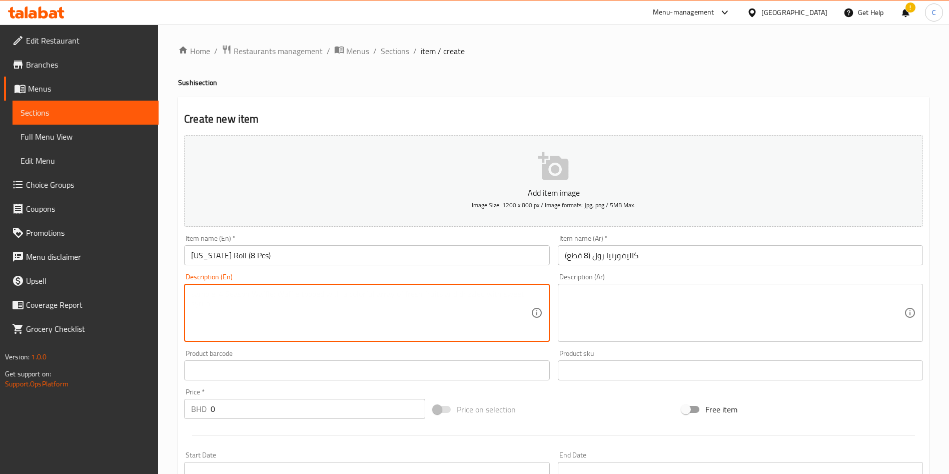
paste textarea "A classic roll with crab stick, avocado, and cucumber, finished with Tobiko and…"
type textarea "A classic roll with crab stick, avocado, and cucumber, finished with Tobiko and…"
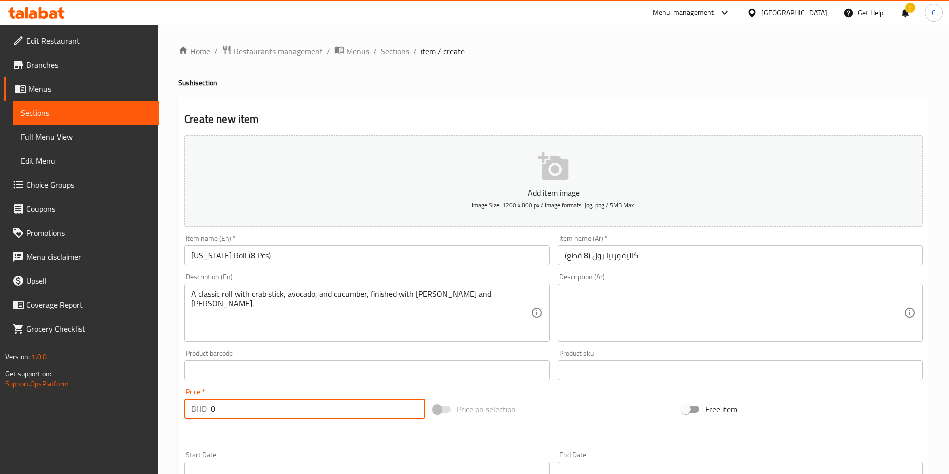
drag, startPoint x: 340, startPoint y: 402, endPoint x: 155, endPoint y: 410, distance: 184.8
click at [155, 410] on div "Edit Restaurant Branches Menus Sections Full Menu View Edit Menu Choice Groups …" at bounding box center [474, 366] width 949 height 683
type input "3"
type input "3.2"
click at [478, 419] on div "Price on selection" at bounding box center [553, 409] width 249 height 27
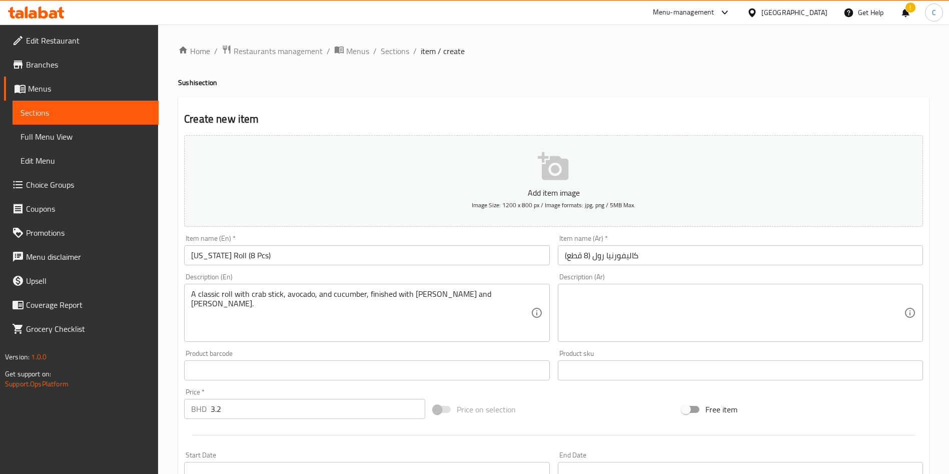
scroll to position [233, 0]
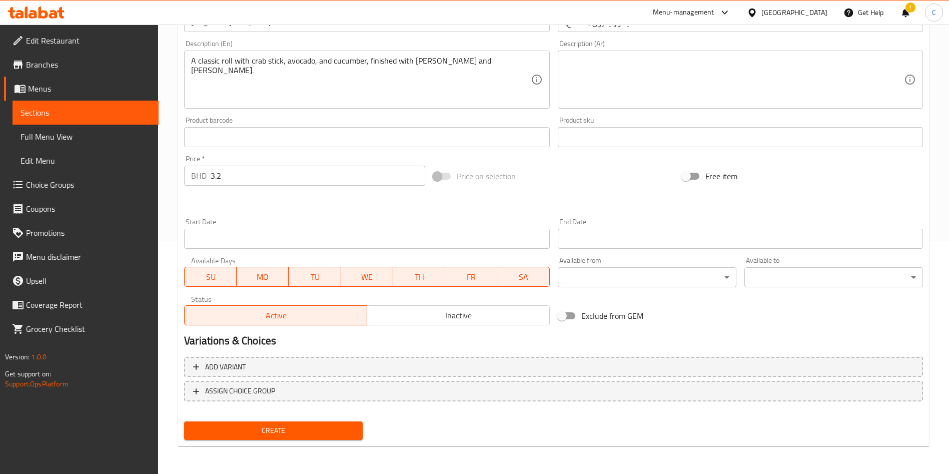
click at [280, 425] on span "Create" at bounding box center [273, 430] width 163 height 13
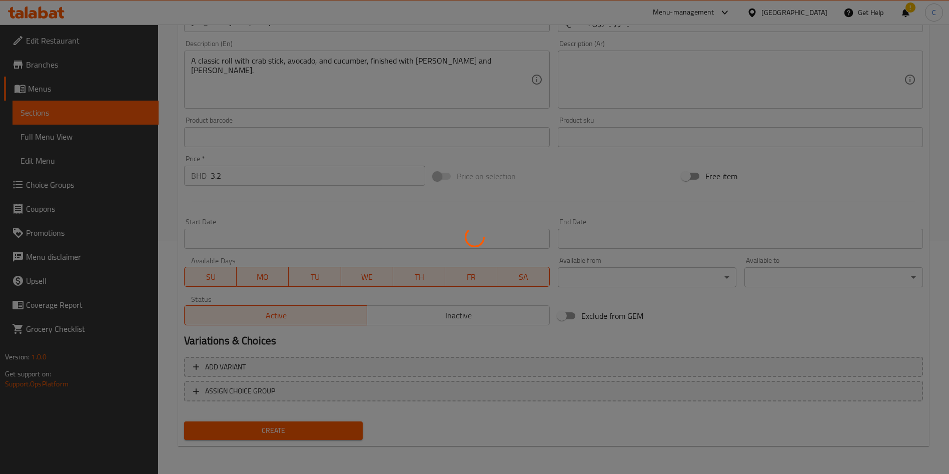
type input "0"
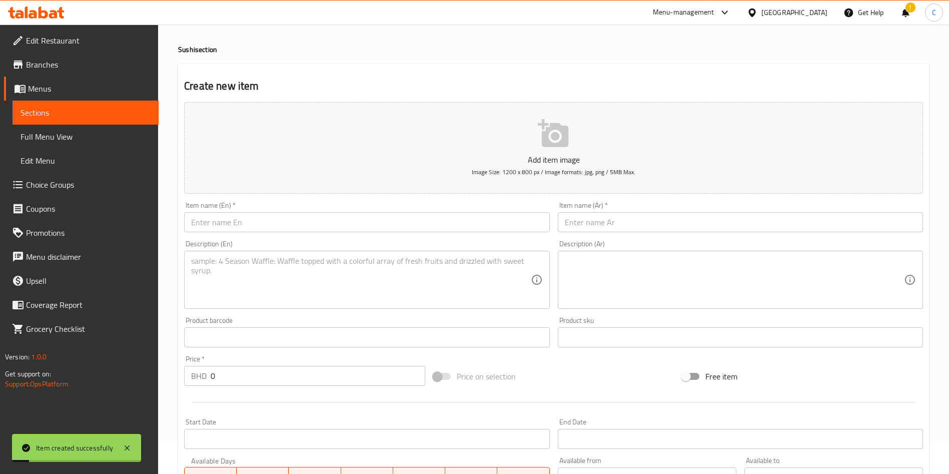
scroll to position [0, 0]
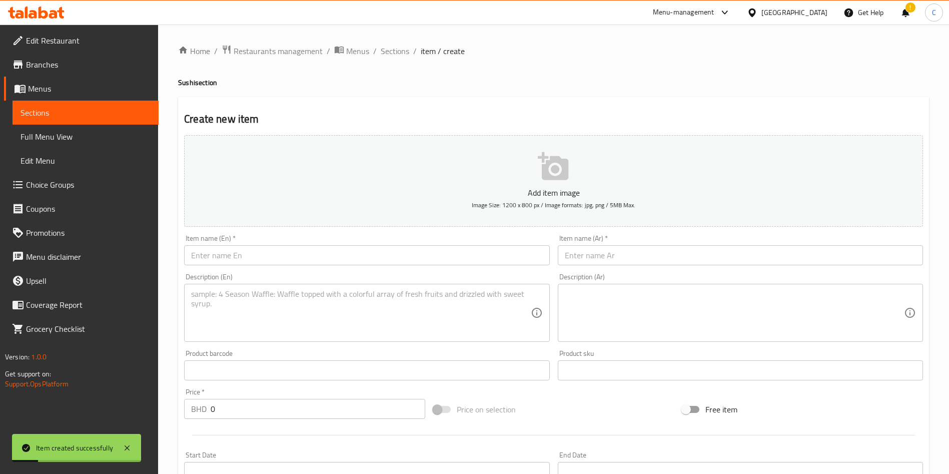
drag, startPoint x: 405, startPoint y: 47, endPoint x: 398, endPoint y: 59, distance: 13.7
click at [405, 47] on span "Sections" at bounding box center [395, 51] width 29 height 12
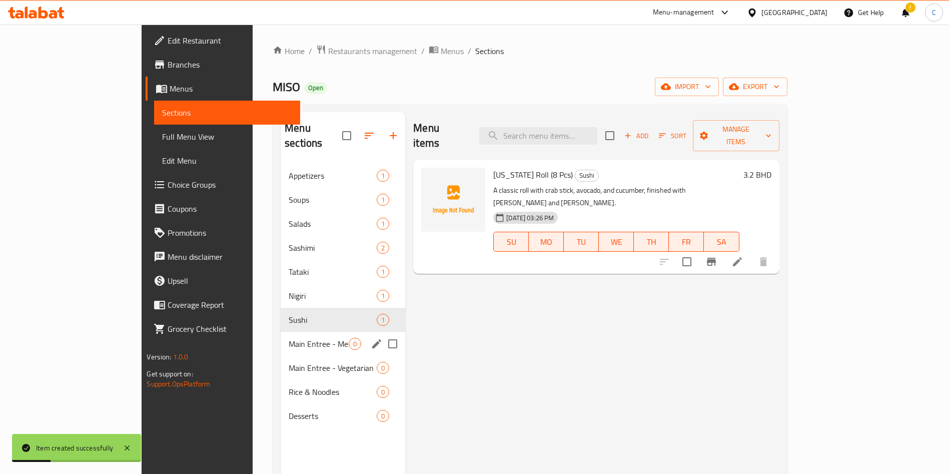
click at [281, 332] on div "Main Entree - Meat & Seafood 0" at bounding box center [343, 344] width 125 height 24
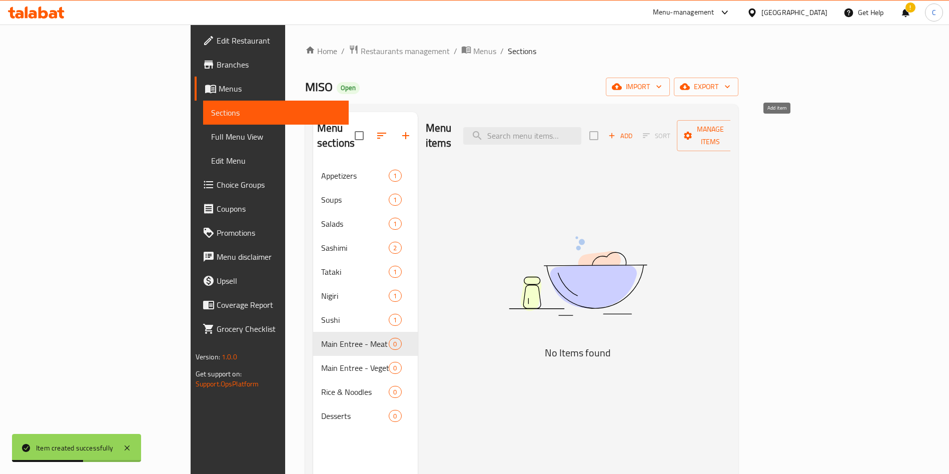
click at [478, 130] on span "Add" at bounding box center [620, 136] width 27 height 12
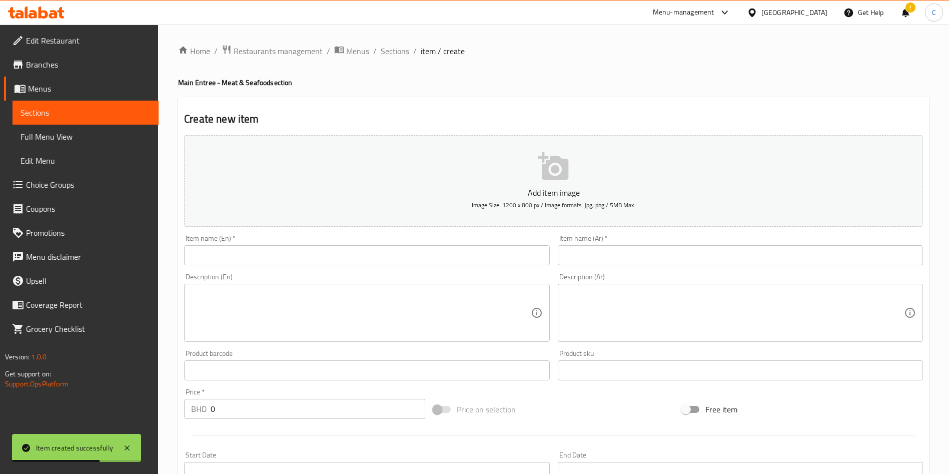
click at [307, 263] on input "text" at bounding box center [366, 255] width 365 height 20
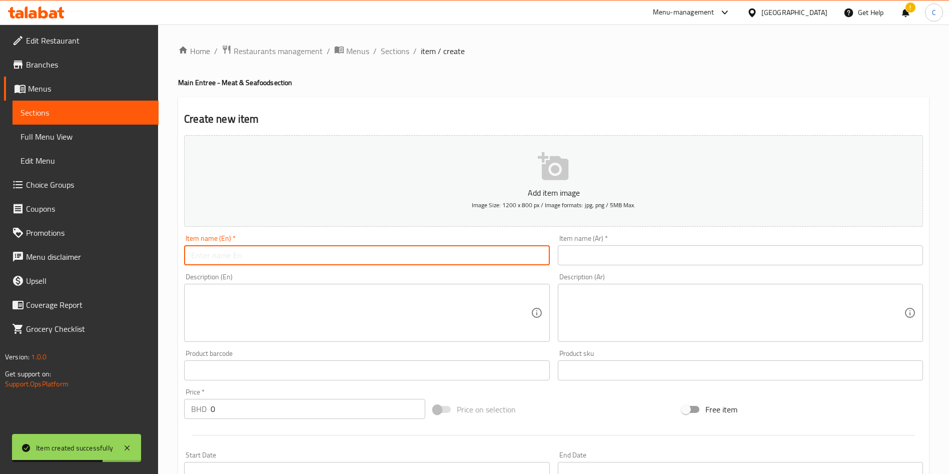
paste input "أوكينا هاتا"
type input "أوكينا هاتا"
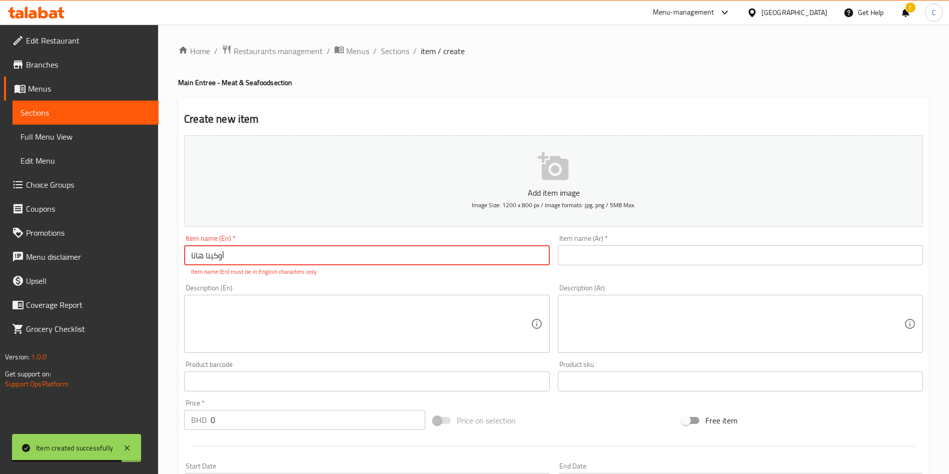
drag, startPoint x: 431, startPoint y: 259, endPoint x: 41, endPoint y: 238, distance: 390.4
click at [86, 255] on div "Edit Restaurant Branches Menus Sections Full Menu View Edit Menu Choice Groups …" at bounding box center [474, 372] width 949 height 694
paste input "Okina Hata"
type input "Okina Hata"
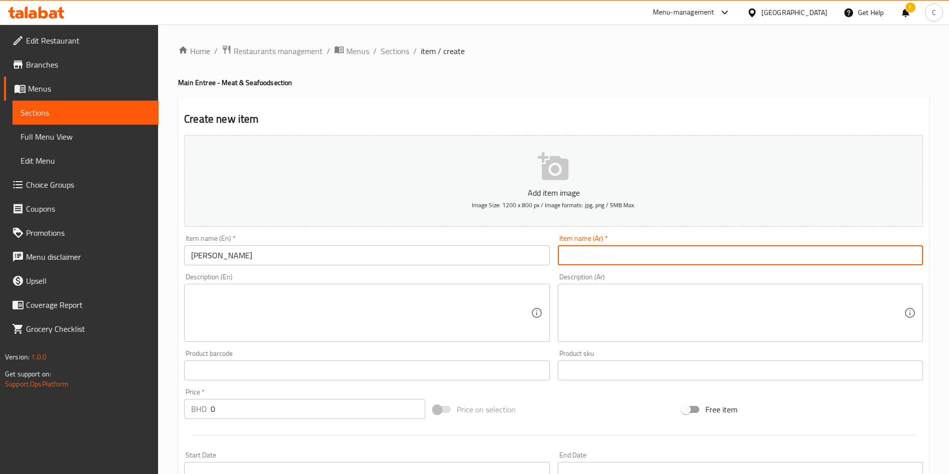
drag, startPoint x: 632, startPoint y: 259, endPoint x: 616, endPoint y: 259, distance: 16.0
click at [478, 259] on input "text" at bounding box center [740, 255] width 365 height 20
paste input "أوكينا هاتا"
type input "أوكينا هاتا"
click at [445, 315] on textarea at bounding box center [360, 313] width 339 height 48
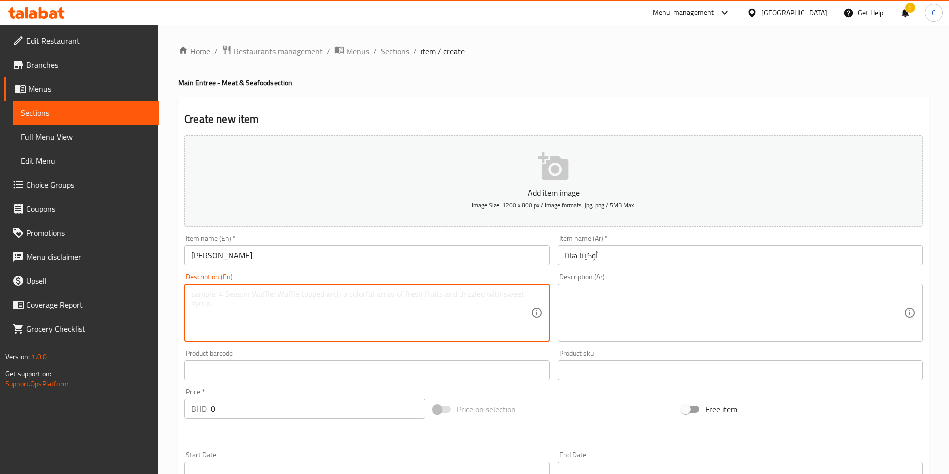
click at [368, 351] on div "Product barcode Product barcode" at bounding box center [366, 365] width 365 height 31
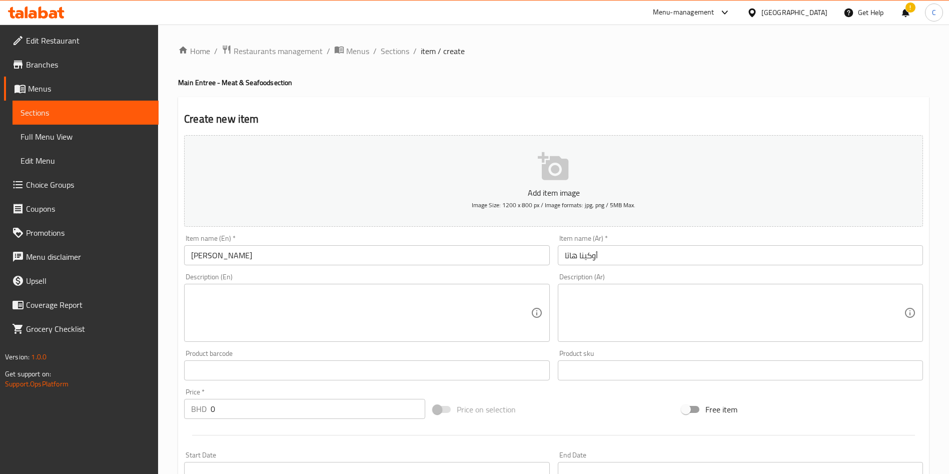
click at [356, 307] on textarea at bounding box center [360, 313] width 339 height 48
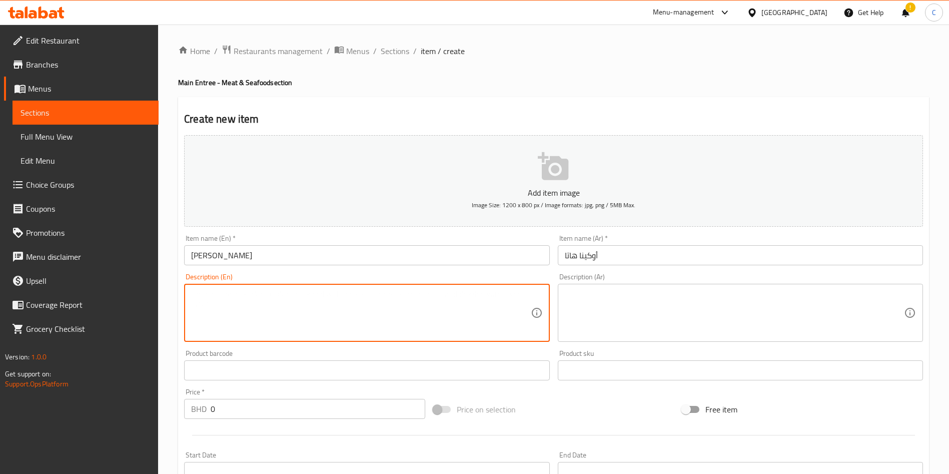
paste textarea "Pan-fried Arabian Grouper with a savory soya ginger sauce and fresh scallions."
type textarea "Pan-fried Arabian Grouper with a savory soya ginger sauce and fresh scallions."
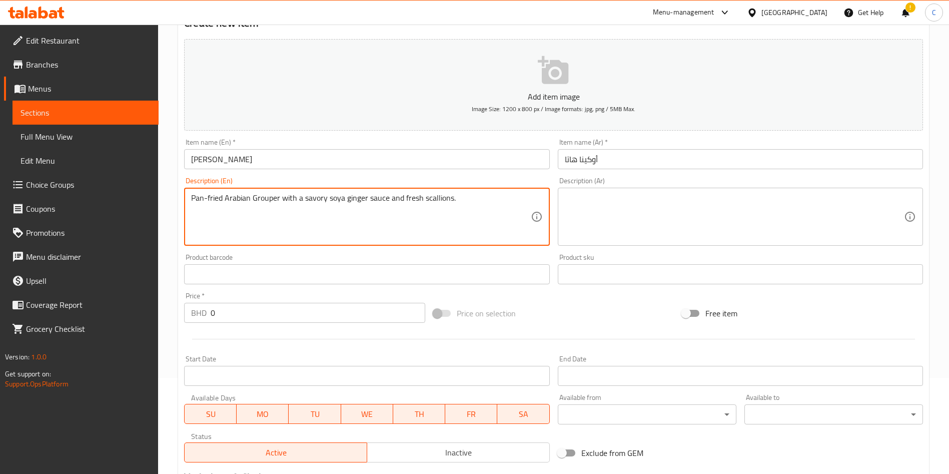
scroll to position [150, 0]
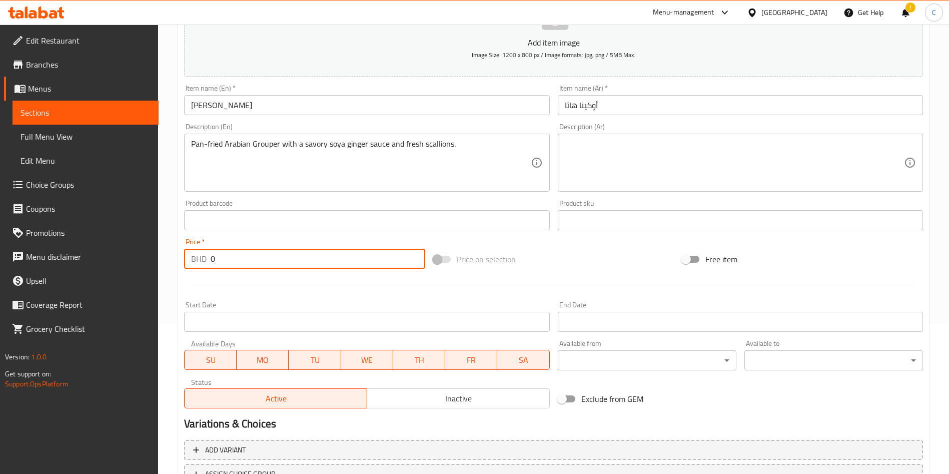
drag, startPoint x: 259, startPoint y: 256, endPoint x: 98, endPoint y: 234, distance: 162.6
click at [102, 272] on div "Edit Restaurant Branches Menus Sections Full Menu View Edit Menu Choice Groups …" at bounding box center [474, 215] width 949 height 683
type input "6.9"
click at [478, 267] on div "Price on selection" at bounding box center [553, 259] width 249 height 27
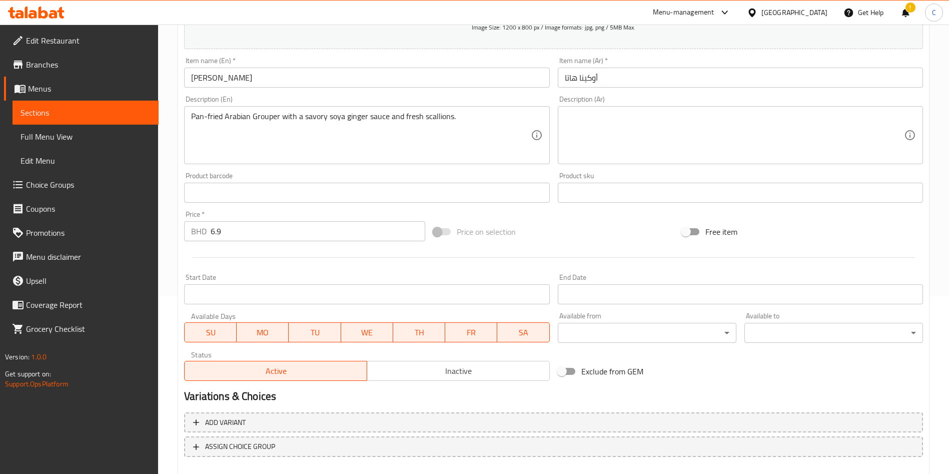
scroll to position [233, 0]
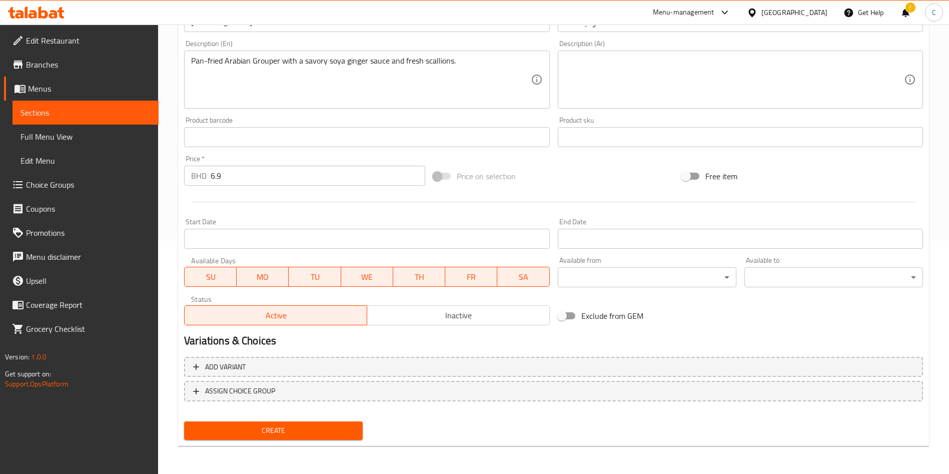
click at [316, 436] on span "Create" at bounding box center [273, 430] width 163 height 13
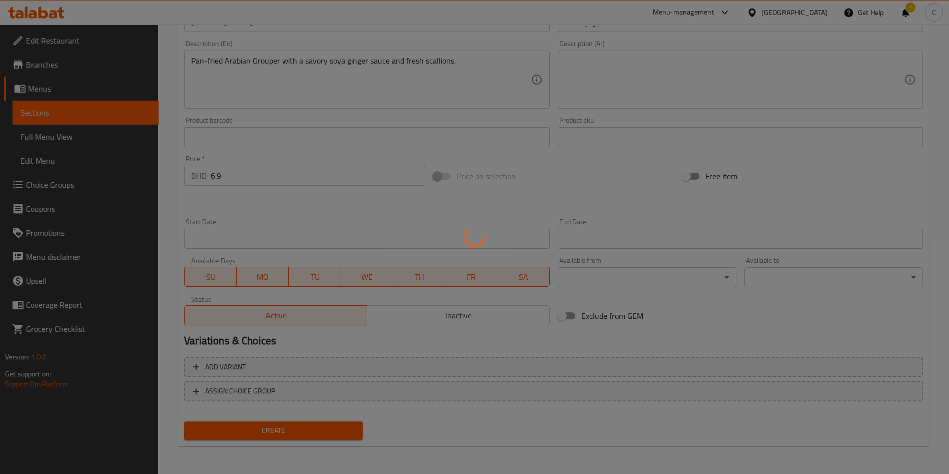
type input "0"
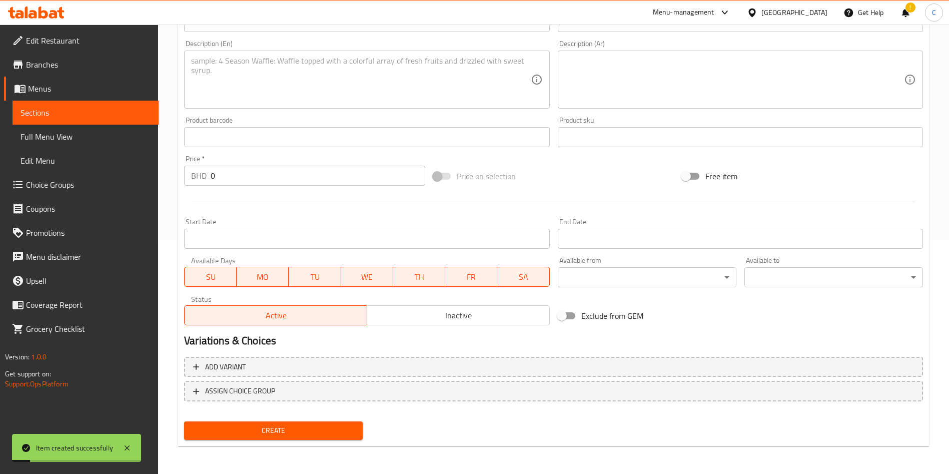
scroll to position [0, 0]
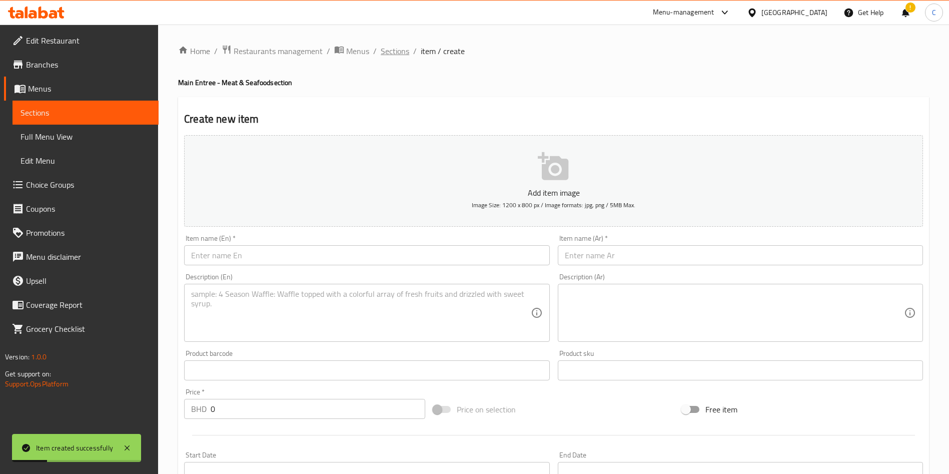
click at [400, 56] on span "Sections" at bounding box center [395, 51] width 29 height 12
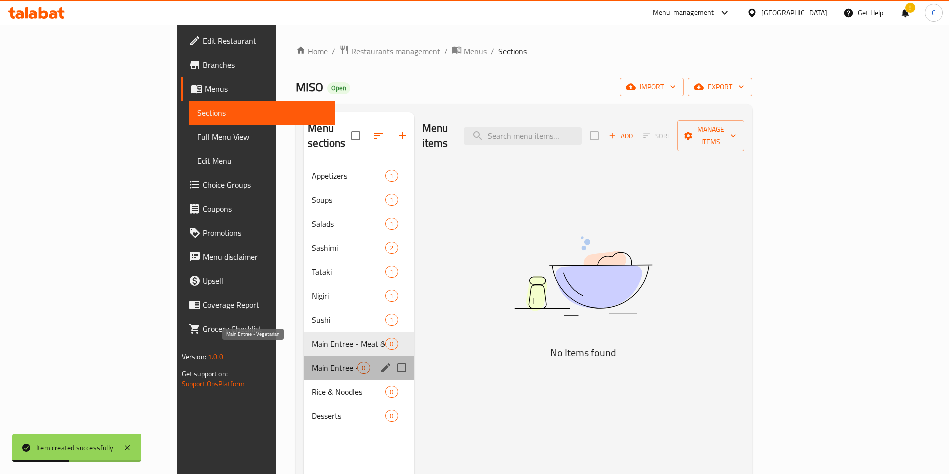
click at [312, 362] on span "Main Entree - Vegetarian" at bounding box center [335, 368] width 46 height 12
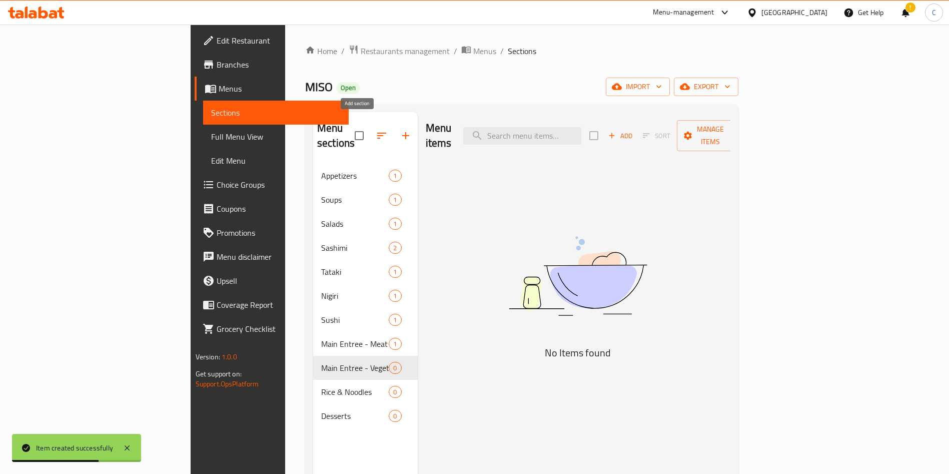
click at [402, 132] on icon "button" at bounding box center [405, 135] width 7 height 7
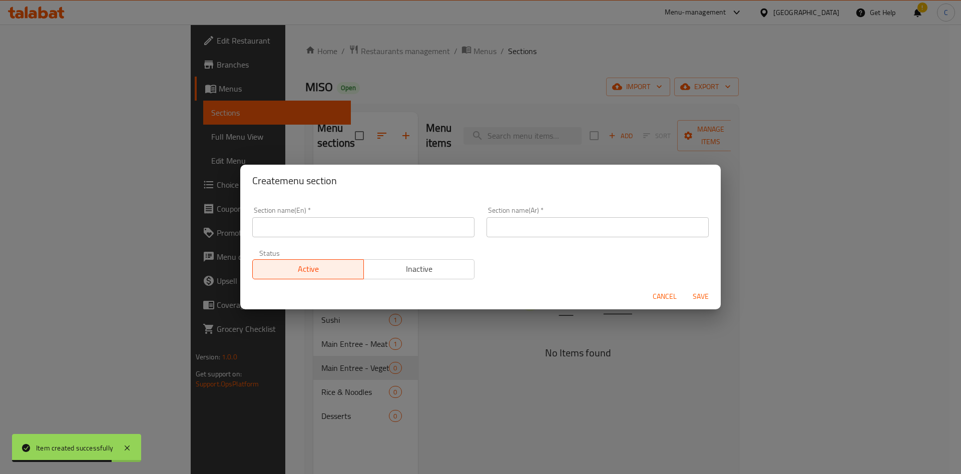
click at [425, 234] on input "text" at bounding box center [363, 227] width 222 height 20
paste input "Glazed Eggplant"
type input "Glazed Eggplant"
click at [478, 230] on input "text" at bounding box center [597, 227] width 222 height 20
paste input "باذنجان مزجج"
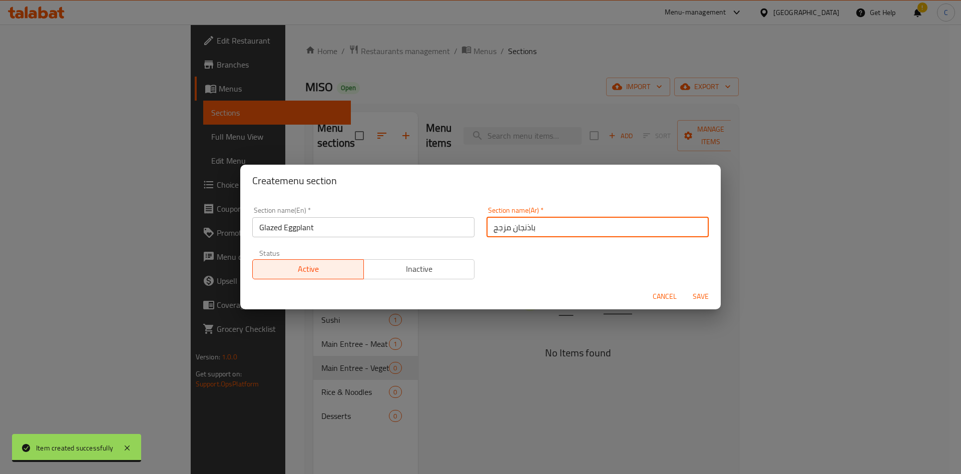
type input "باذنجان مزجج"
click at [478, 199] on div "Section name(En)   * Glazed Eggplant Section name(En) * Section name(Ar)   * با…" at bounding box center [480, 240] width 480 height 87
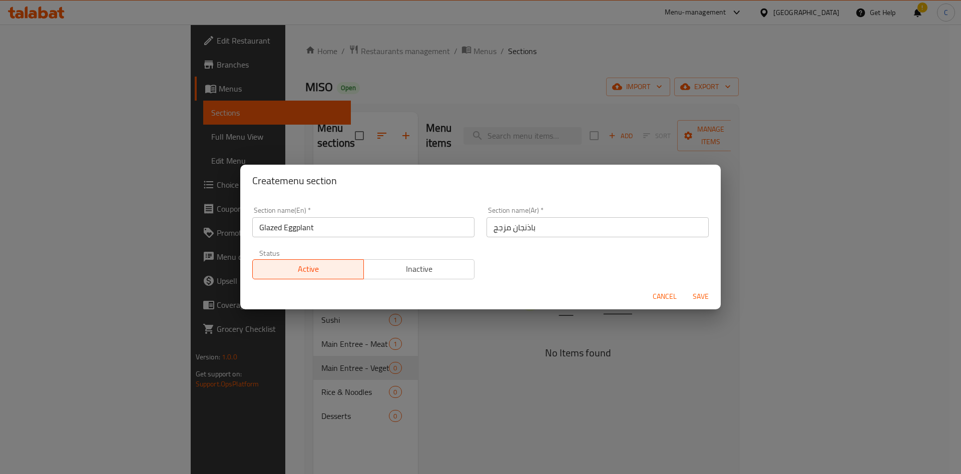
click at [478, 290] on span "Save" at bounding box center [701, 296] width 24 height 13
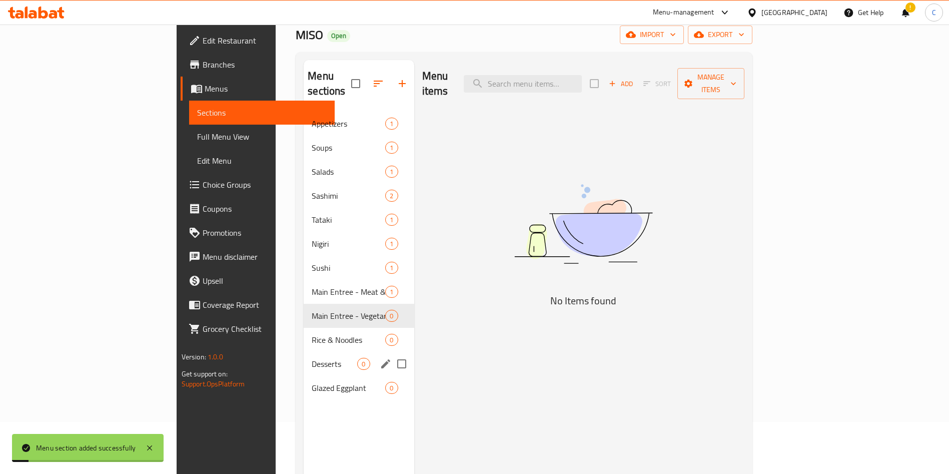
scroll to position [75, 0]
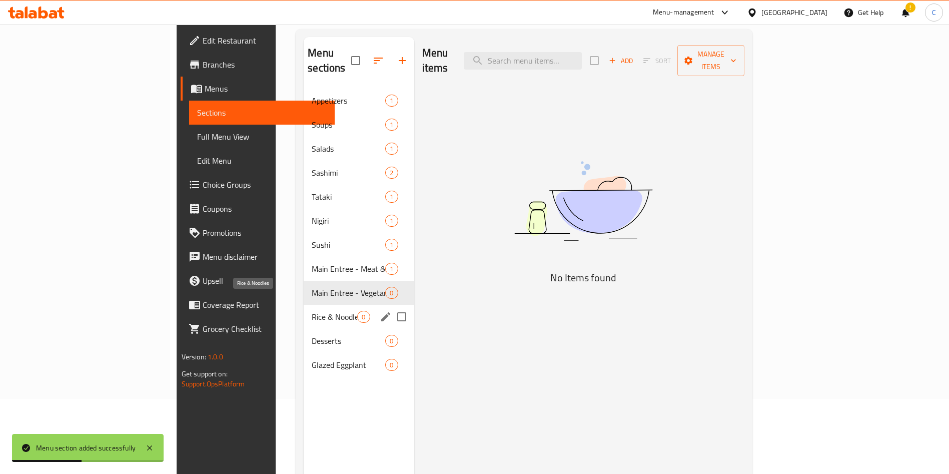
click at [312, 311] on span "Rice & Noodles" at bounding box center [335, 317] width 46 height 12
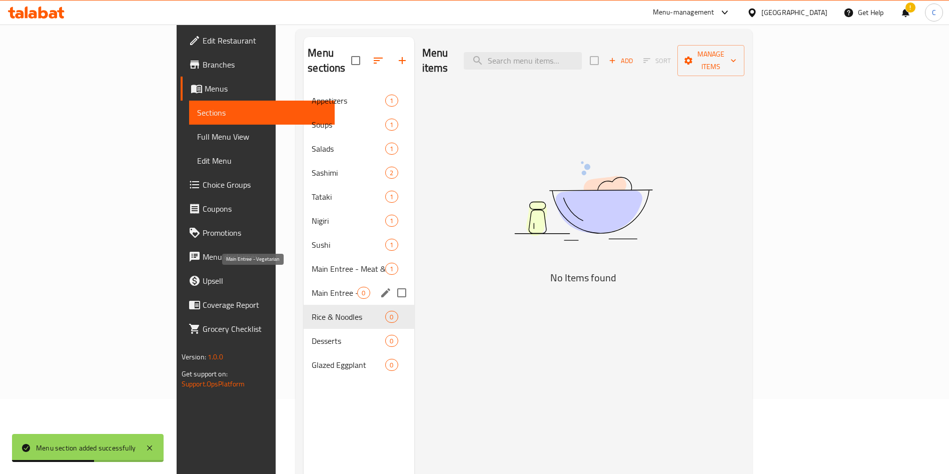
click at [312, 287] on span "Main Entree - Vegetarian" at bounding box center [335, 293] width 46 height 12
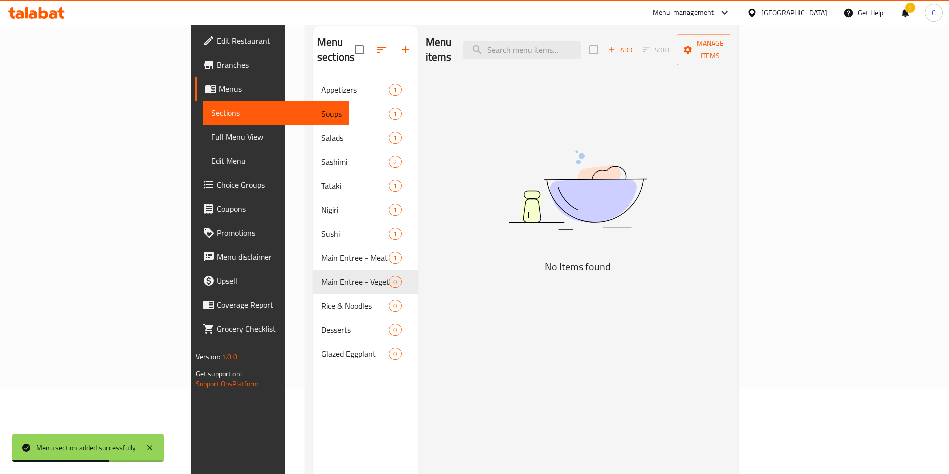
scroll to position [140, 0]
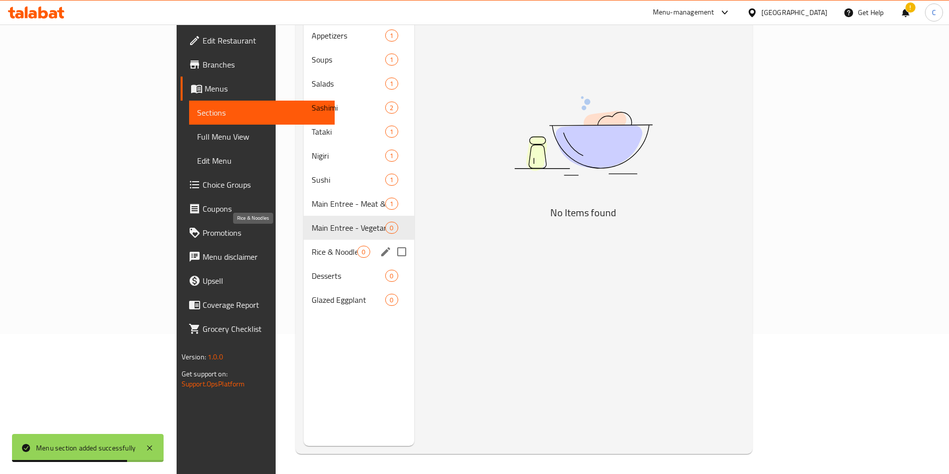
click at [312, 246] on span "Rice & Noodles" at bounding box center [335, 252] width 46 height 12
click at [312, 222] on span "Main Entree - Vegetarian" at bounding box center [335, 228] width 46 height 12
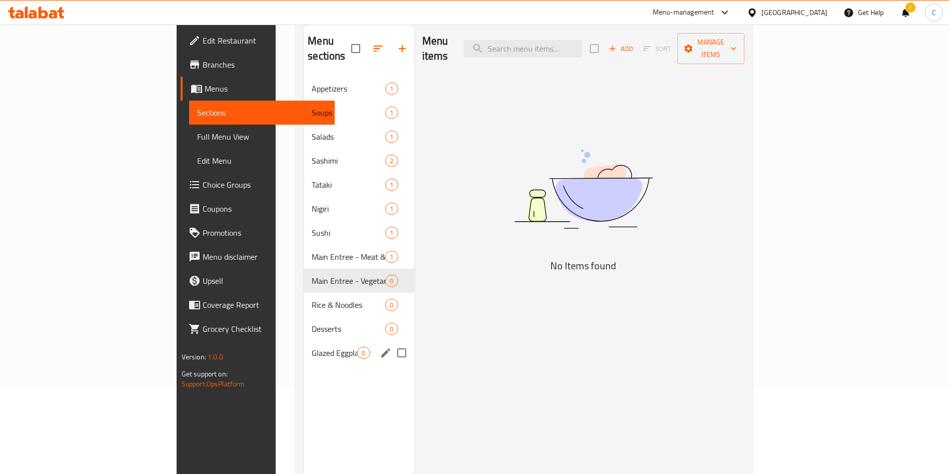
scroll to position [140, 0]
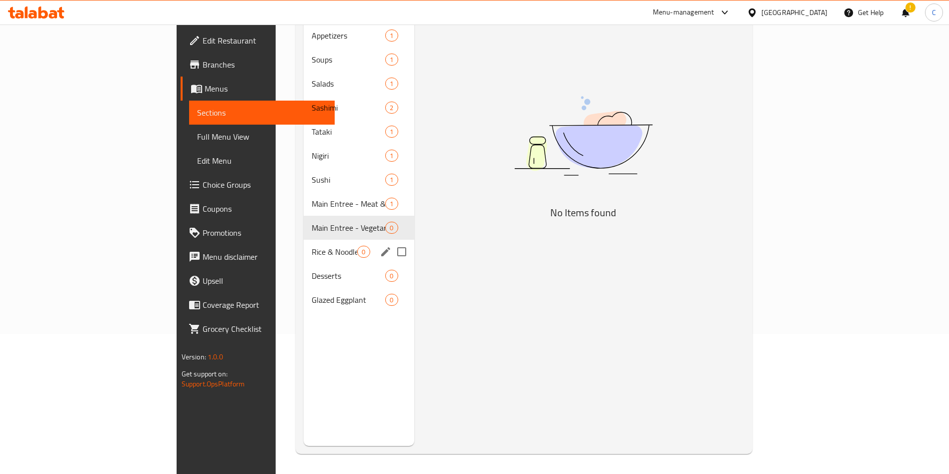
click at [312, 246] on span "Rice & Noodles" at bounding box center [335, 252] width 46 height 12
click at [380, 246] on icon "edit" at bounding box center [386, 252] width 12 height 12
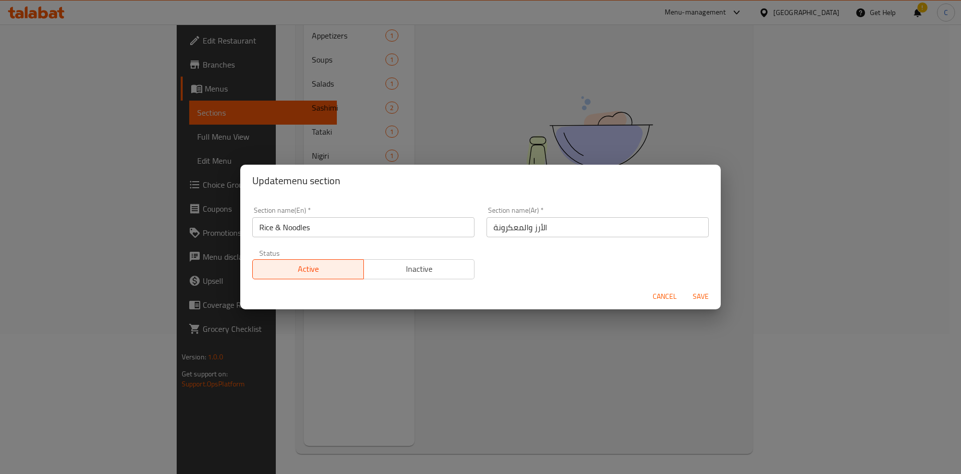
click at [478, 291] on span "Cancel" at bounding box center [665, 296] width 24 height 13
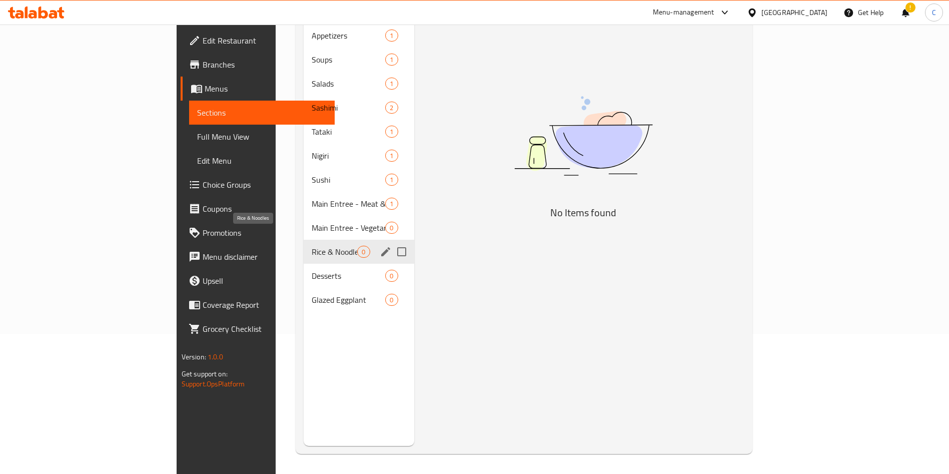
click at [312, 246] on span "Rice & Noodles" at bounding box center [335, 252] width 46 height 12
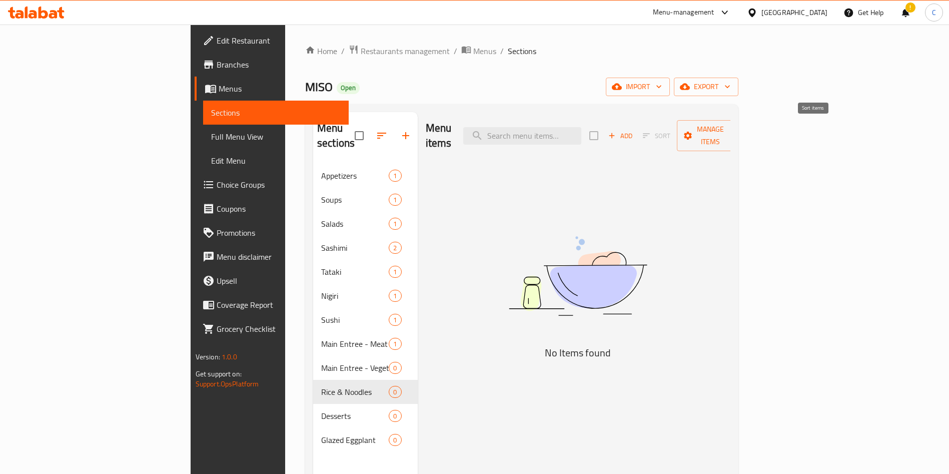
click at [478, 130] on span "Add" at bounding box center [620, 136] width 27 height 12
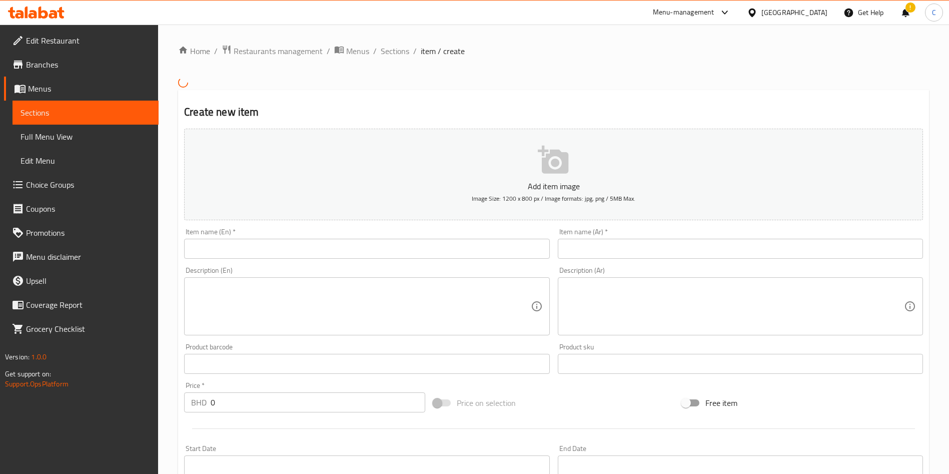
click at [312, 254] on input "text" at bounding box center [366, 249] width 365 height 20
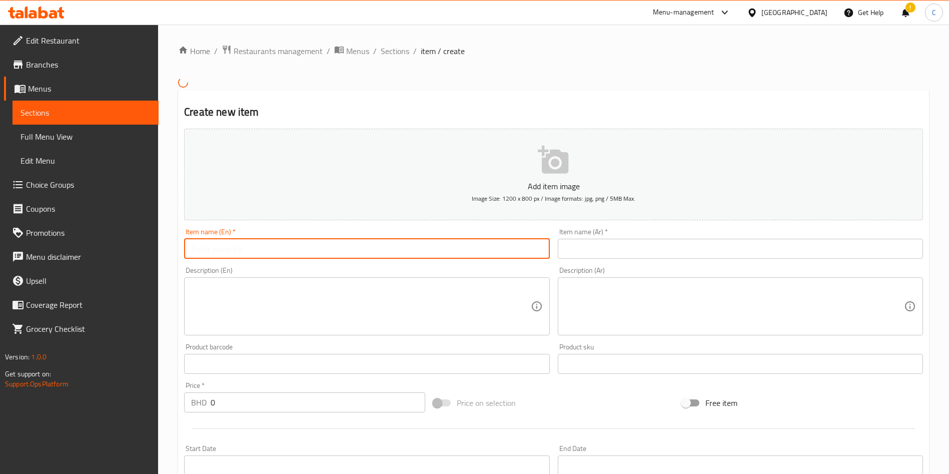
paste input "Oyako Don"
type input "Oyako Don"
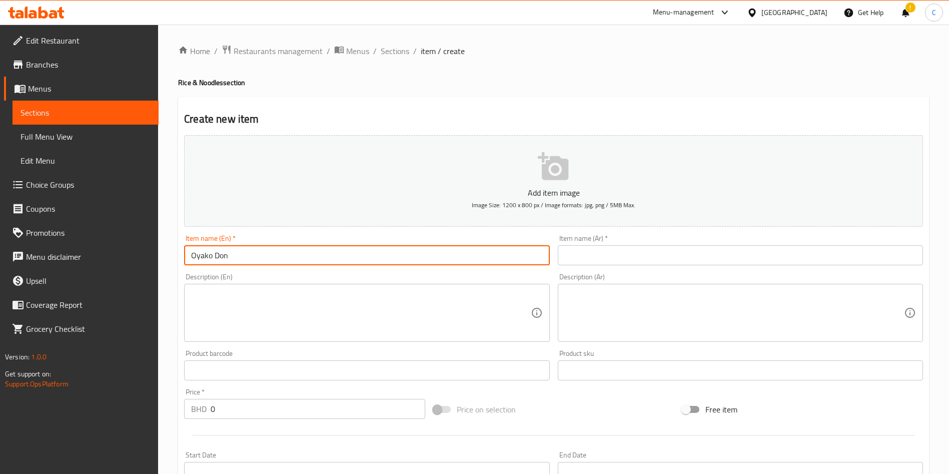
click at [478, 251] on input "text" at bounding box center [740, 255] width 365 height 20
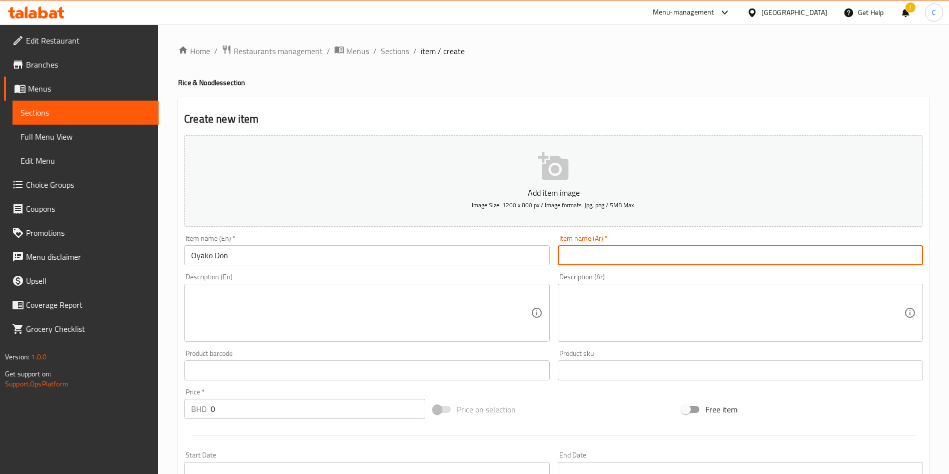
paste input "أوياكو دون"
type input "أوياكو دون"
click at [409, 322] on textarea at bounding box center [360, 313] width 339 height 48
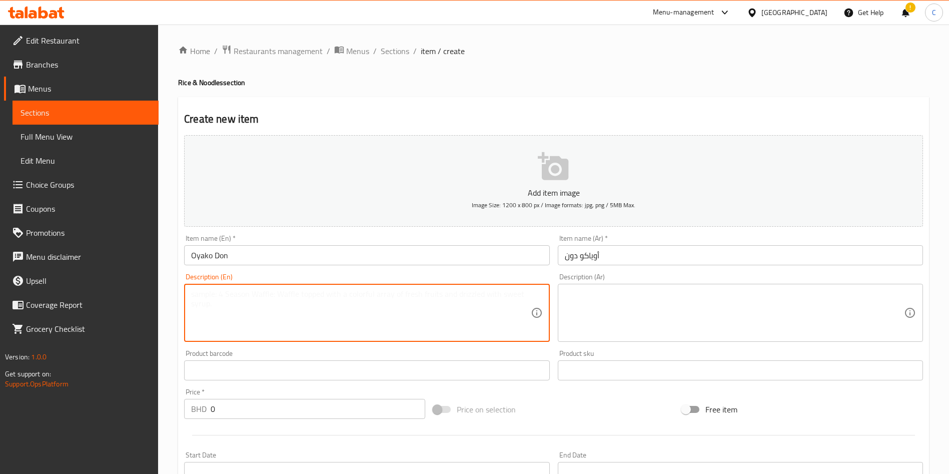
paste textarea "Tender chicken and soft egg simmered in a savory sauce and served over steamed …"
type textarea "Tender chicken and soft egg simmered in a savory sauce and served over steamed …"
drag, startPoint x: 297, startPoint y: 400, endPoint x: 162, endPoint y: 416, distance: 136.1
click at [164, 416] on div "Home / Restaurants management / Menus / Sections / item / create Rice & Noodles…" at bounding box center [553, 366] width 791 height 683
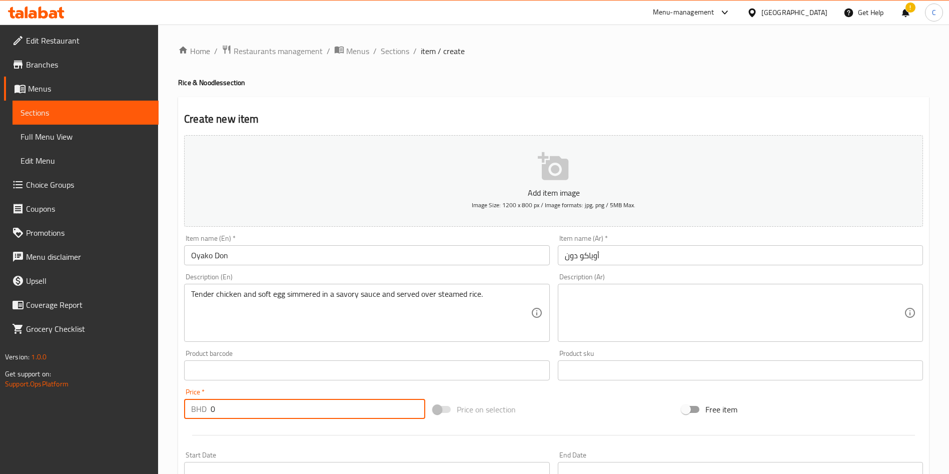
paste input "4.5"
type input "4.5"
click at [478, 413] on div "Price on selection" at bounding box center [553, 409] width 249 height 27
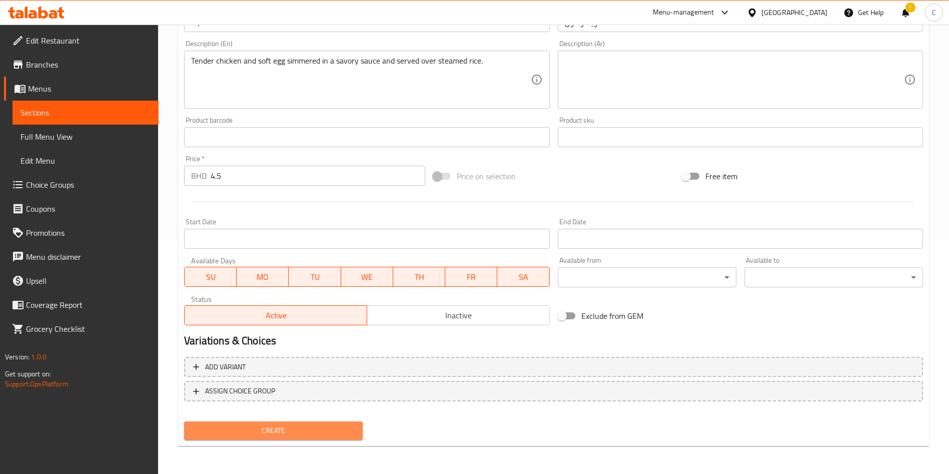
click at [304, 432] on span "Create" at bounding box center [273, 430] width 163 height 13
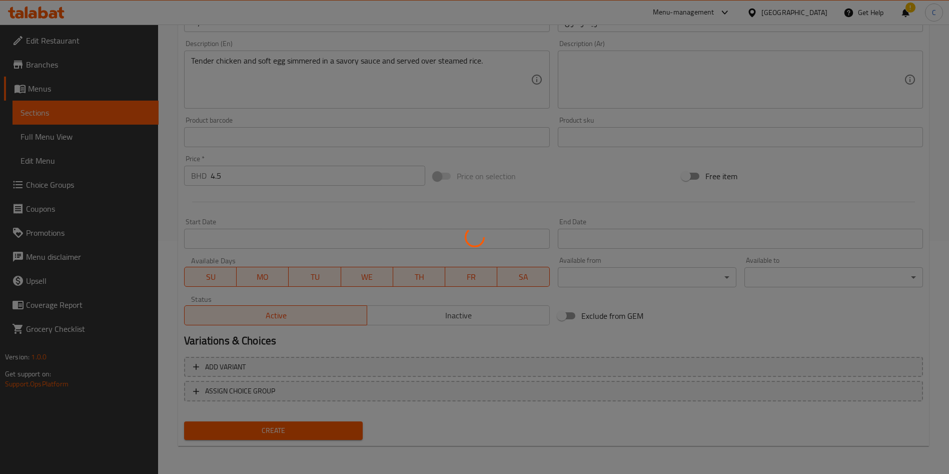
type input "0"
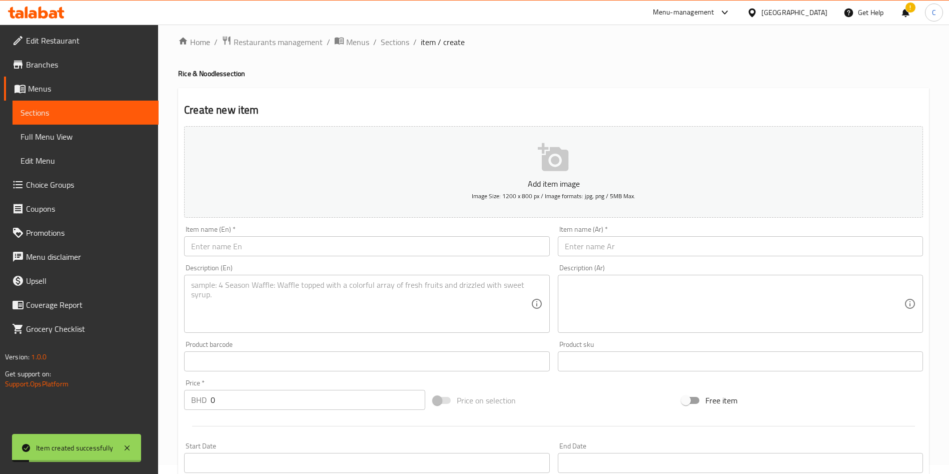
scroll to position [0, 0]
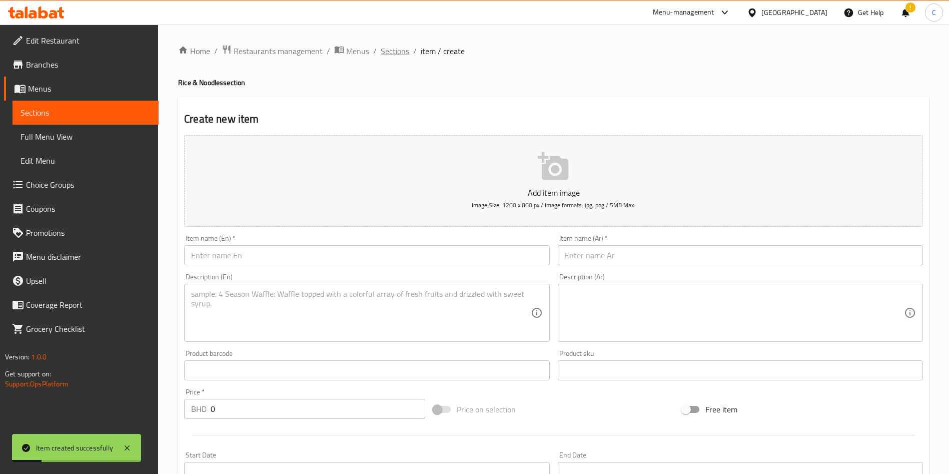
click at [394, 48] on span "Sections" at bounding box center [395, 51] width 29 height 12
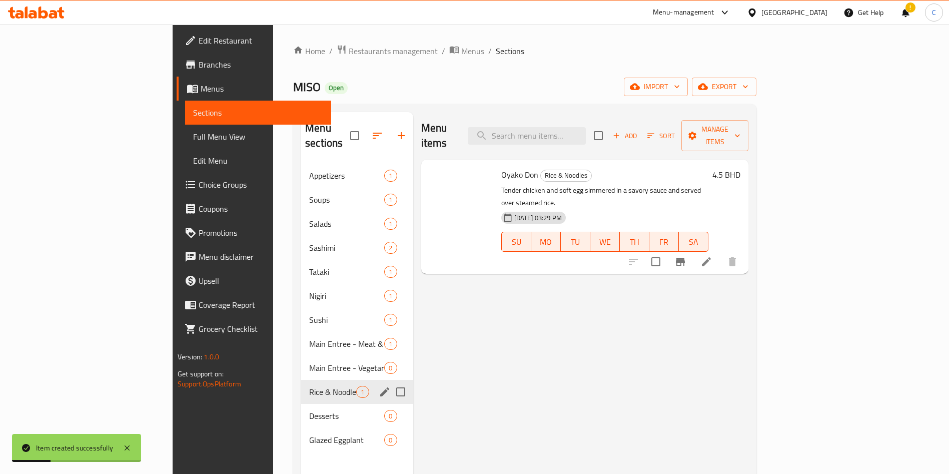
scroll to position [140, 0]
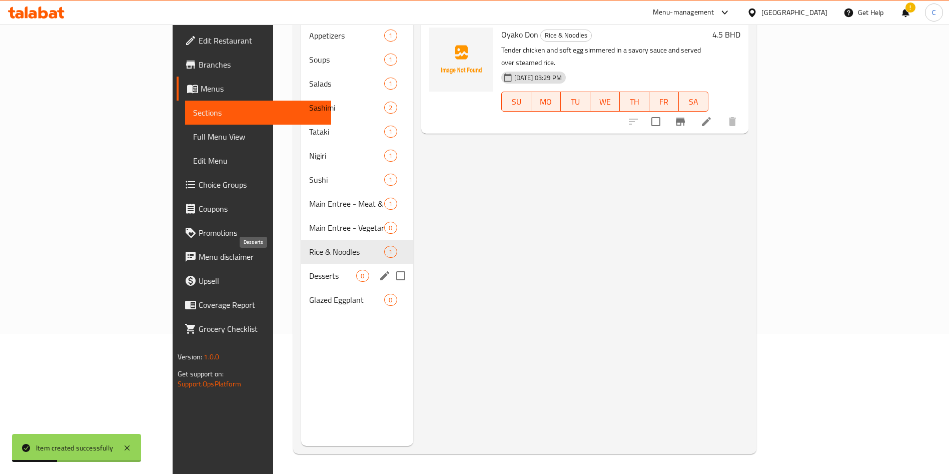
click at [309, 270] on span "Desserts" at bounding box center [332, 276] width 47 height 12
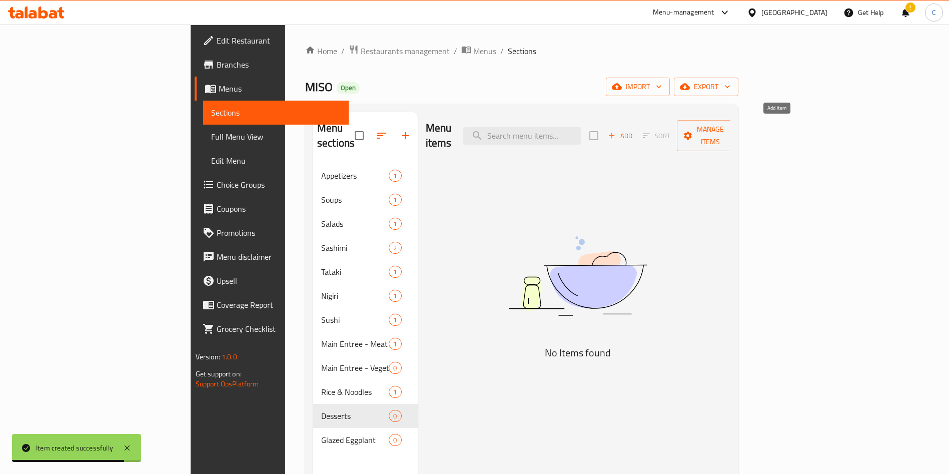
click at [478, 130] on span "Add" at bounding box center [620, 136] width 27 height 12
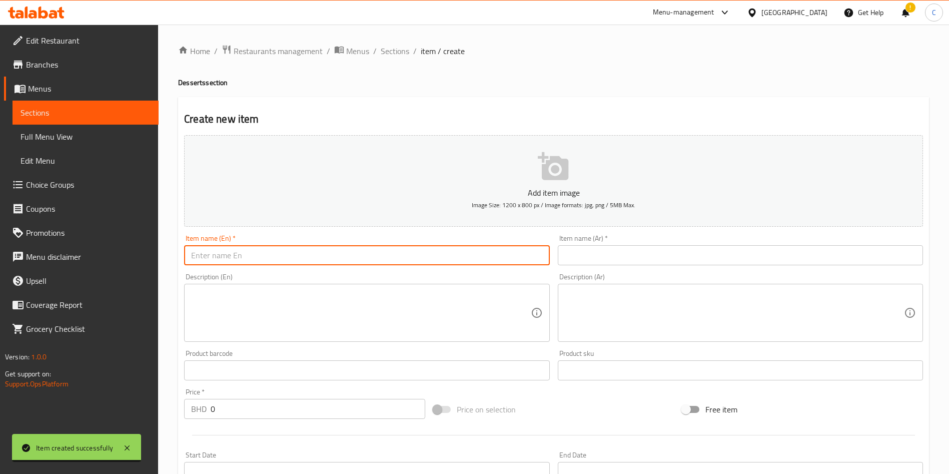
click at [374, 252] on input "text" at bounding box center [366, 255] width 365 height 20
paste input "Tempura Ice Cream"
type input "Tempura Ice Cream"
click at [478, 259] on input "text" at bounding box center [740, 255] width 365 height 20
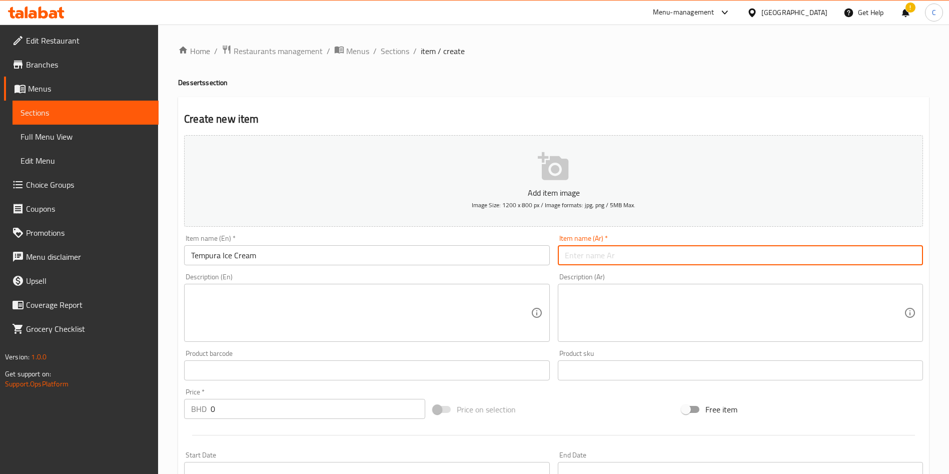
paste input "آيس كريم تمبورا"
type input "آيس كريم تمبورا"
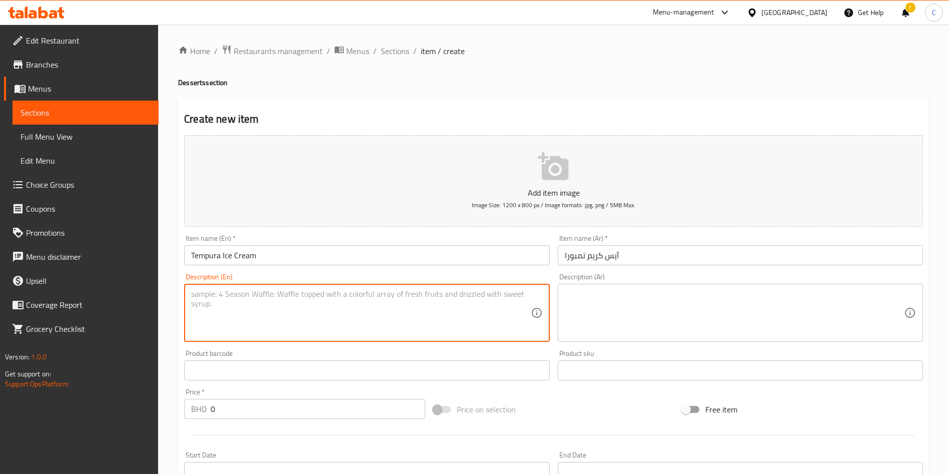
click at [463, 322] on textarea at bounding box center [360, 313] width 339 height 48
paste textarea "Crispy fried ice cream with a chocolate sauce and caramelized nuts."
type textarea "Crispy fried ice cream with a chocolate sauce and caramelized nuts."
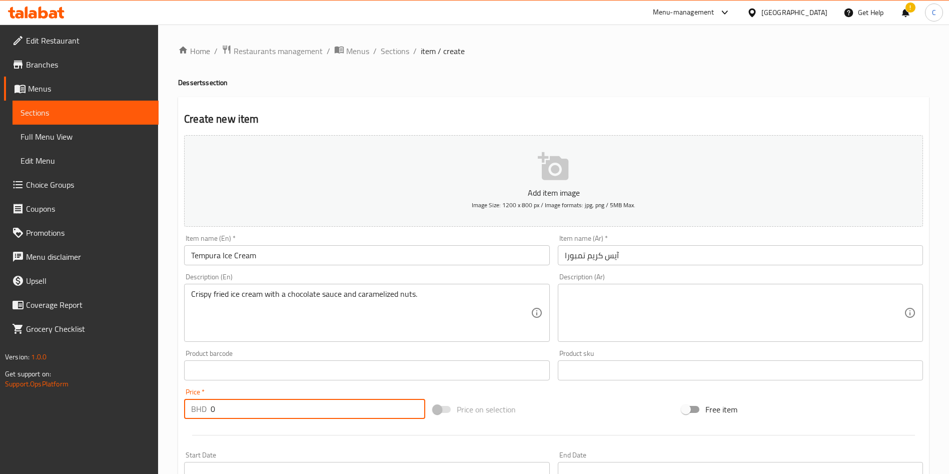
drag, startPoint x: 121, startPoint y: 409, endPoint x: 37, endPoint y: 366, distance: 94.4
click at [117, 409] on div "Edit Restaurant Branches Menus Sections Full Menu View Edit Menu Choice Groups …" at bounding box center [474, 366] width 949 height 683
type input "2.9"
click at [478, 421] on div "Price on selection" at bounding box center [553, 409] width 249 height 27
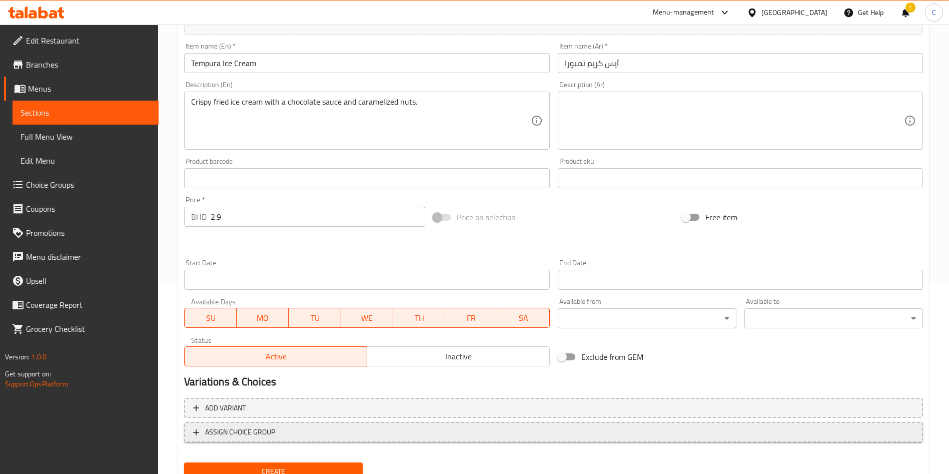
scroll to position [233, 0]
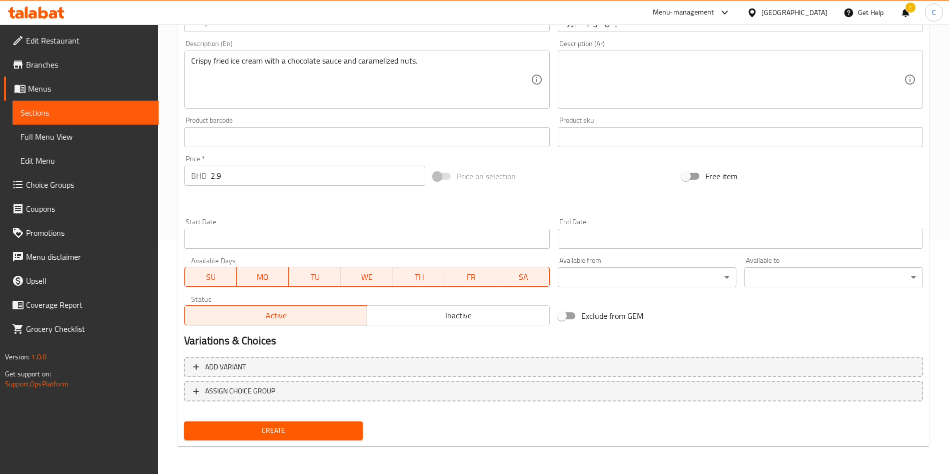
click at [274, 441] on div "Create" at bounding box center [273, 430] width 187 height 27
click at [282, 431] on span "Create" at bounding box center [273, 430] width 163 height 13
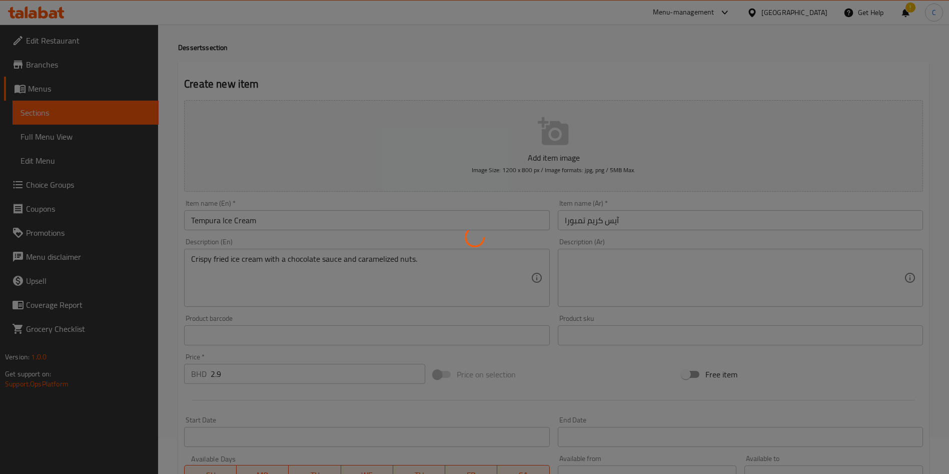
scroll to position [0, 0]
type input "0"
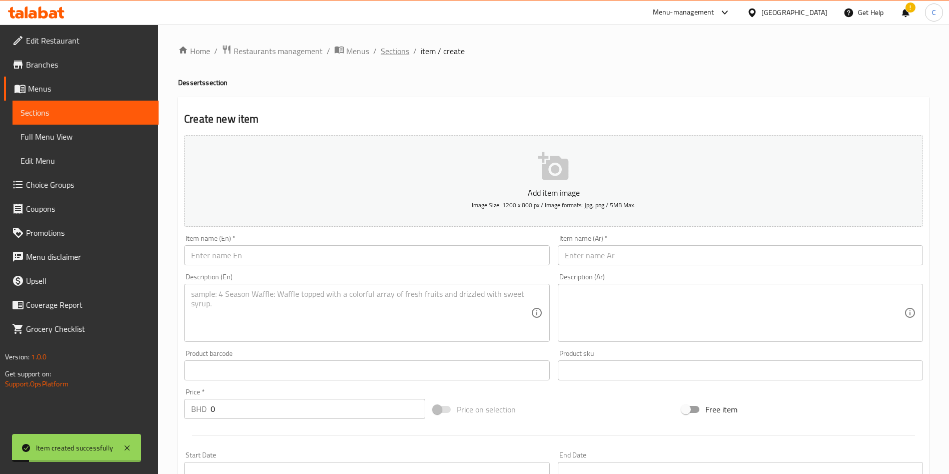
click at [392, 51] on span "Sections" at bounding box center [395, 51] width 29 height 12
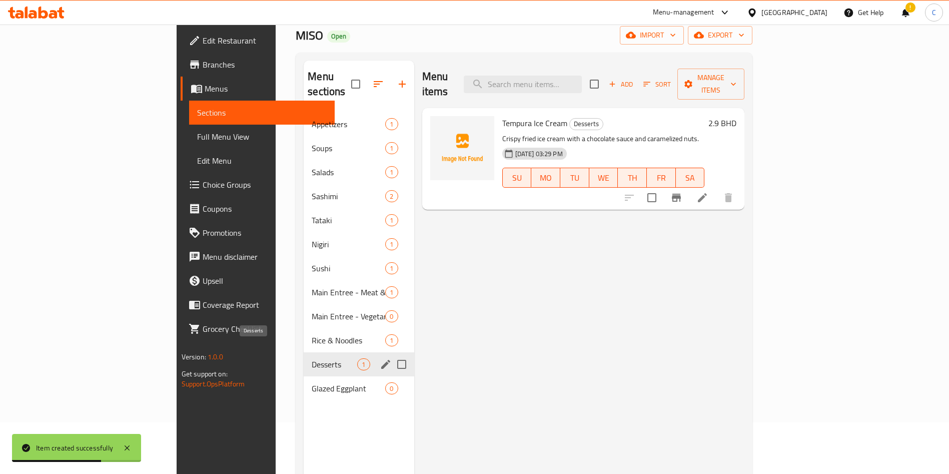
scroll to position [75, 0]
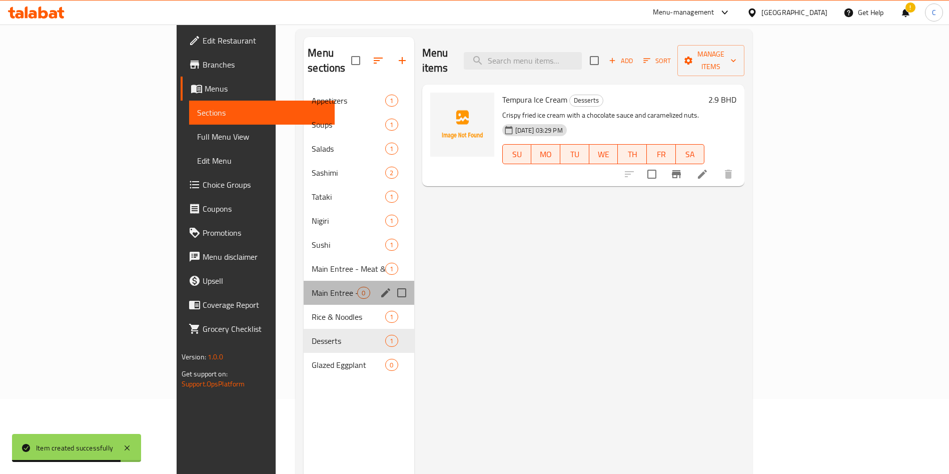
click at [304, 284] on div "Main Entree - Vegetarian 0" at bounding box center [359, 293] width 110 height 24
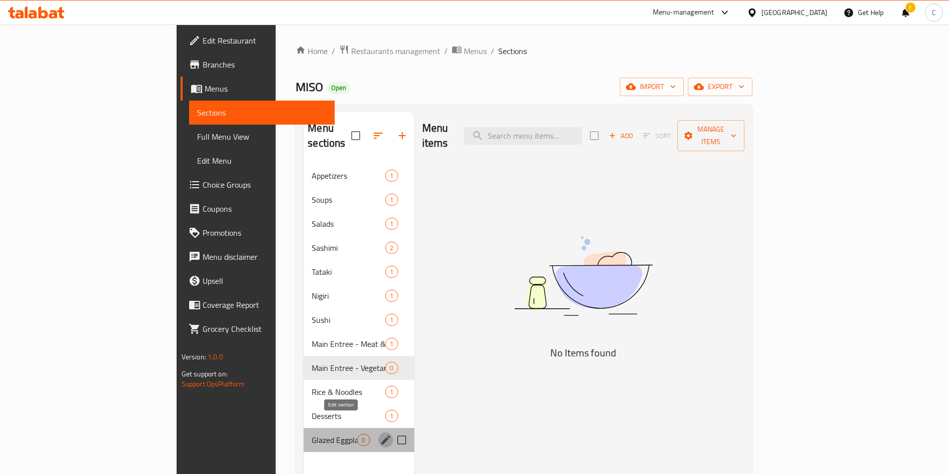
click at [380, 434] on icon "edit" at bounding box center [386, 440] width 12 height 12
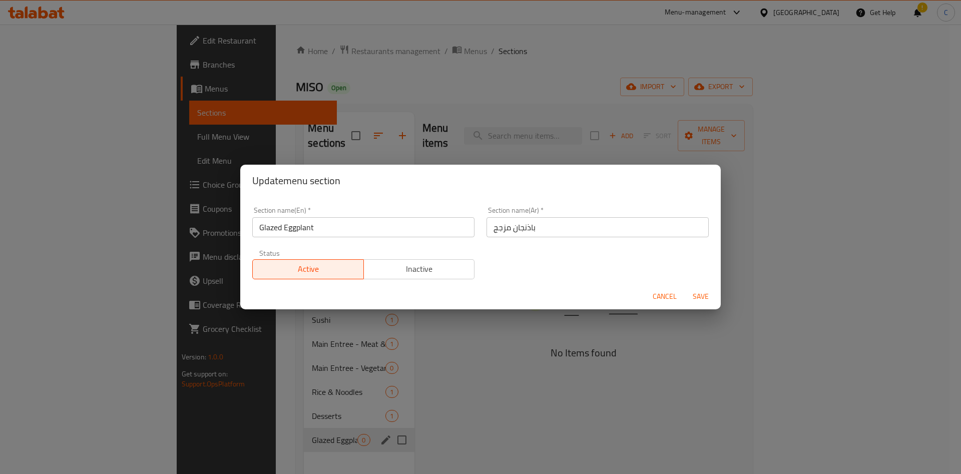
click at [478, 230] on input "باذنجان مزجج" at bounding box center [597, 227] width 222 height 20
click at [478, 231] on input "باذنجان مزجج" at bounding box center [597, 227] width 222 height 20
click at [478, 295] on span "Cancel" at bounding box center [665, 296] width 24 height 13
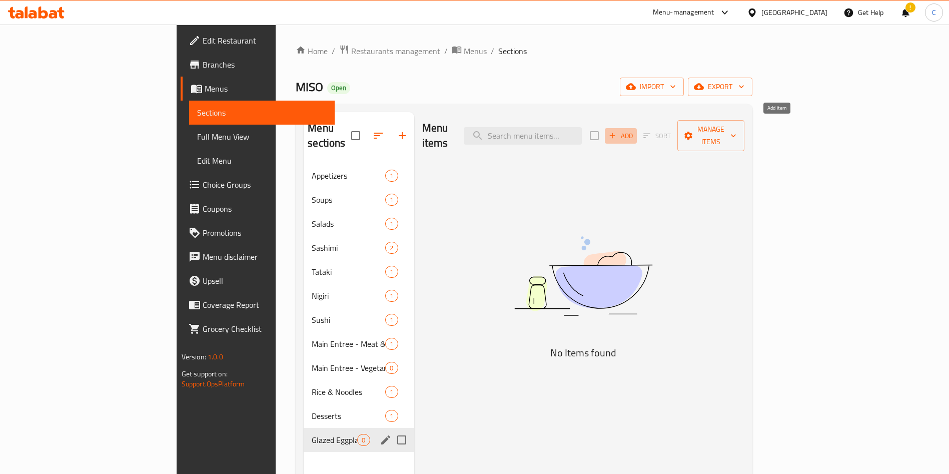
click at [478, 130] on span "Add" at bounding box center [620, 136] width 27 height 12
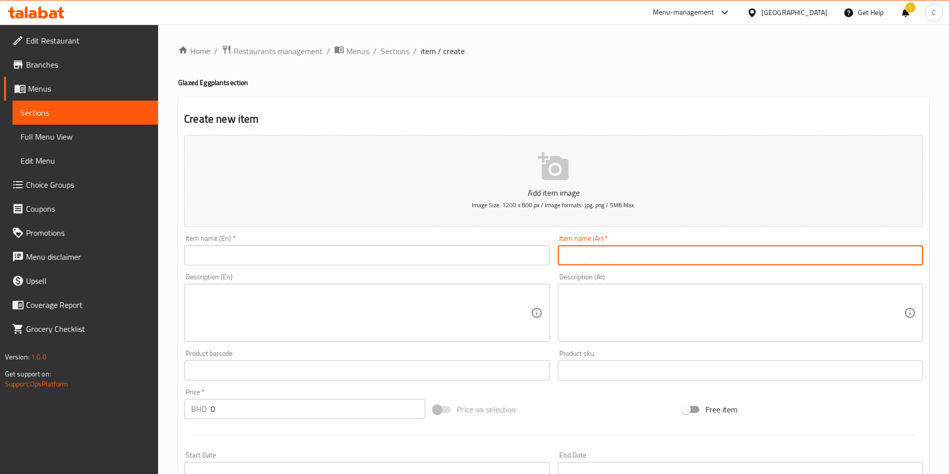
drag, startPoint x: 650, startPoint y: 254, endPoint x: 645, endPoint y: 257, distance: 5.2
click at [478, 254] on input "text" at bounding box center [740, 255] width 365 height 20
paste input "باذنجان مزجج"
type input "باذنجان مزجج"
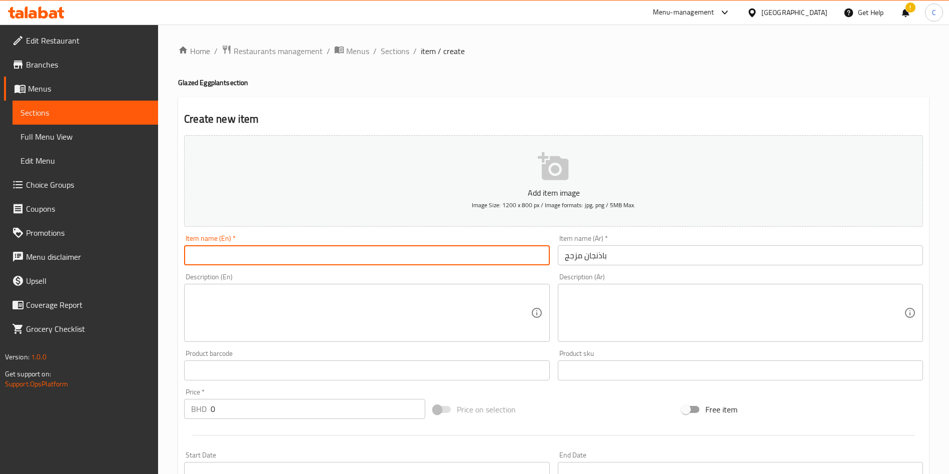
click at [430, 257] on input "text" at bounding box center [366, 255] width 365 height 20
paste input "Glazed Eggplant"
type input "Glazed Eggplant"
click at [408, 332] on textarea at bounding box center [360, 313] width 339 height 48
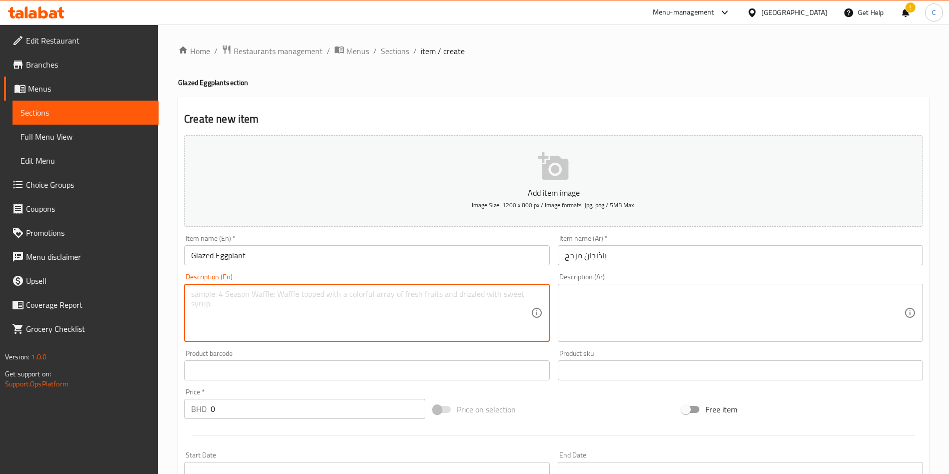
paste textarea "Teppan-style eggplant with a savory miso soy glaze, Irigoma sesame seeds, and a…"
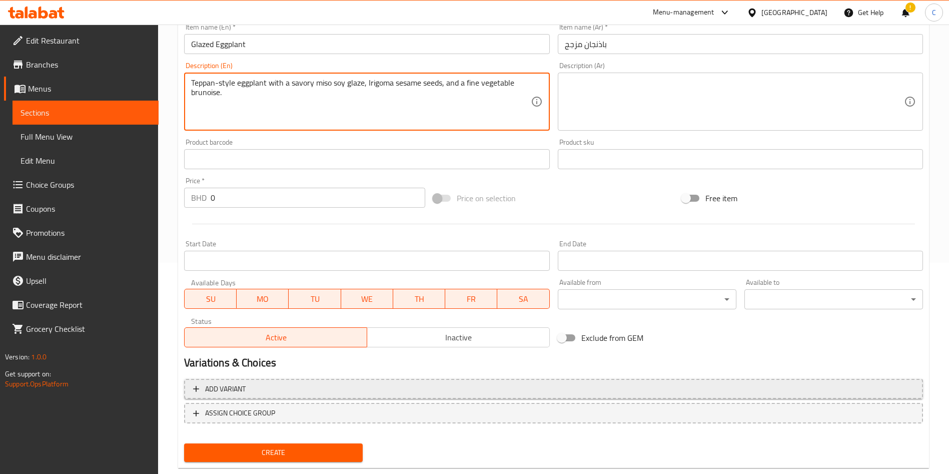
scroll to position [233, 0]
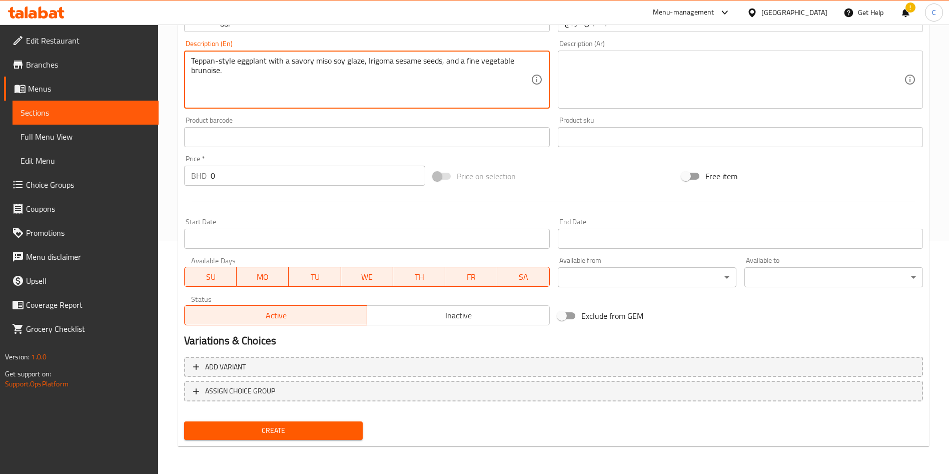
type textarea "Teppan-style eggplant with a savory miso soy glaze, Irigoma sesame seeds, and a…"
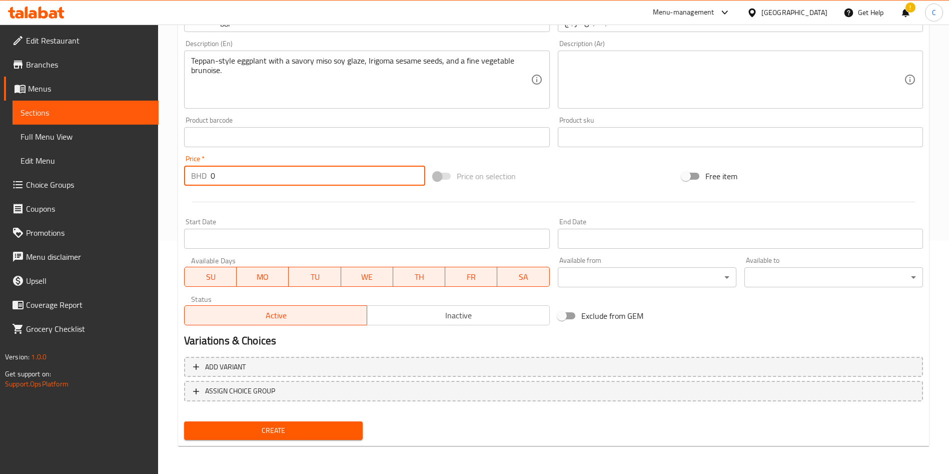
drag, startPoint x: 256, startPoint y: 182, endPoint x: 118, endPoint y: 172, distance: 138.5
click at [118, 172] on div "Edit Restaurant Branches Menus Sections Full Menu View Edit Menu Choice Groups …" at bounding box center [474, 132] width 949 height 683
type input "4.2"
click at [478, 178] on div "Price on selection" at bounding box center [553, 176] width 249 height 27
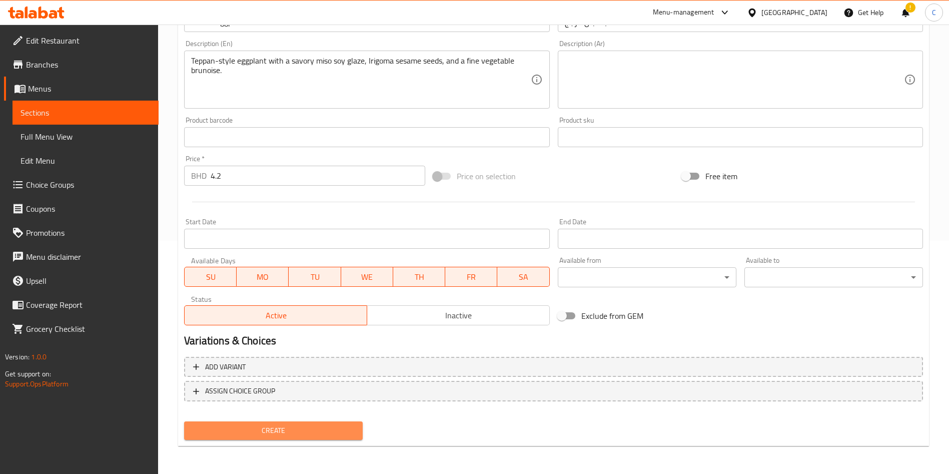
click at [343, 439] on button "Create" at bounding box center [273, 430] width 179 height 19
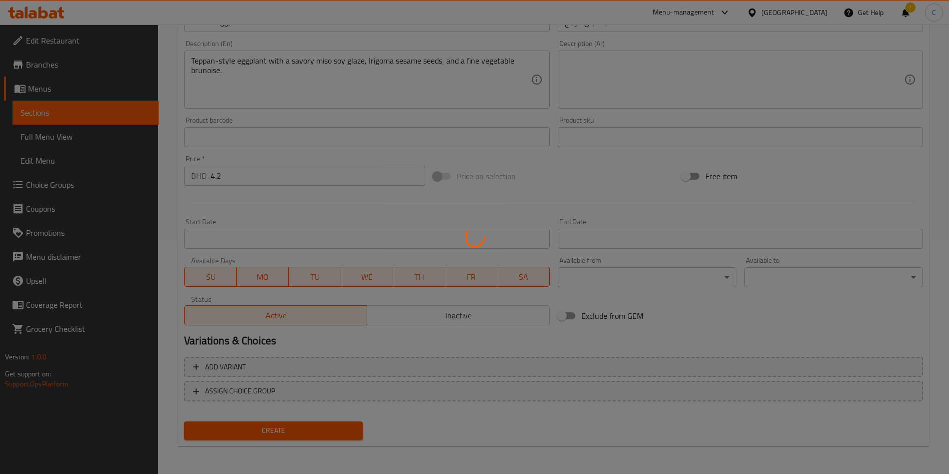
click at [333, 434] on div at bounding box center [474, 237] width 949 height 474
type input "0"
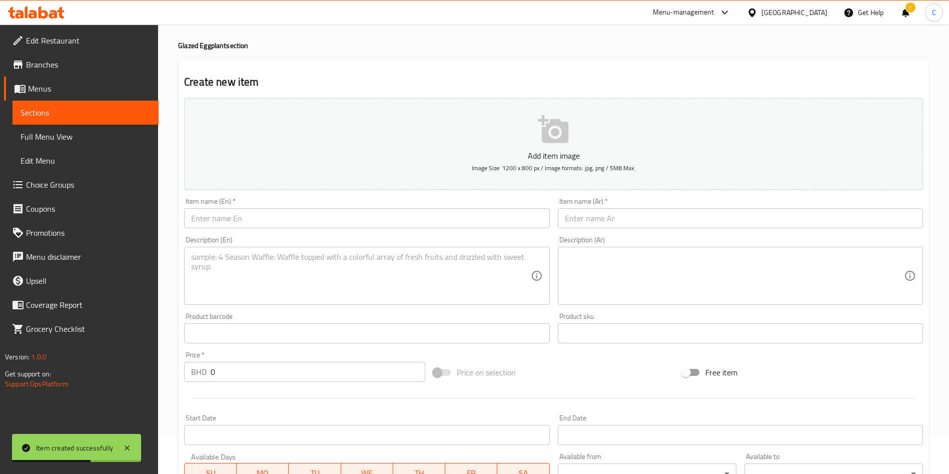
scroll to position [0, 0]
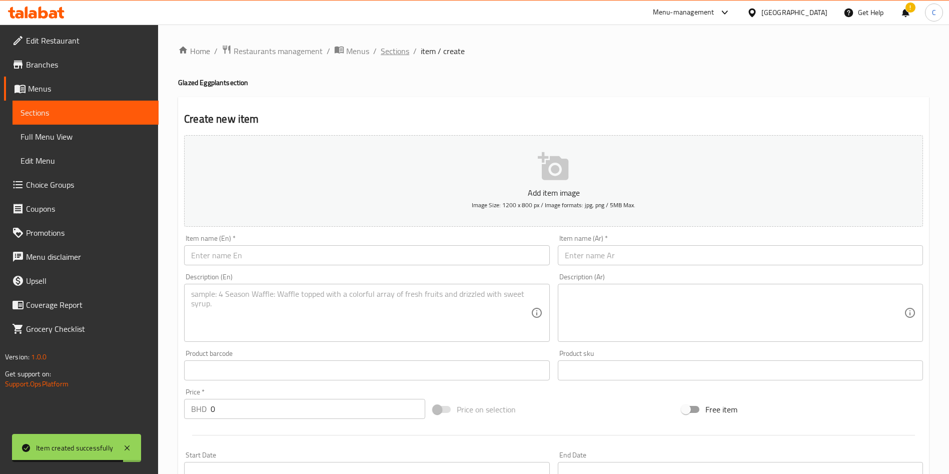
click at [390, 48] on span "Sections" at bounding box center [395, 51] width 29 height 12
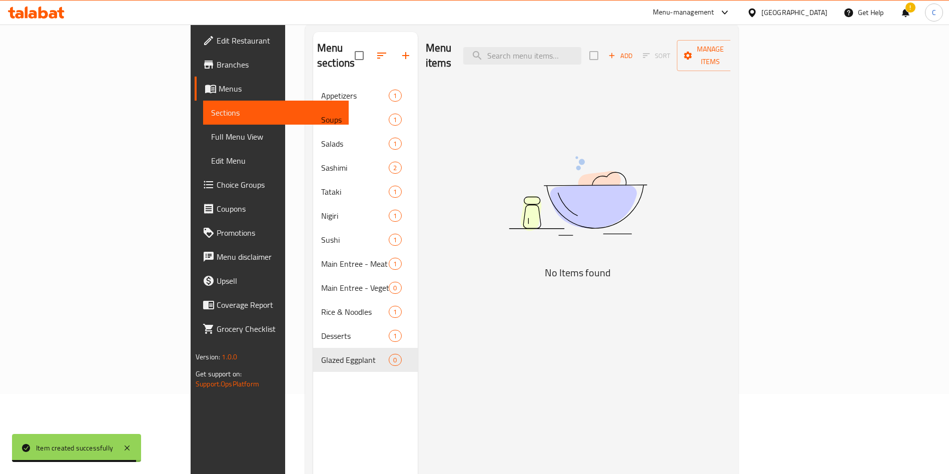
scroll to position [140, 0]
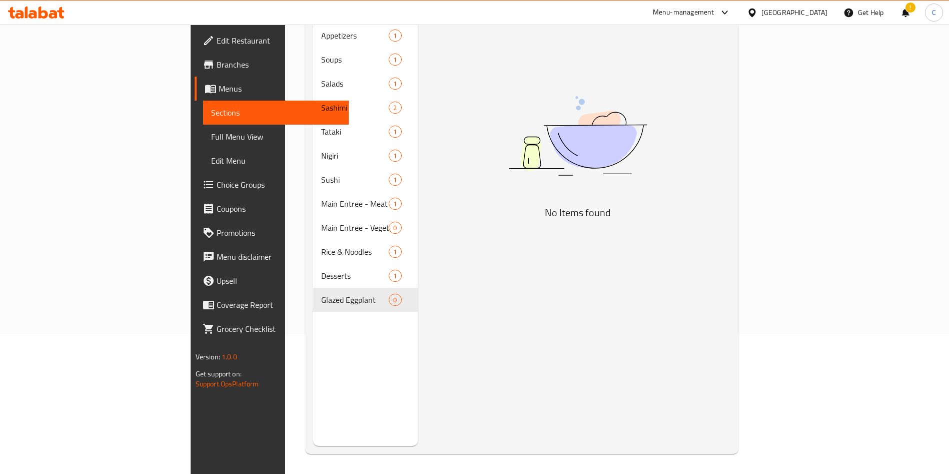
click at [313, 379] on div "Menu sections Appetizers 1 Soups 1 Salads 1 Sashimi 2 Tataki 1 Nigiri 1 Sushi 1…" at bounding box center [365, 209] width 105 height 474
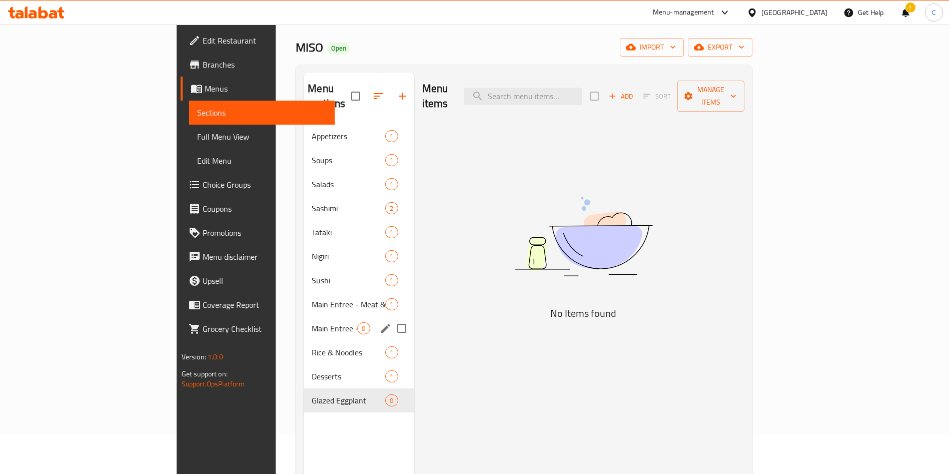
scroll to position [0, 0]
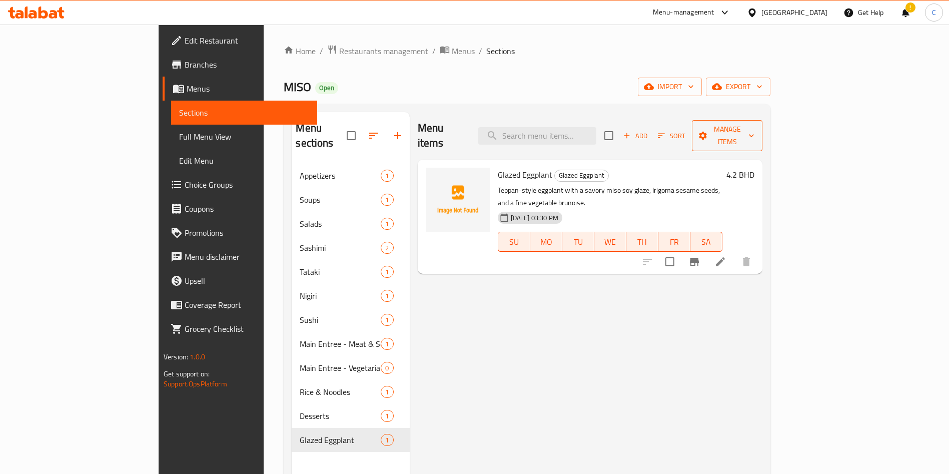
click at [478, 127] on span "Manage items" at bounding box center [727, 135] width 55 height 25
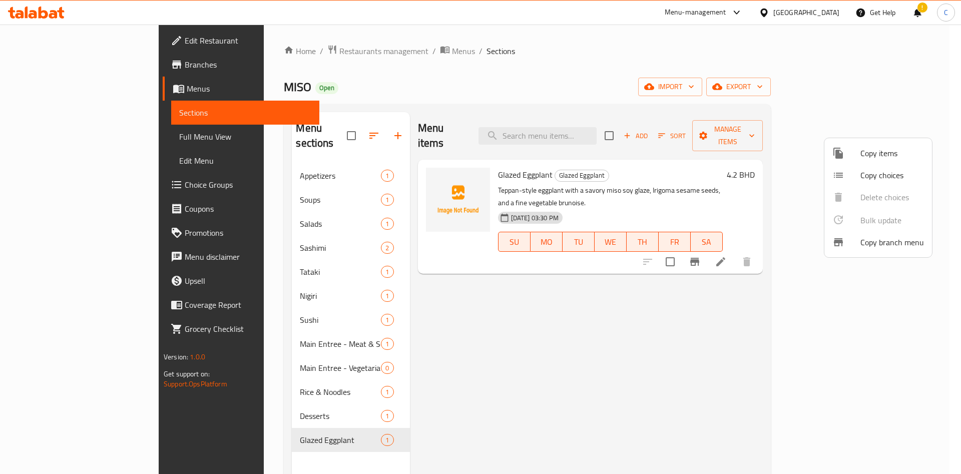
click at [478, 74] on div at bounding box center [480, 237] width 961 height 474
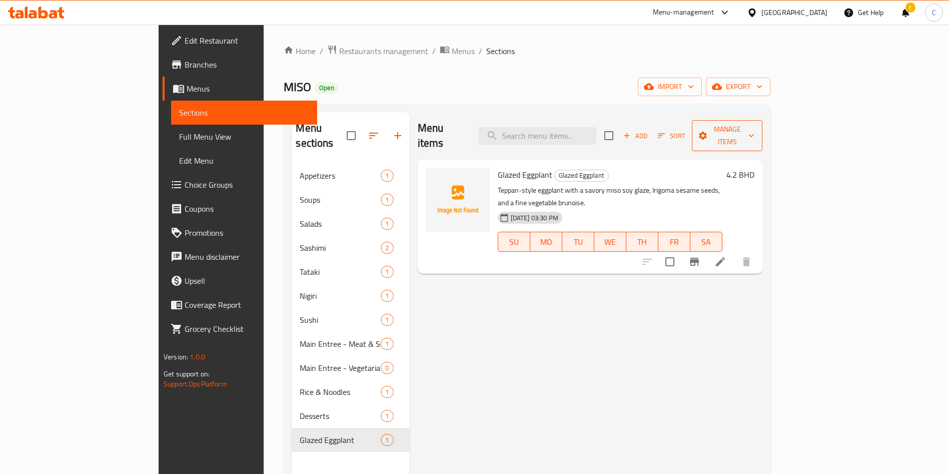
click at [478, 131] on icon "button" at bounding box center [703, 136] width 10 height 10
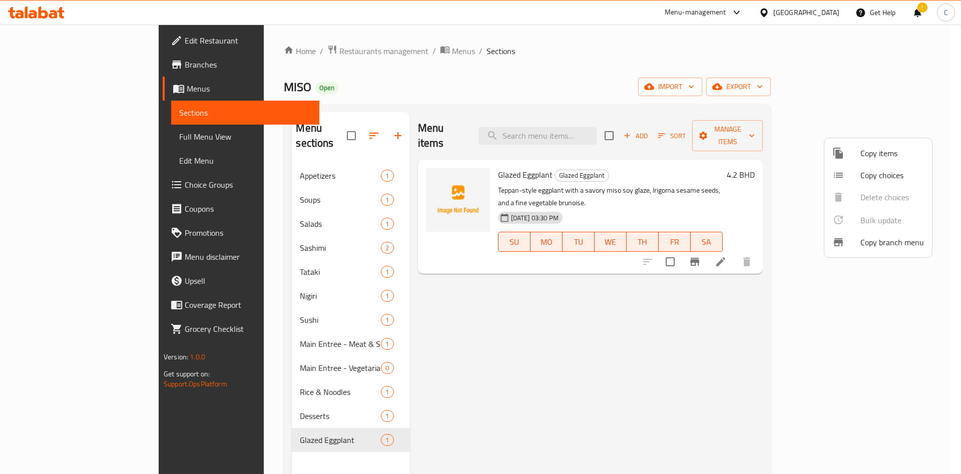
click at [478, 85] on div at bounding box center [480, 237] width 961 height 474
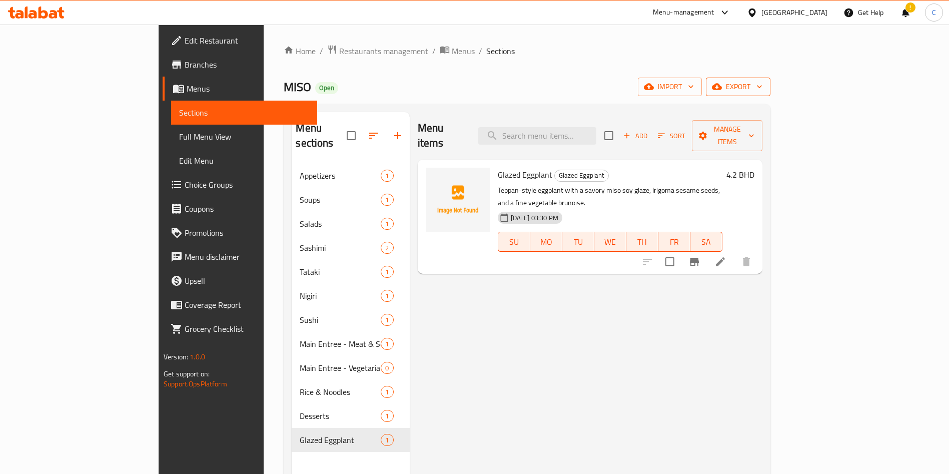
click at [478, 88] on span "export" at bounding box center [738, 87] width 49 height 13
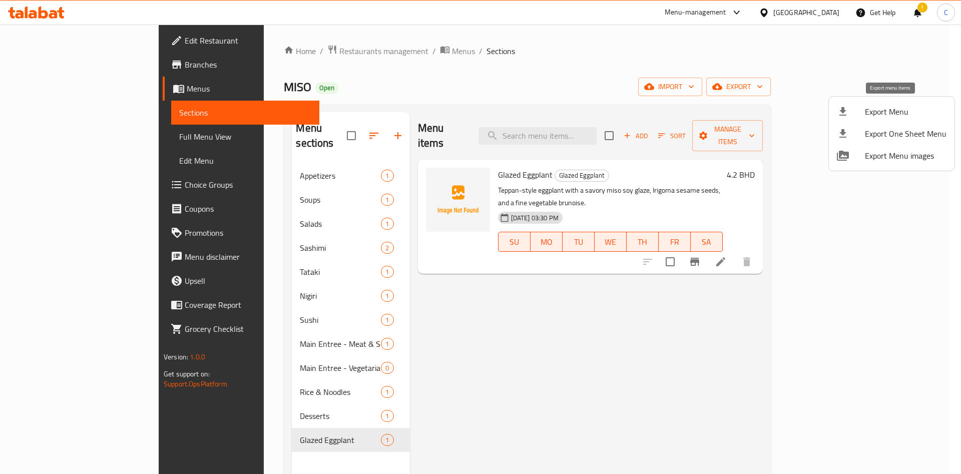
click at [478, 112] on span "Export Menu" at bounding box center [906, 112] width 82 height 12
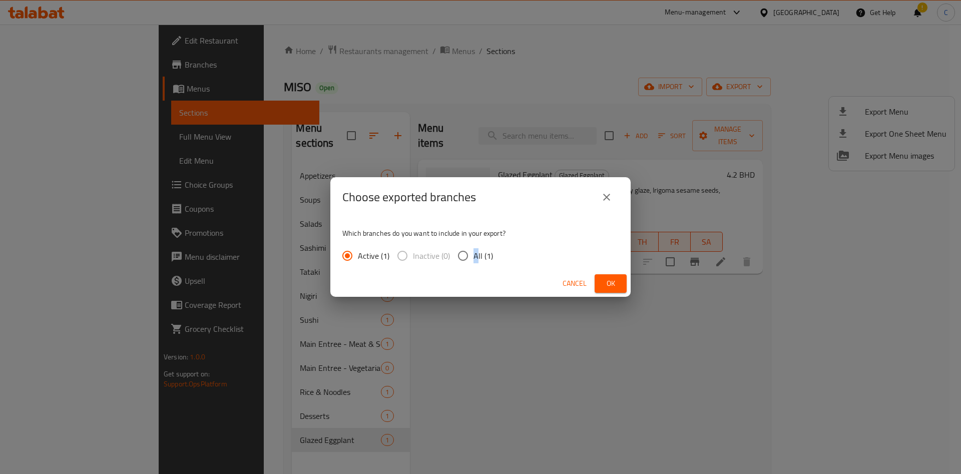
drag, startPoint x: 475, startPoint y: 257, endPoint x: 490, endPoint y: 268, distance: 18.2
click at [473, 257] on span "All (1)" at bounding box center [483, 256] width 20 height 12
click at [465, 248] on input "All (1)" at bounding box center [462, 255] width 21 height 21
radio input "true"
click at [478, 284] on span "Ok" at bounding box center [610, 283] width 16 height 13
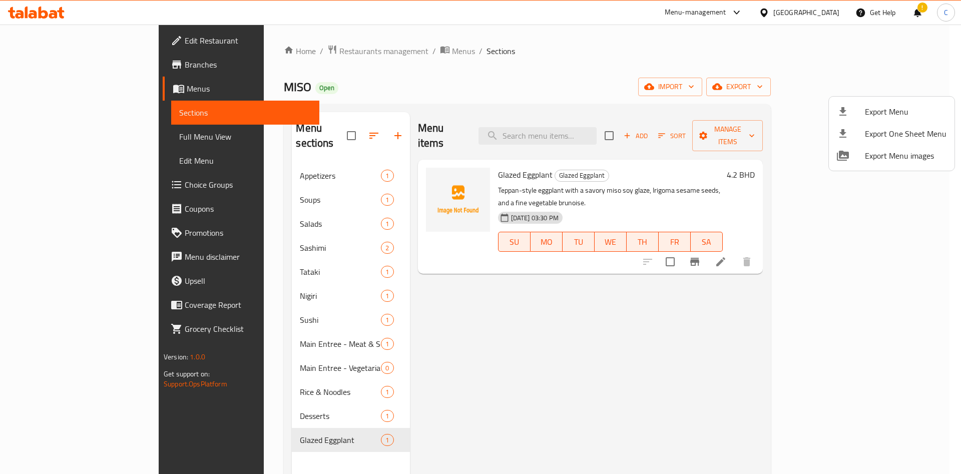
click at [264, 346] on div at bounding box center [480, 237] width 961 height 474
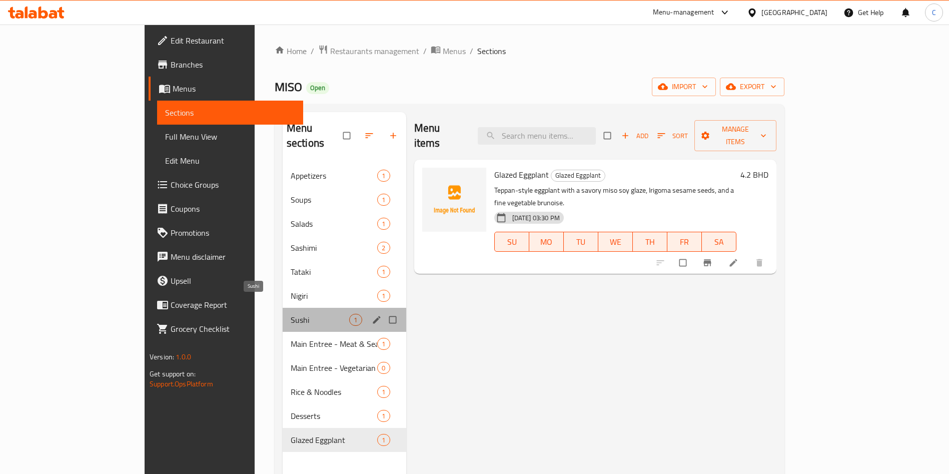
click at [291, 314] on span "Sushi" at bounding box center [320, 320] width 59 height 12
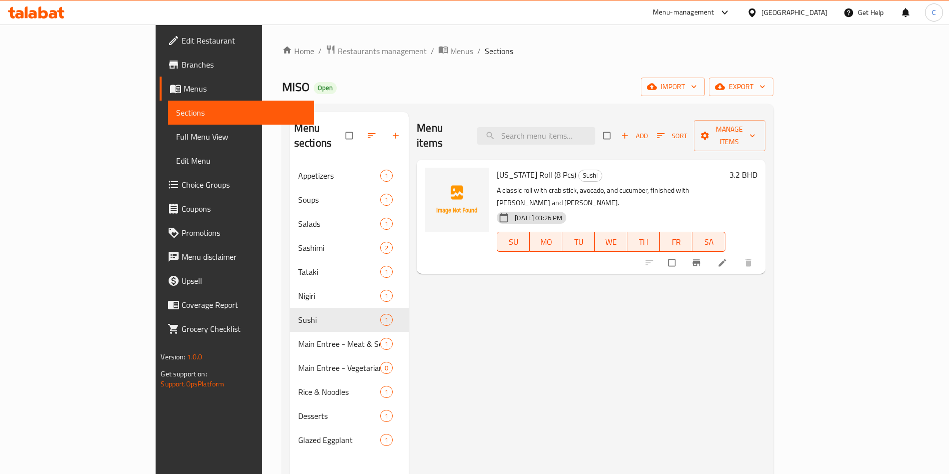
click at [521, 335] on div "Menu items Add Sort Manage items California Roll (8 Pcs) Sushi A classic roll w…" at bounding box center [587, 349] width 356 height 474
click at [409, 315] on div "Menu items Add Sort Manage items California Roll (8 Pcs) Sushi A classic roll w…" at bounding box center [587, 349] width 356 height 474
click at [420, 336] on div "Menu items Add Sort Manage items California Roll (8 Pcs) Sushi A classic roll w…" at bounding box center [587, 349] width 356 height 474
click at [679, 354] on div "Menu items Add Sort Manage items California Roll (8 Pcs) Sushi A classic roll w…" at bounding box center [587, 349] width 356 height 474
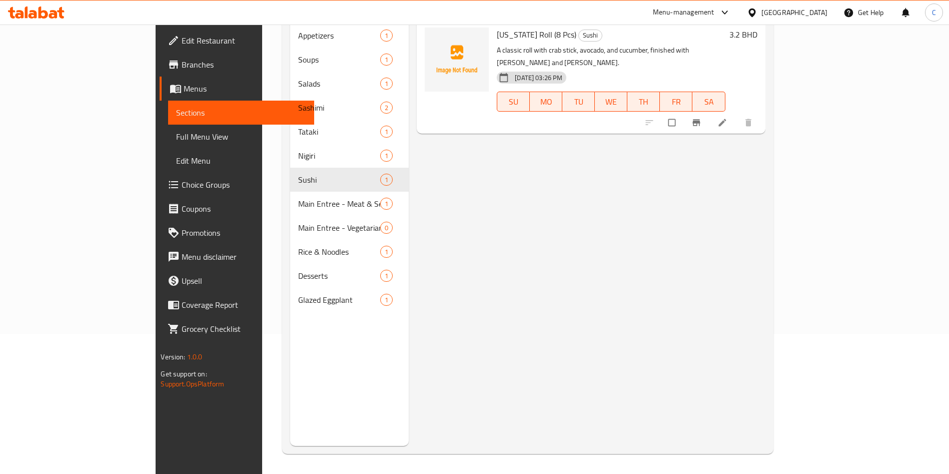
click at [448, 342] on div "Menu items Add Sort Manage items California Roll (8 Pcs) Sushi A classic roll w…" at bounding box center [587, 209] width 356 height 474
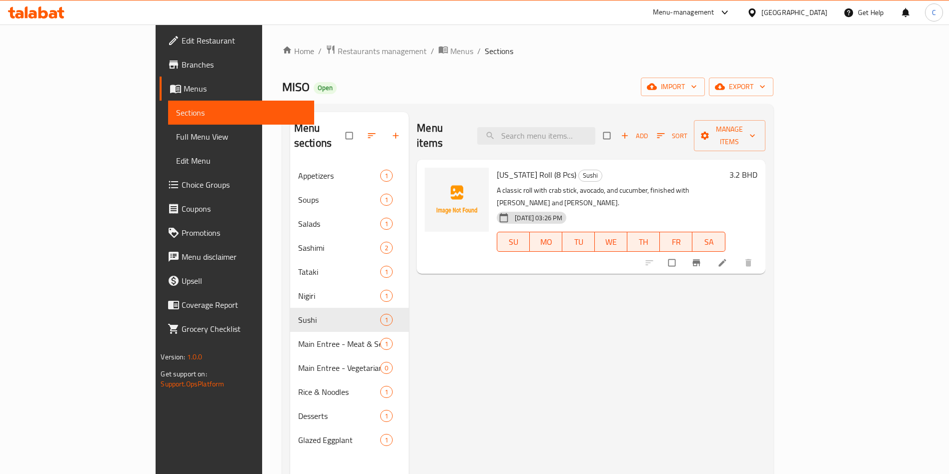
drag, startPoint x: 448, startPoint y: 354, endPoint x: 460, endPoint y: 385, distance: 33.5
click at [455, 369] on div "Menu items Add Sort Manage items California Roll (8 Pcs) Sushi A classic roll w…" at bounding box center [587, 349] width 356 height 474
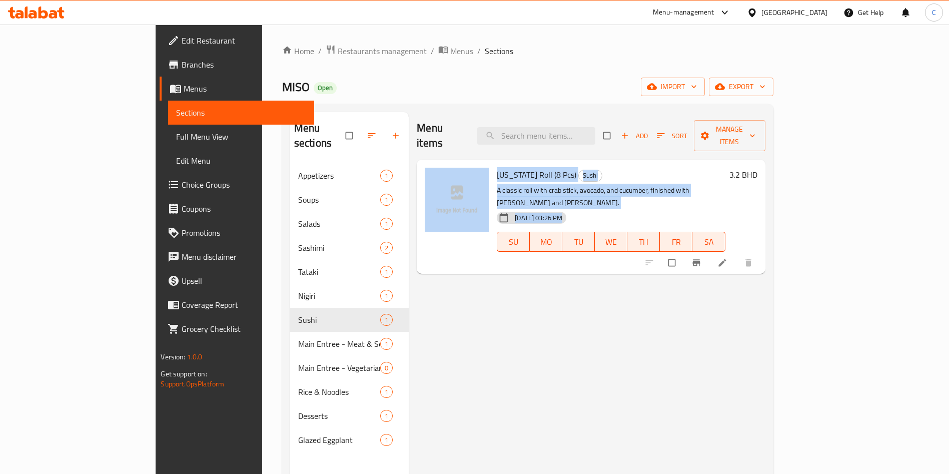
click at [467, 380] on div "Menu items Add Sort Manage items California Roll (8 Pcs) Sushi A classic roll w…" at bounding box center [587, 349] width 356 height 474
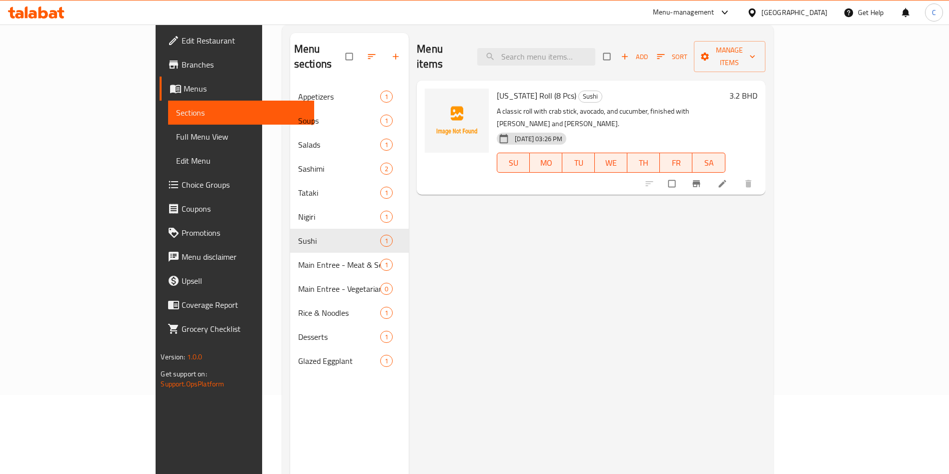
scroll to position [65, 0]
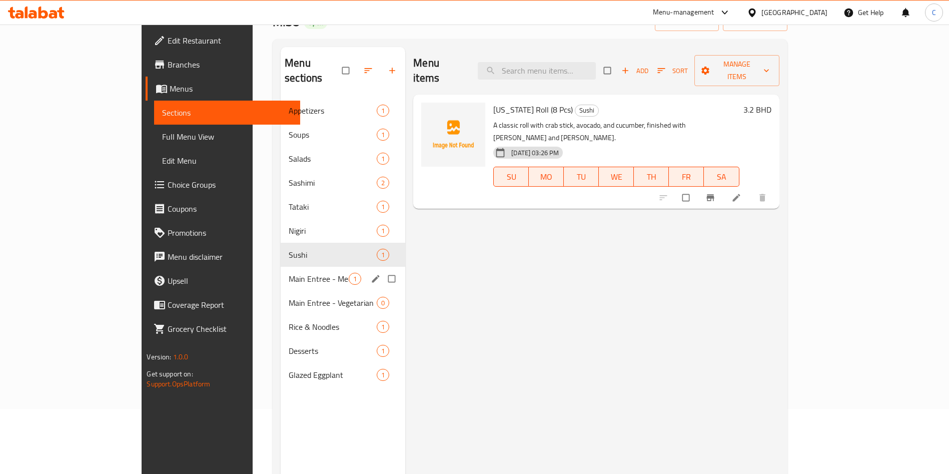
click at [289, 273] on span "Main Entree - Meat & Seafood" at bounding box center [319, 279] width 60 height 12
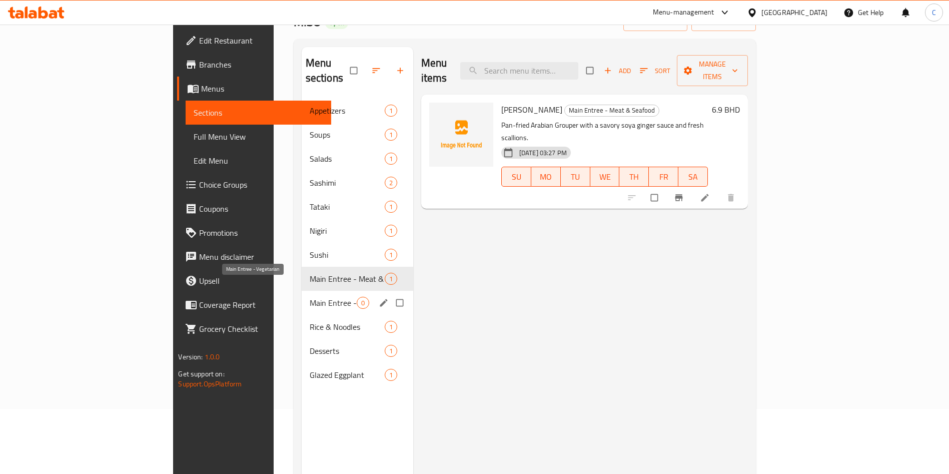
click at [310, 297] on span "Main Entree - Vegetarian" at bounding box center [333, 303] width 47 height 12
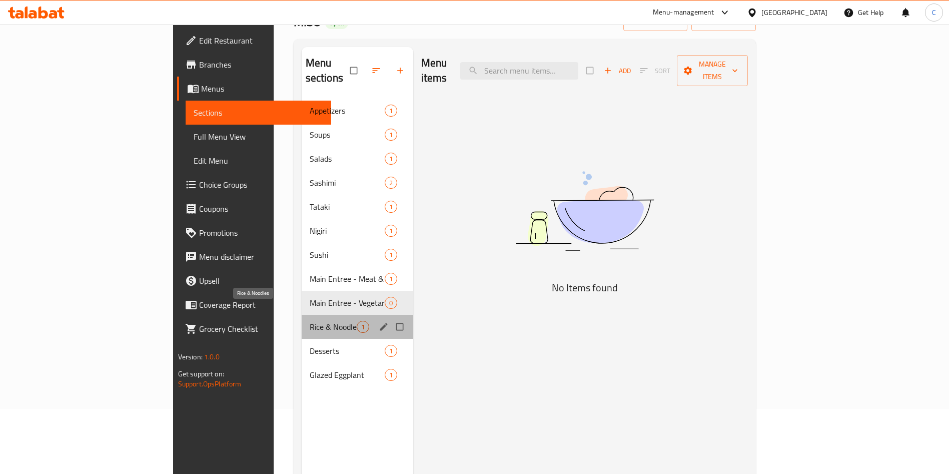
click at [310, 321] on span "Rice & Noodles" at bounding box center [333, 327] width 47 height 12
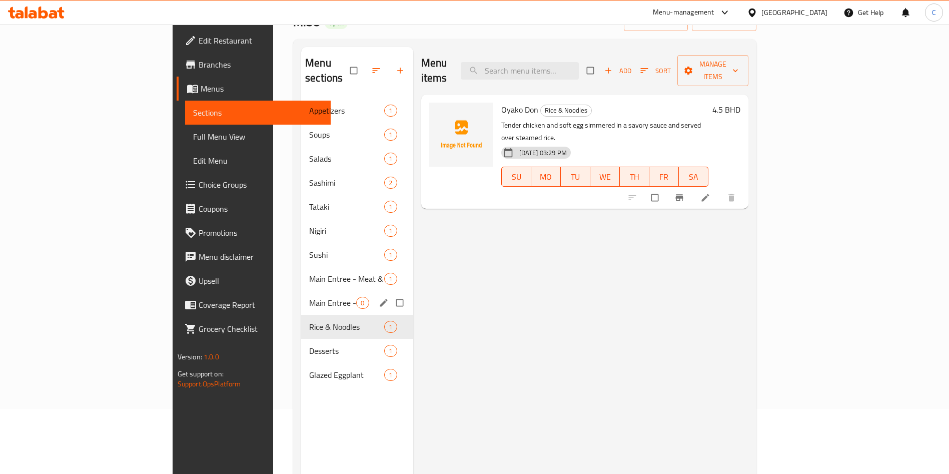
click at [309, 297] on span "Main Entree - Vegetarian" at bounding box center [332, 303] width 47 height 12
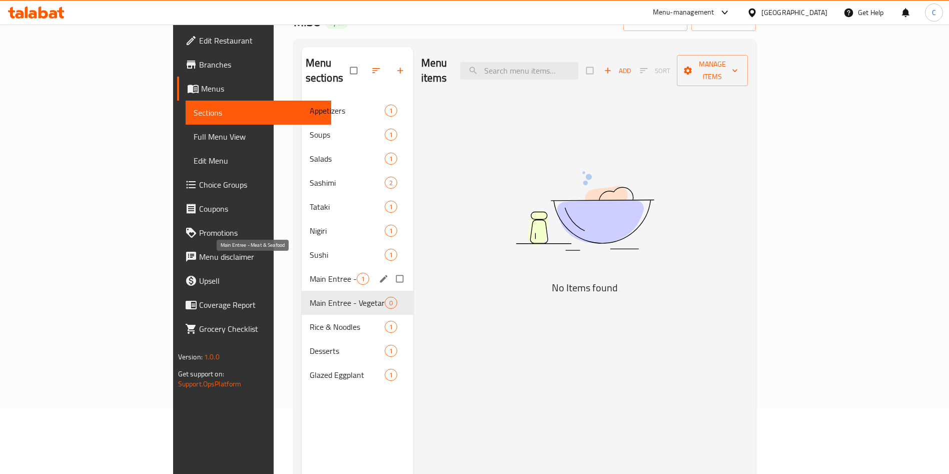
click at [310, 273] on span "Main Entree - Meat & Seafood" at bounding box center [333, 279] width 47 height 12
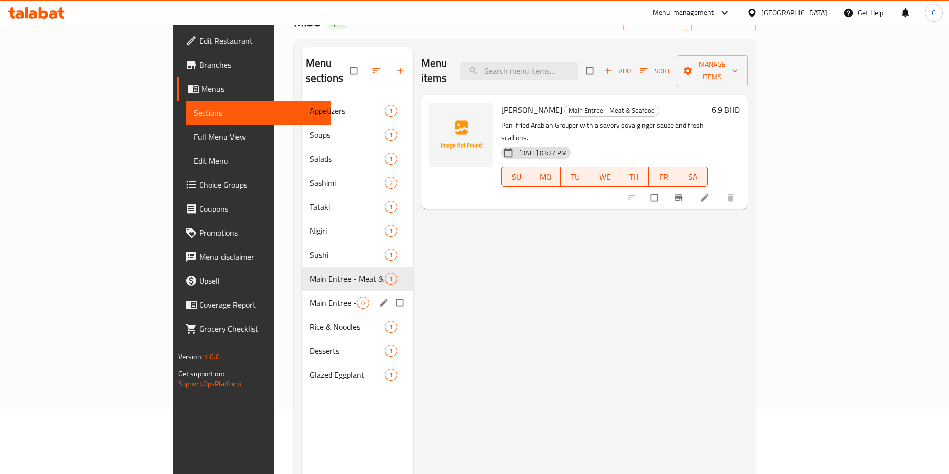
click at [302, 291] on div "Main Entree - Vegetarian 0" at bounding box center [358, 303] width 112 height 24
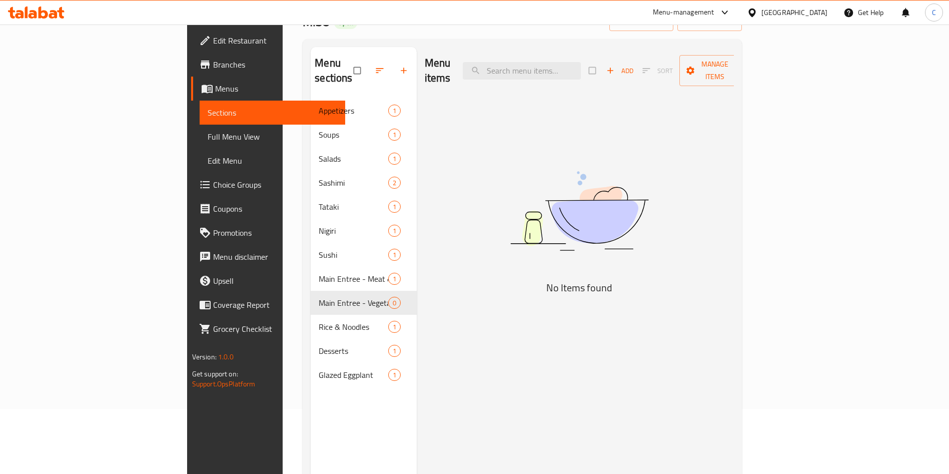
click at [215, 87] on span "Menus" at bounding box center [276, 89] width 123 height 12
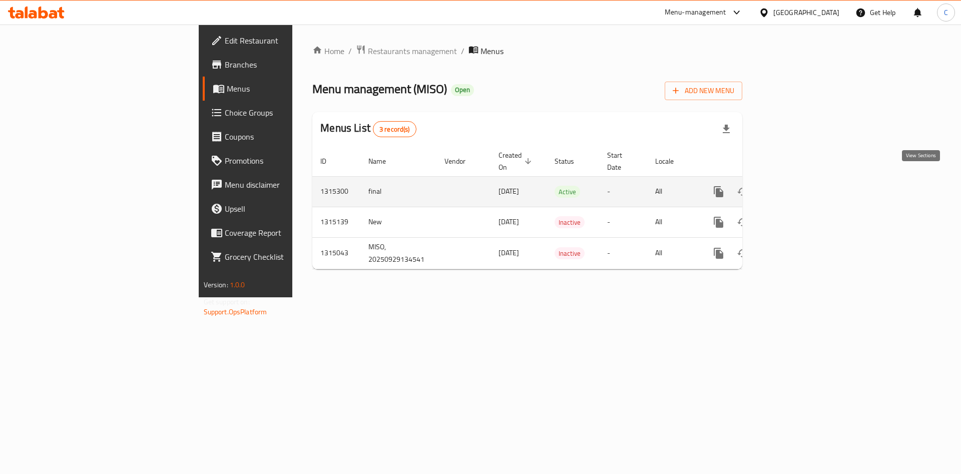
click at [803, 180] on link "enhanced table" at bounding box center [791, 192] width 24 height 24
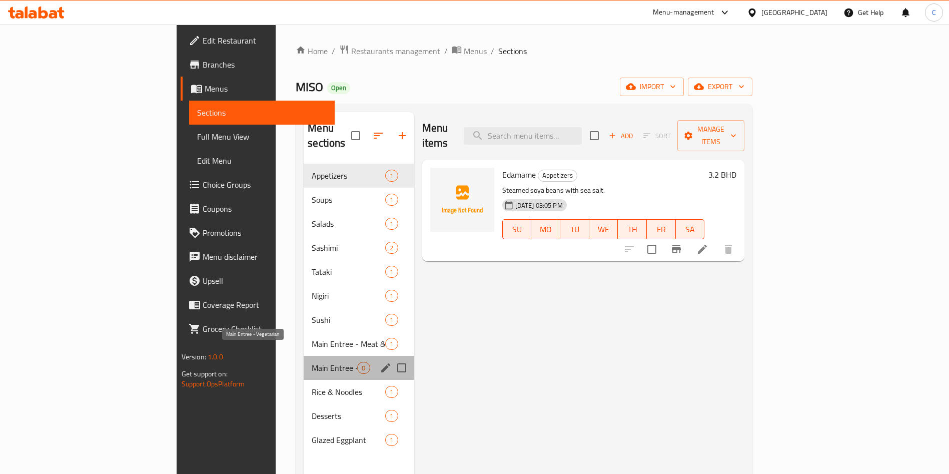
click at [312, 362] on span "Main Entree - Vegetarian" at bounding box center [335, 368] width 46 height 12
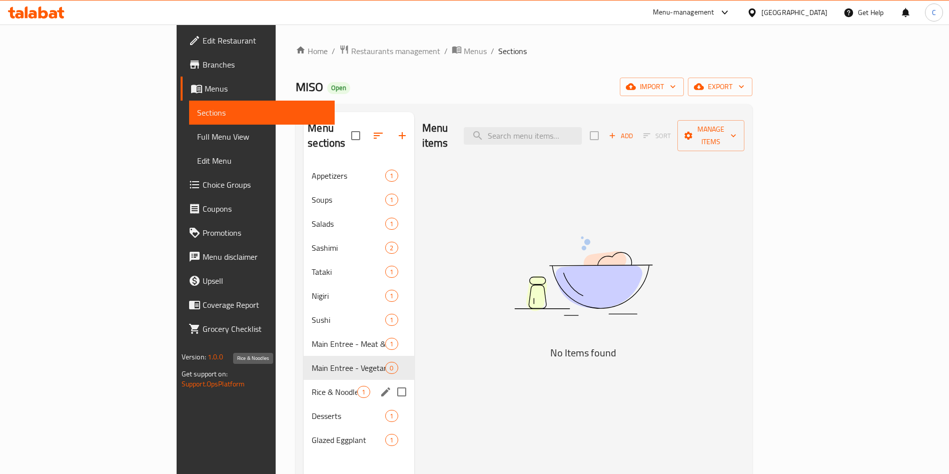
click at [312, 386] on span "Rice & Noodles" at bounding box center [335, 392] width 46 height 12
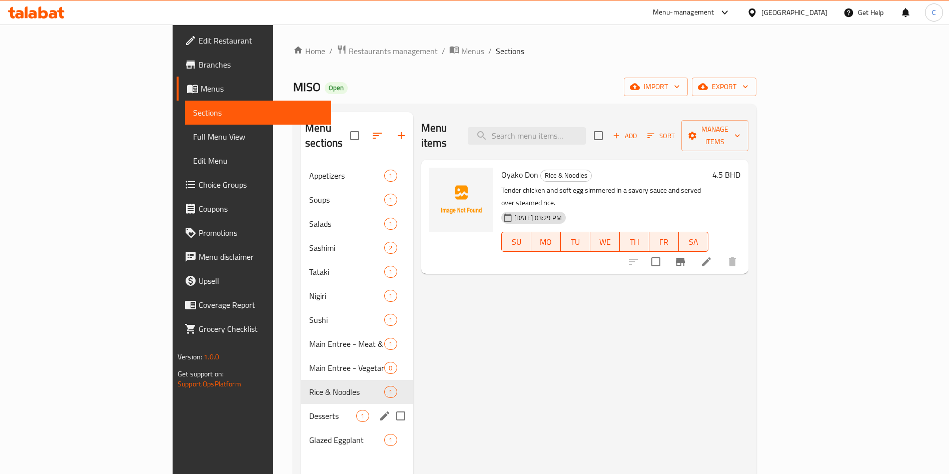
click at [309, 410] on span "Desserts" at bounding box center [332, 416] width 47 height 12
